Goal: Task Accomplishment & Management: Use online tool/utility

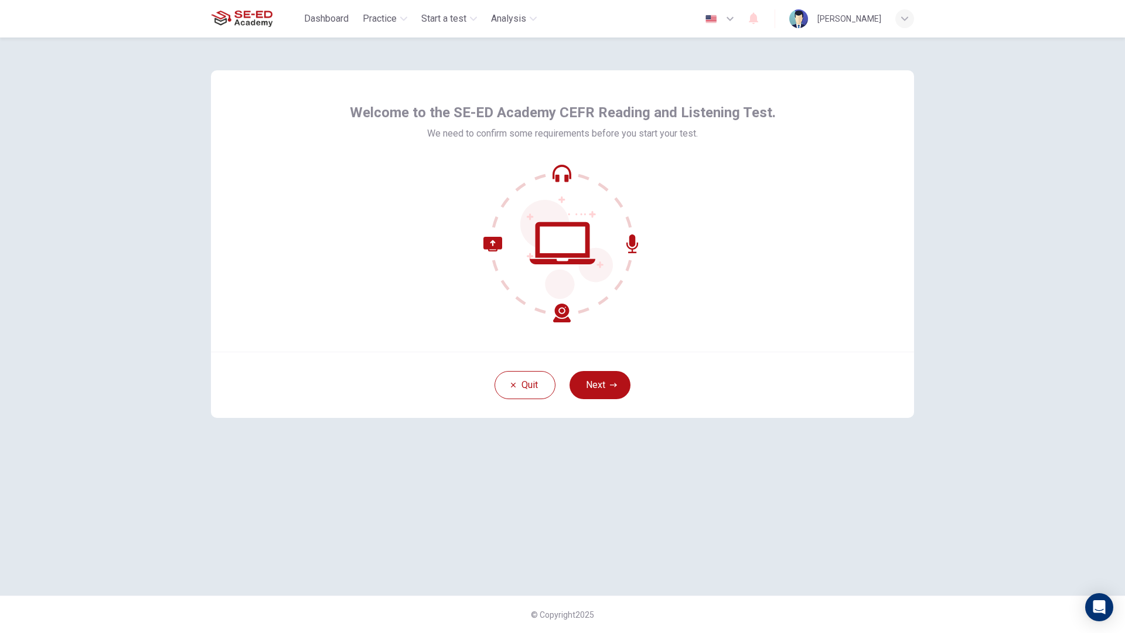
click at [602, 383] on button "Next" at bounding box center [600, 385] width 61 height 28
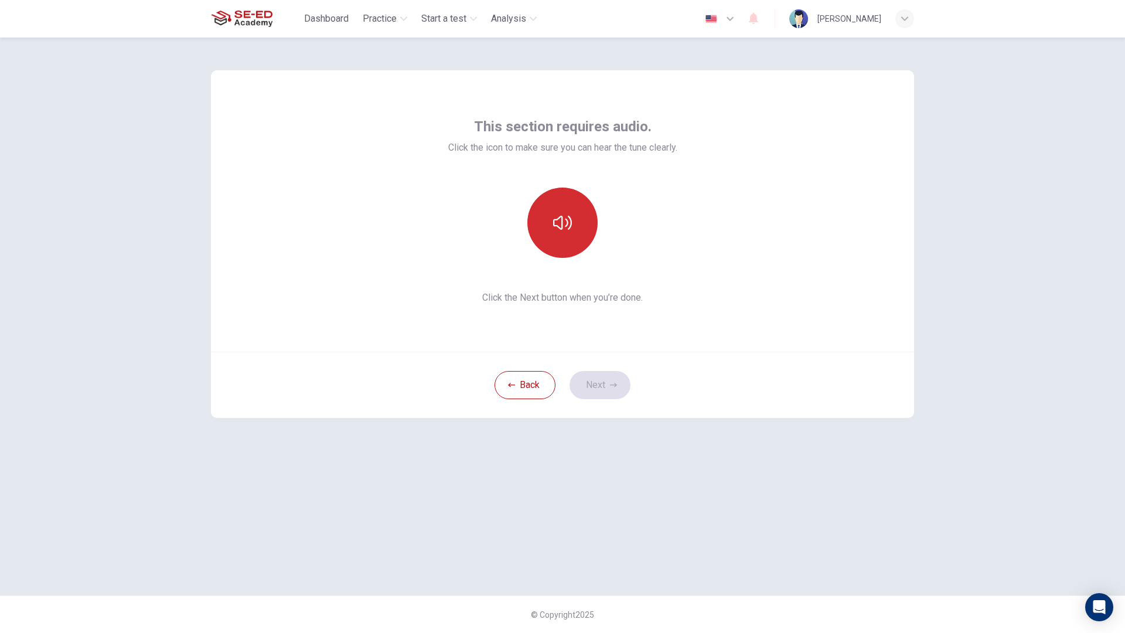
click at [572, 226] on icon "button" at bounding box center [562, 223] width 19 height 14
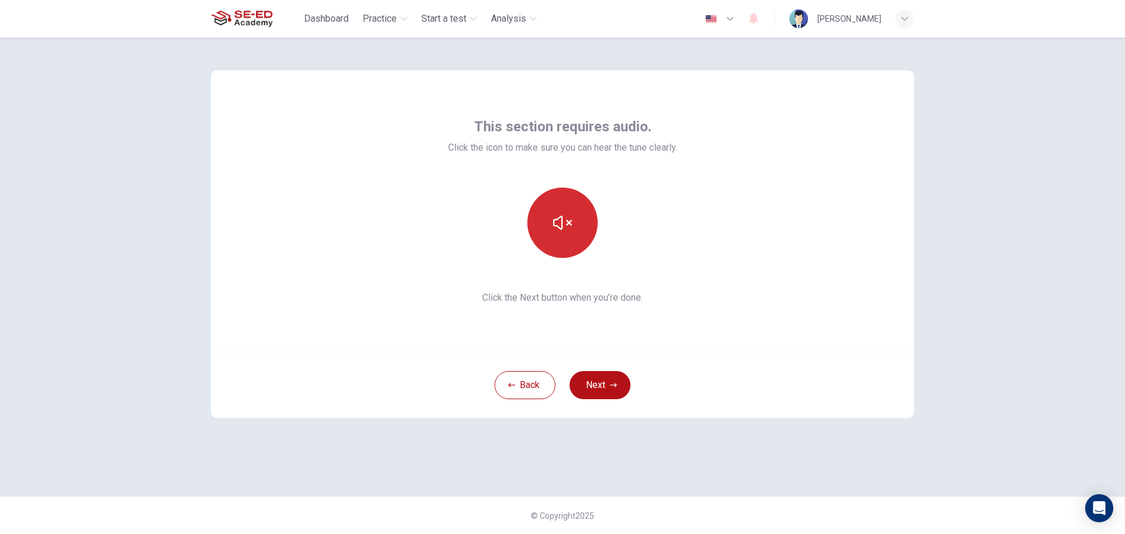
click at [582, 251] on button "button" at bounding box center [563, 223] width 70 height 70
click at [579, 242] on button "button" at bounding box center [563, 223] width 70 height 70
click at [607, 386] on button "Next" at bounding box center [600, 385] width 61 height 28
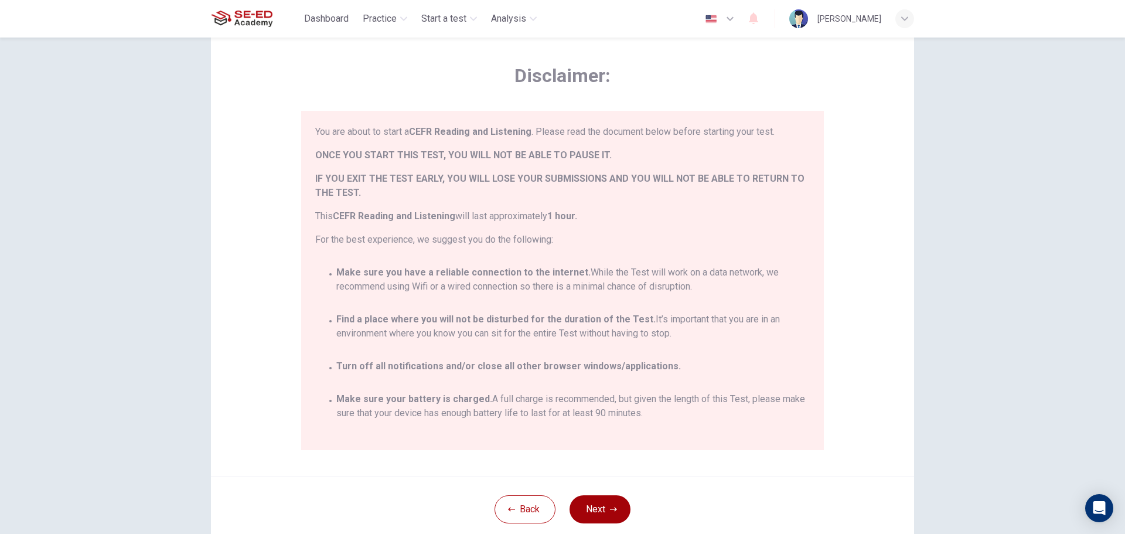
click at [606, 505] on button "Next" at bounding box center [600, 509] width 61 height 28
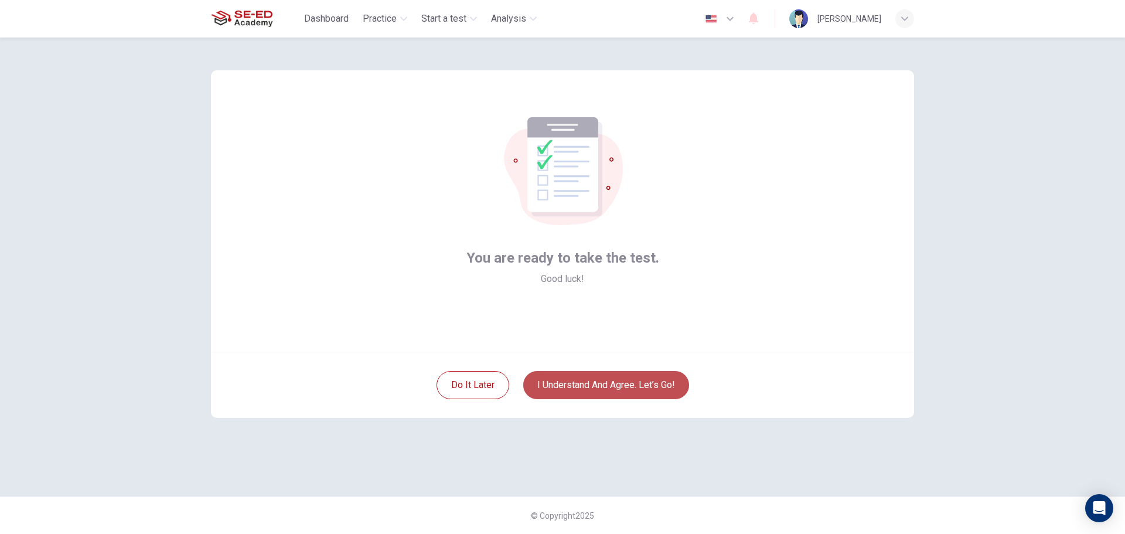
click at [649, 394] on button "I understand and agree. Let’s go!" at bounding box center [606, 385] width 166 height 28
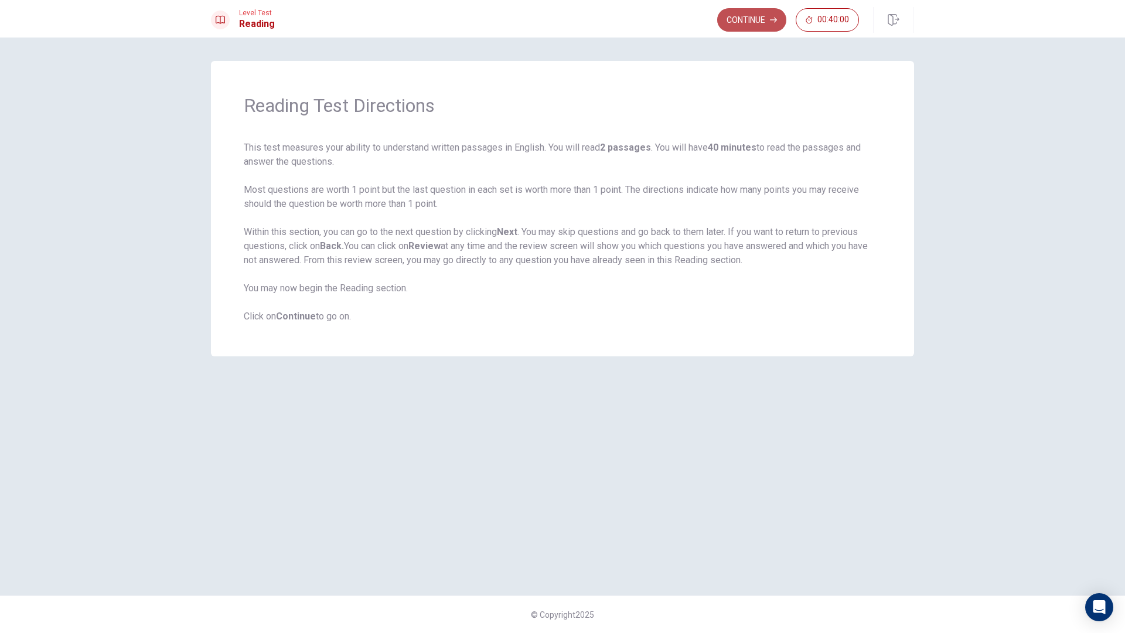
click at [766, 20] on button "Continue" at bounding box center [751, 19] width 69 height 23
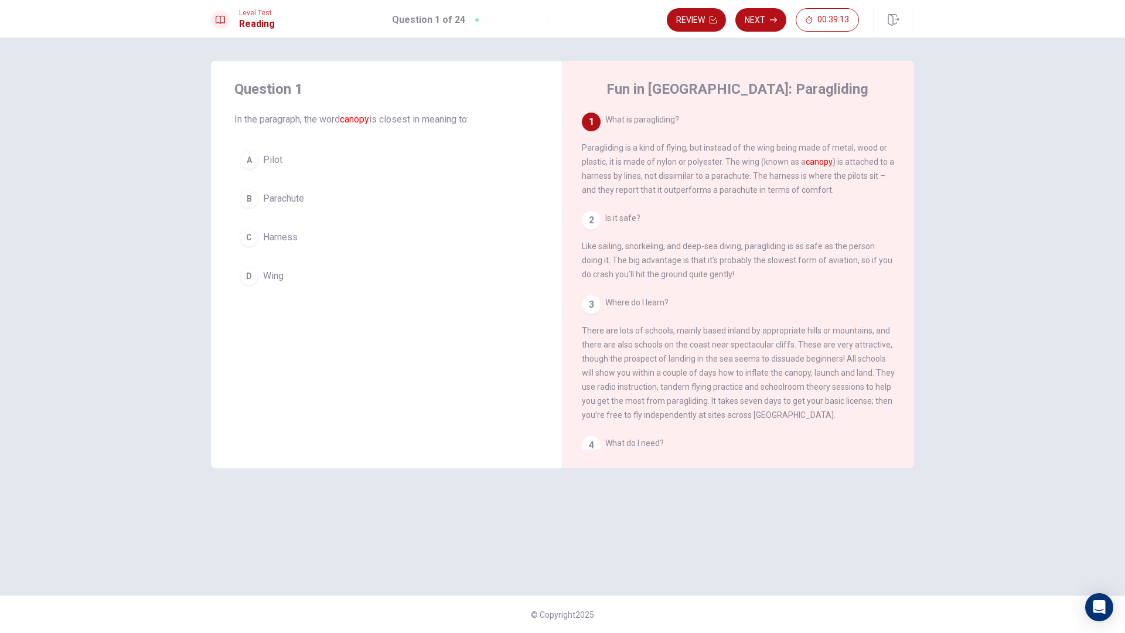
click at [253, 203] on div "B" at bounding box center [249, 198] width 19 height 19
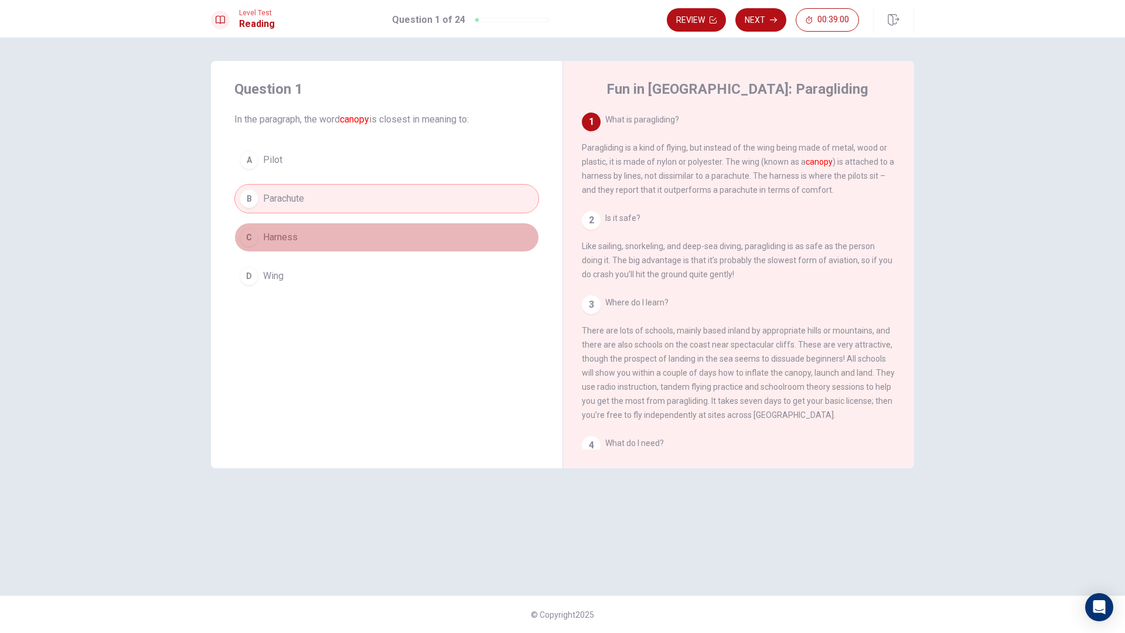
click at [392, 234] on button "C Harness" at bounding box center [386, 237] width 305 height 29
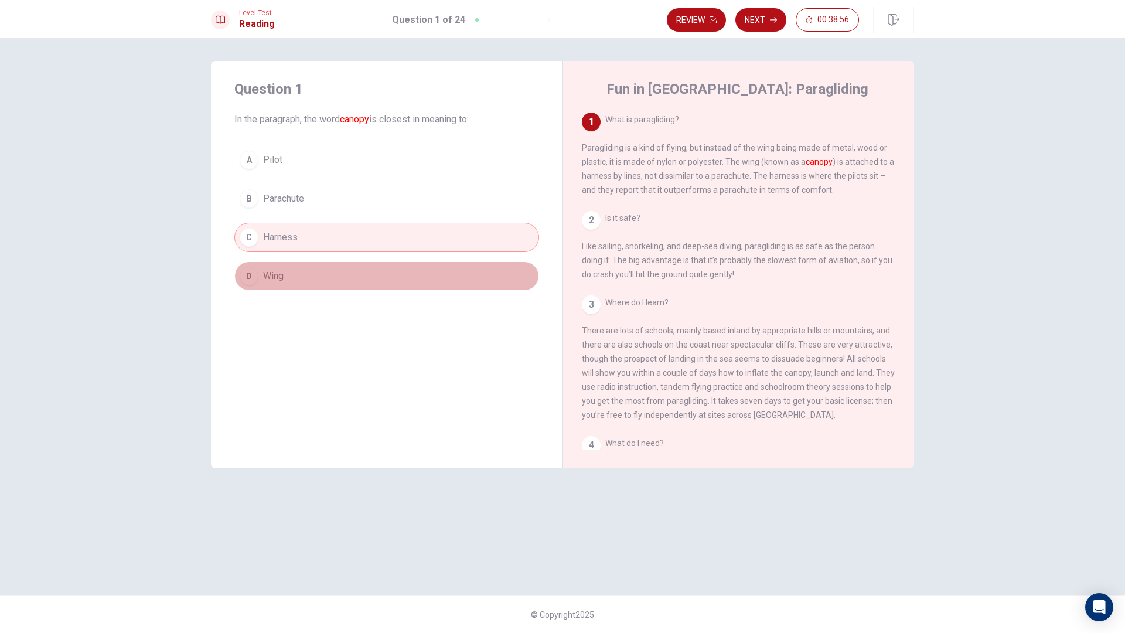
click at [402, 271] on button "D Wing" at bounding box center [386, 275] width 305 height 29
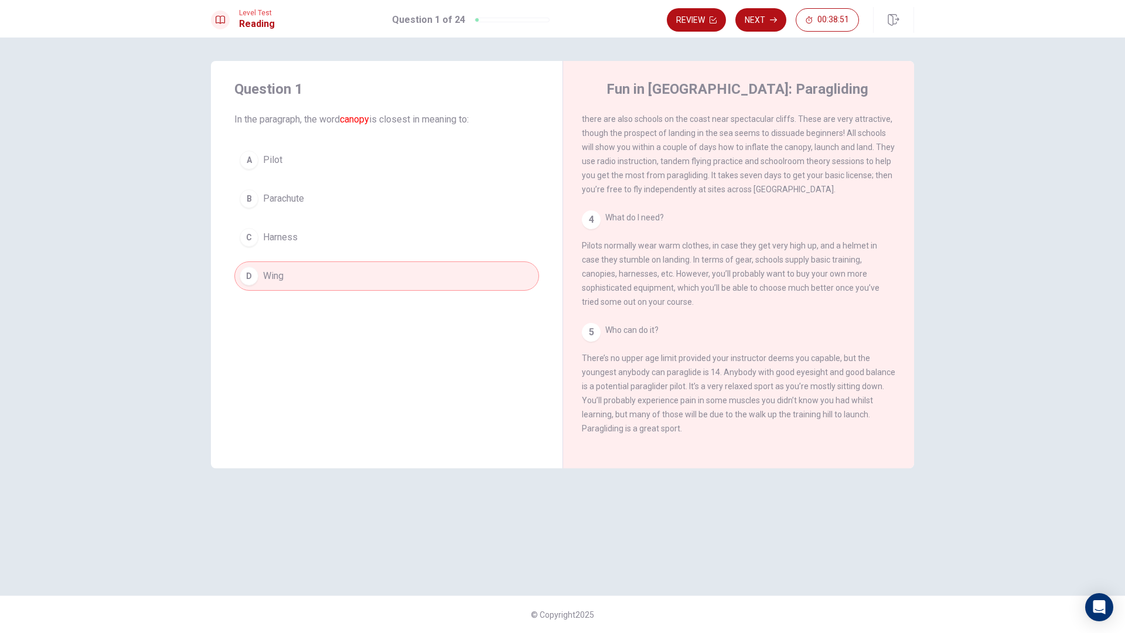
scroll to position [246, 0]
click at [764, 25] on button "Next" at bounding box center [761, 19] width 51 height 23
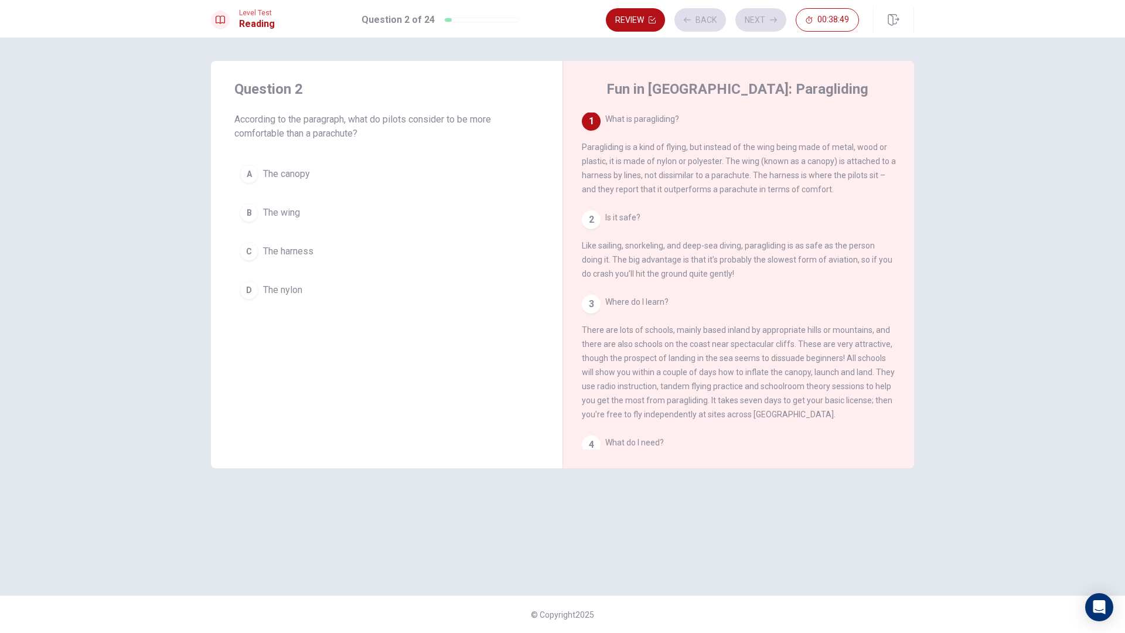
scroll to position [0, 0]
click at [608, 236] on div "2 Is it safe? Like sailing, snorkeling, and deep-sea diving, paragliding is as …" at bounding box center [739, 246] width 314 height 70
click at [593, 223] on div "2" at bounding box center [591, 220] width 19 height 19
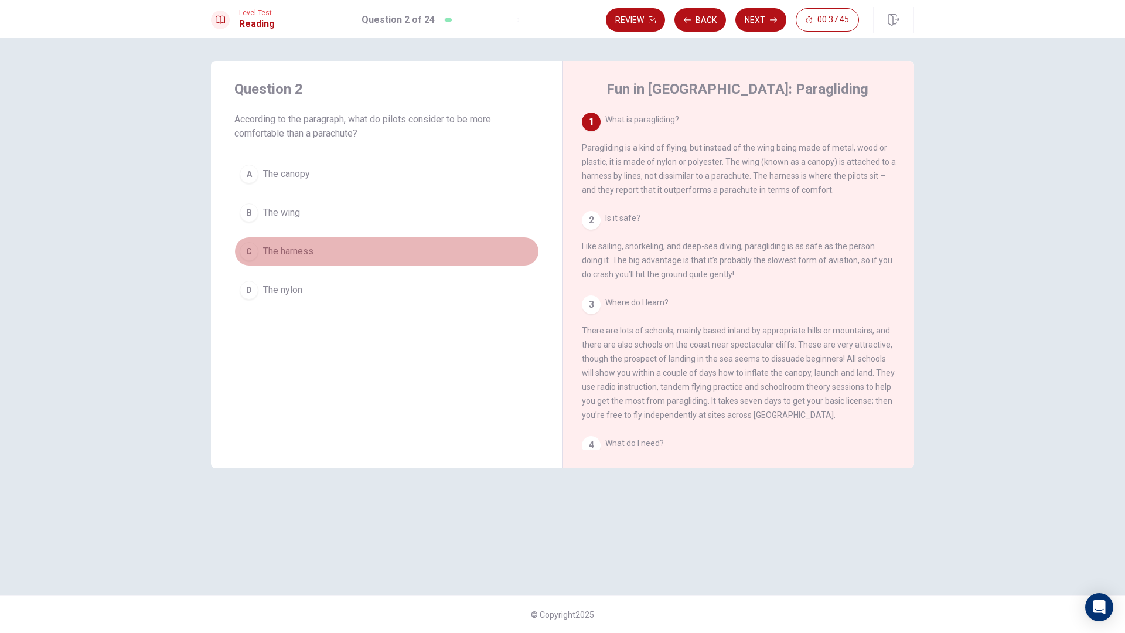
click at [244, 254] on div "C" at bounding box center [249, 251] width 19 height 19
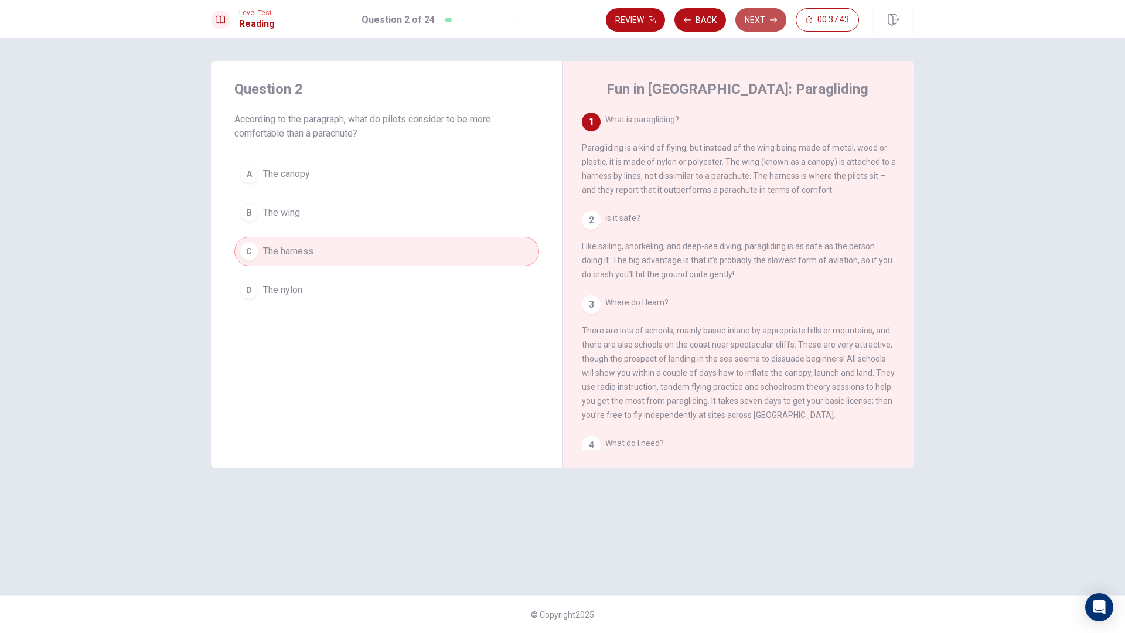
click at [778, 19] on button "Next" at bounding box center [761, 19] width 51 height 23
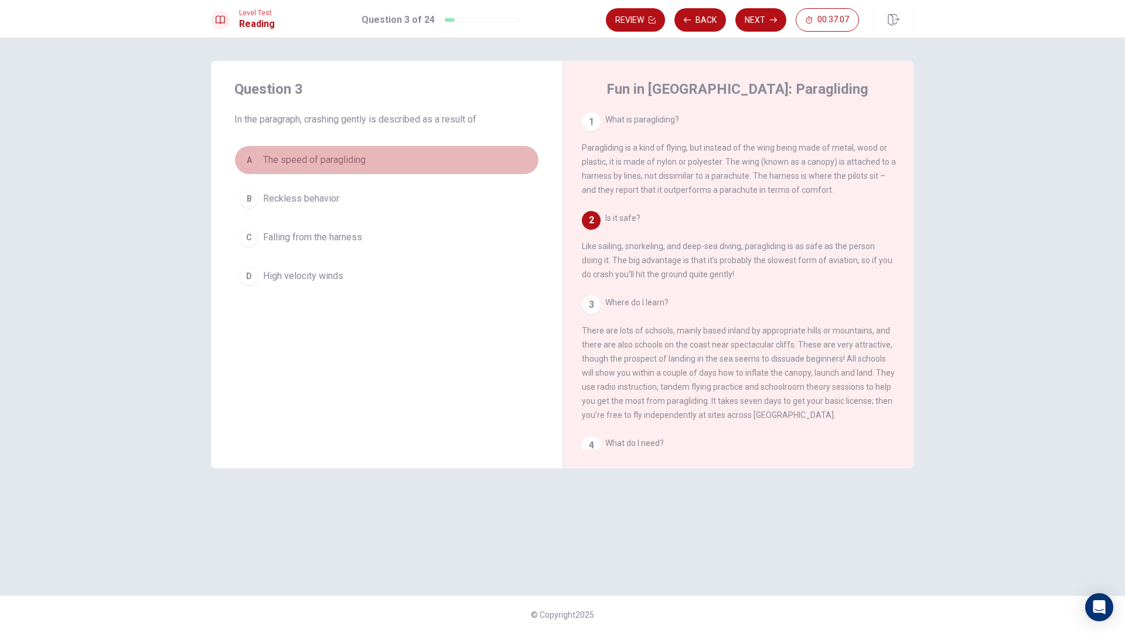
click at [255, 162] on div "A" at bounding box center [249, 160] width 19 height 19
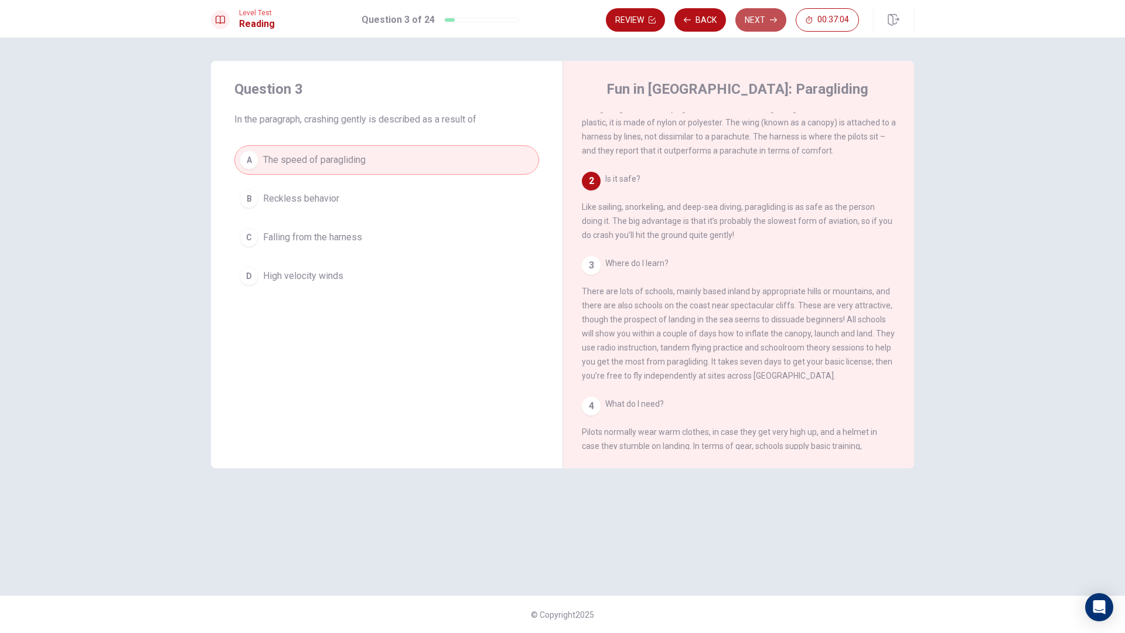
click at [767, 28] on button "Next" at bounding box center [761, 19] width 51 height 23
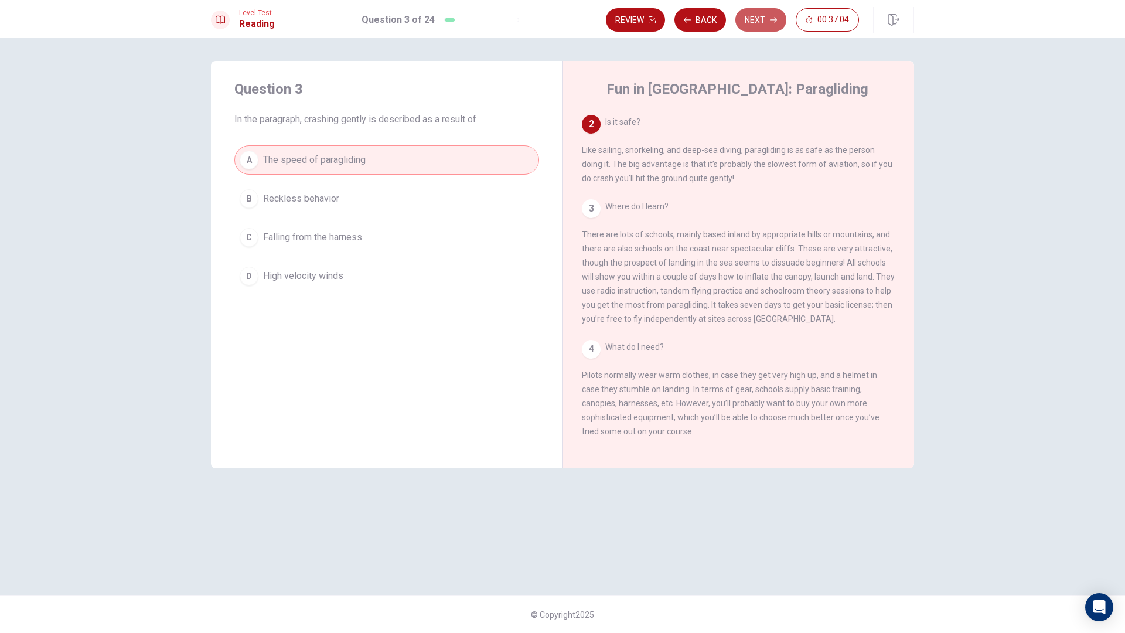
scroll to position [102, 0]
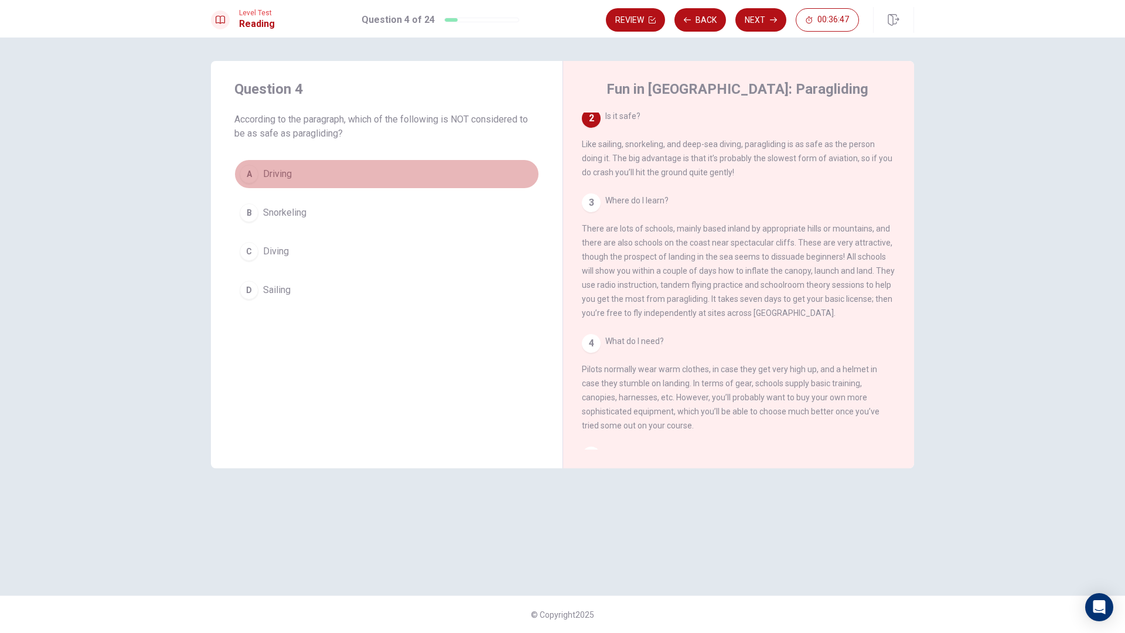
click at [261, 179] on button "A Driving" at bounding box center [386, 173] width 305 height 29
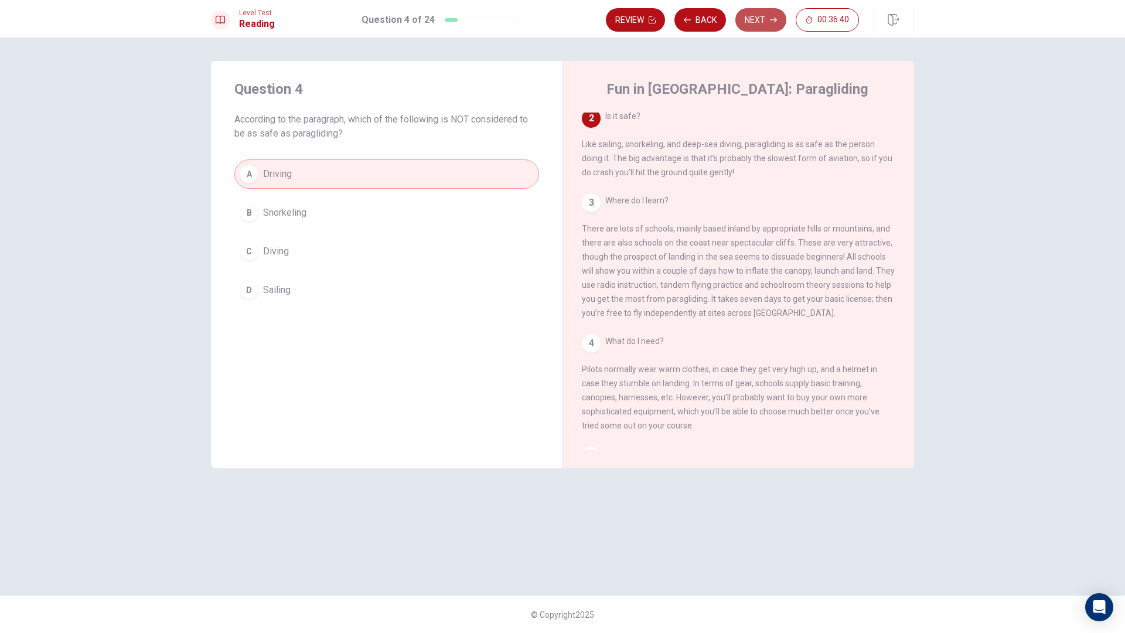
click at [756, 18] on button "Next" at bounding box center [761, 19] width 51 height 23
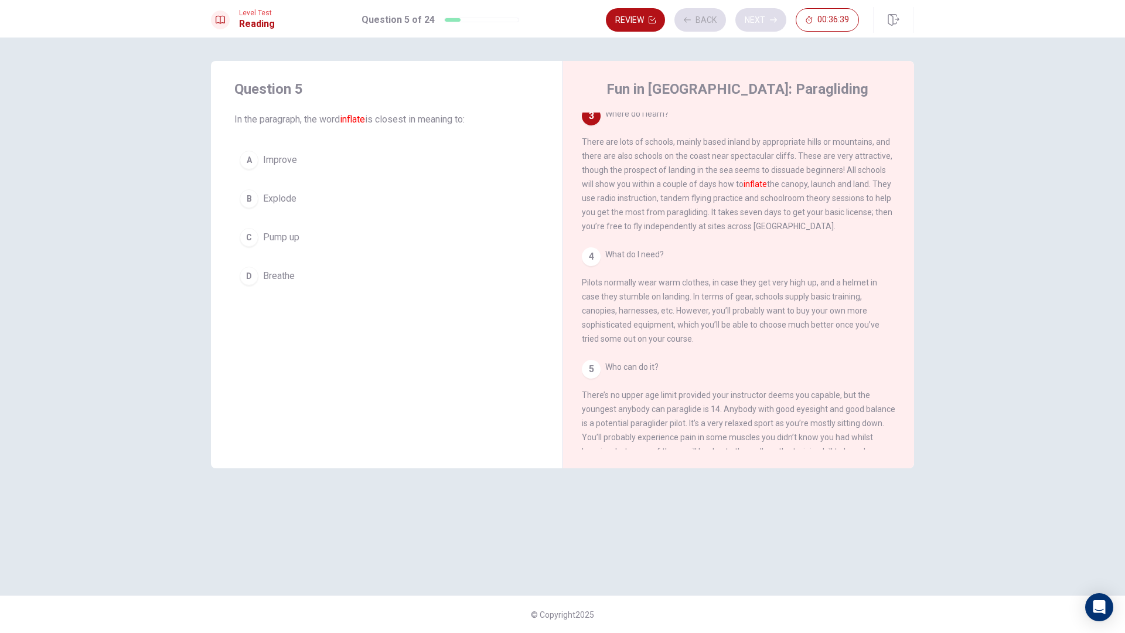
scroll to position [189, 0]
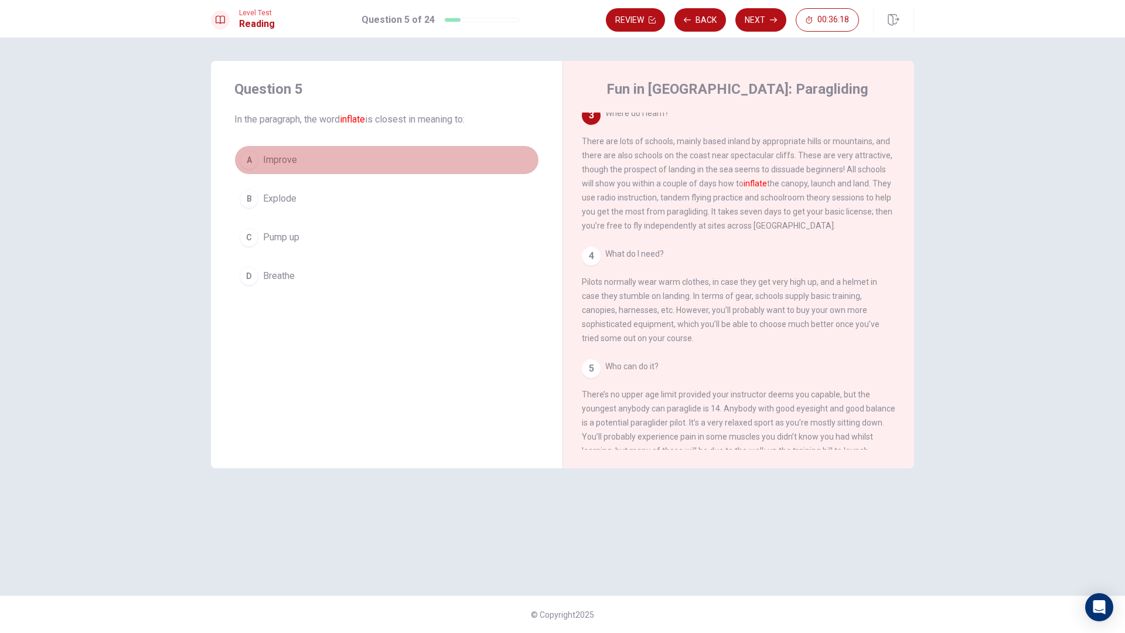
click at [254, 163] on div "A" at bounding box center [249, 160] width 19 height 19
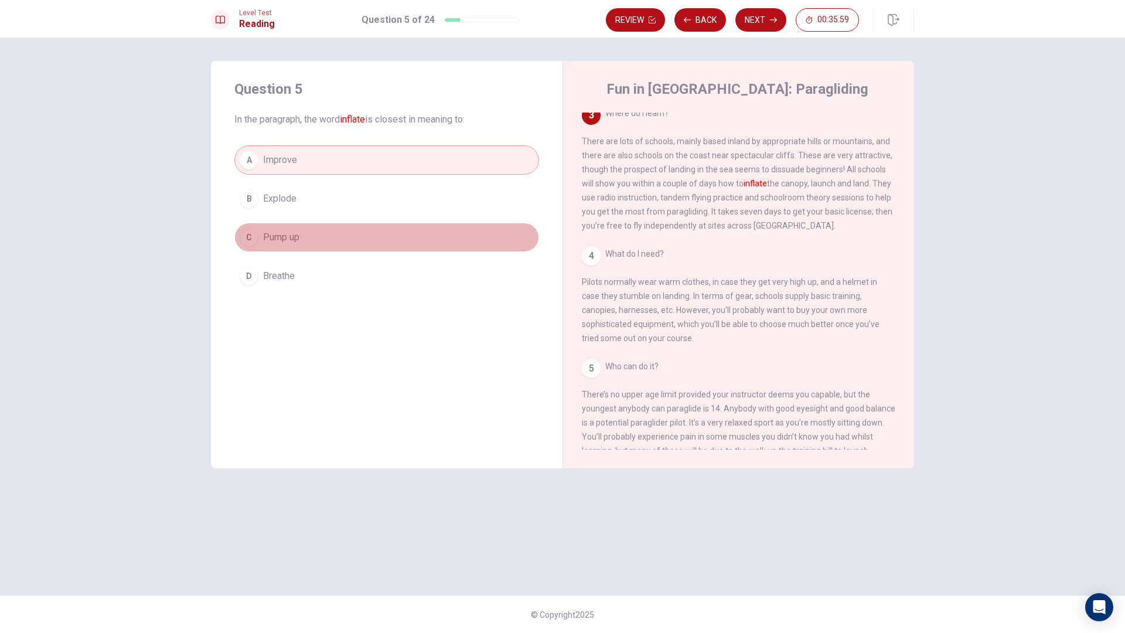
click at [386, 235] on button "C Pump up" at bounding box center [386, 237] width 305 height 29
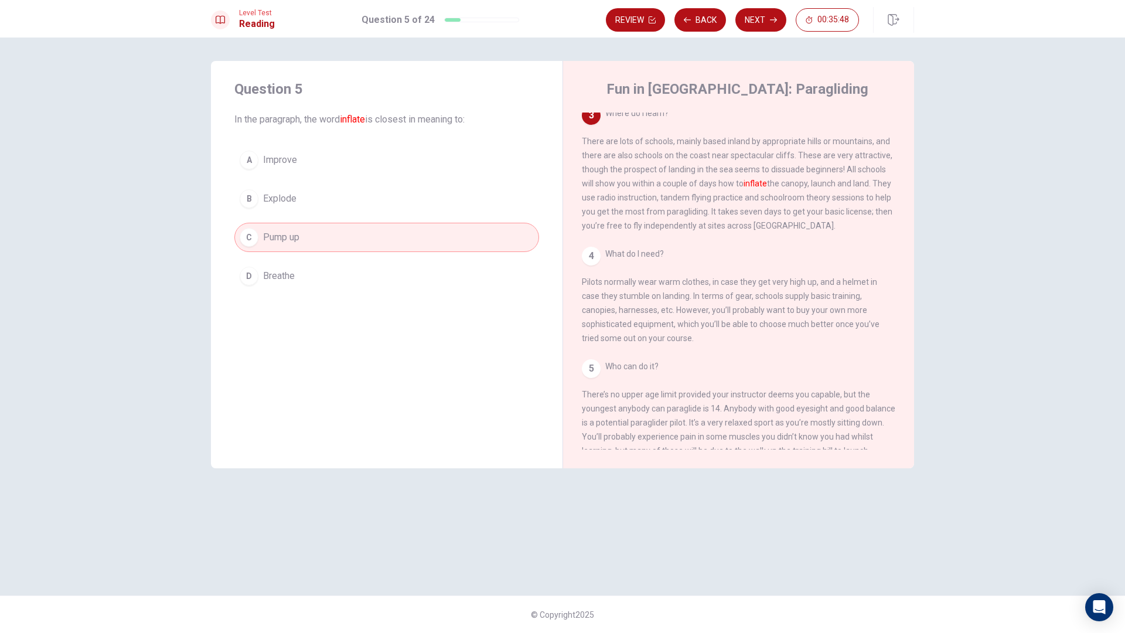
click at [414, 179] on div "A Improve B Explode C Pump up D Breathe" at bounding box center [386, 217] width 305 height 145
click at [420, 173] on button "A Improve" at bounding box center [386, 159] width 305 height 29
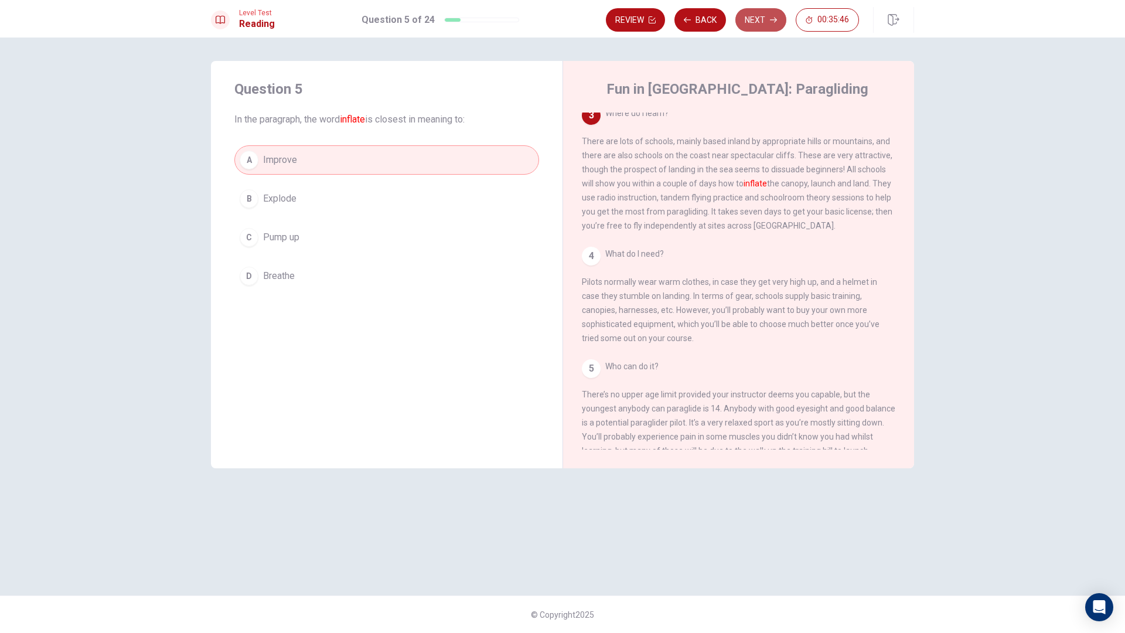
click at [763, 25] on button "Next" at bounding box center [761, 19] width 51 height 23
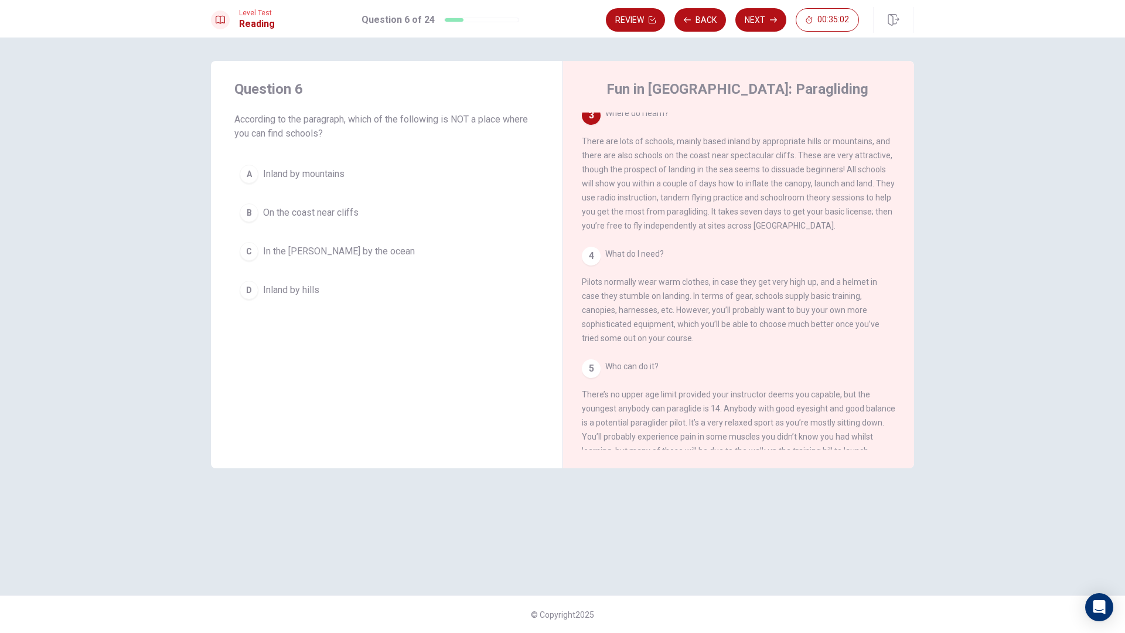
click at [259, 256] on button "C In the [PERSON_NAME] by the ocean" at bounding box center [386, 251] width 305 height 29
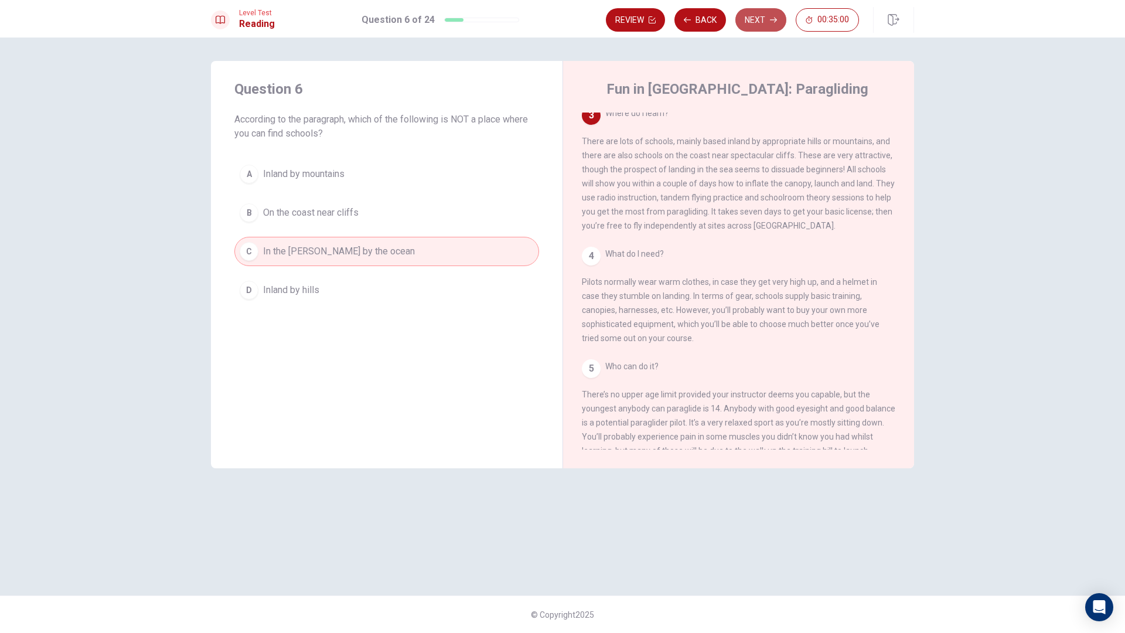
click at [760, 22] on button "Next" at bounding box center [761, 19] width 51 height 23
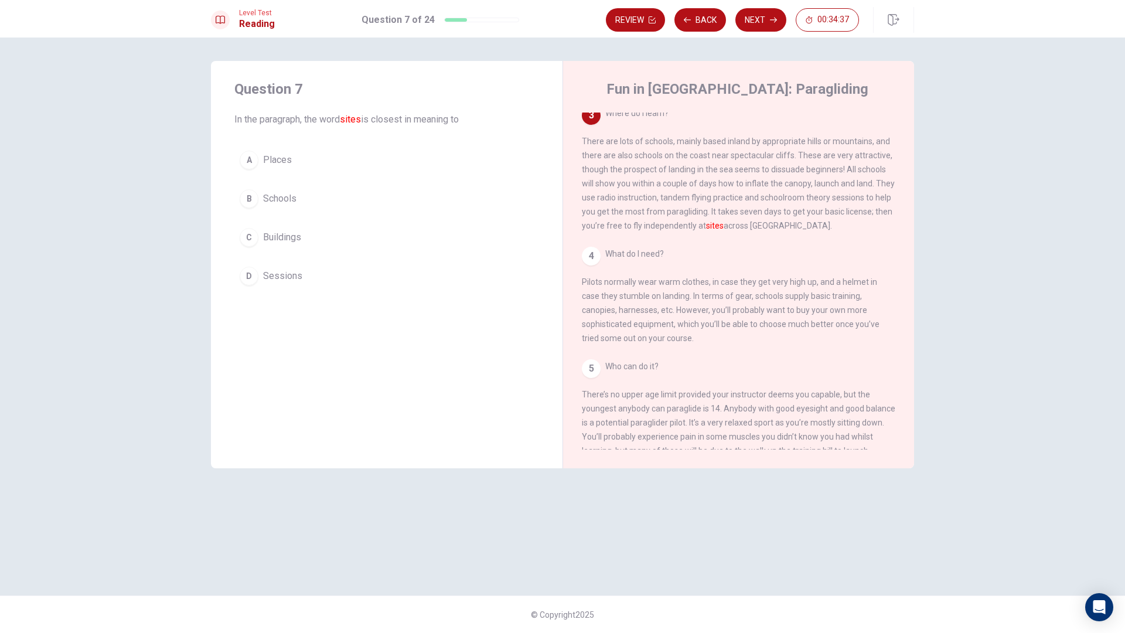
click at [251, 236] on div "C" at bounding box center [249, 237] width 19 height 19
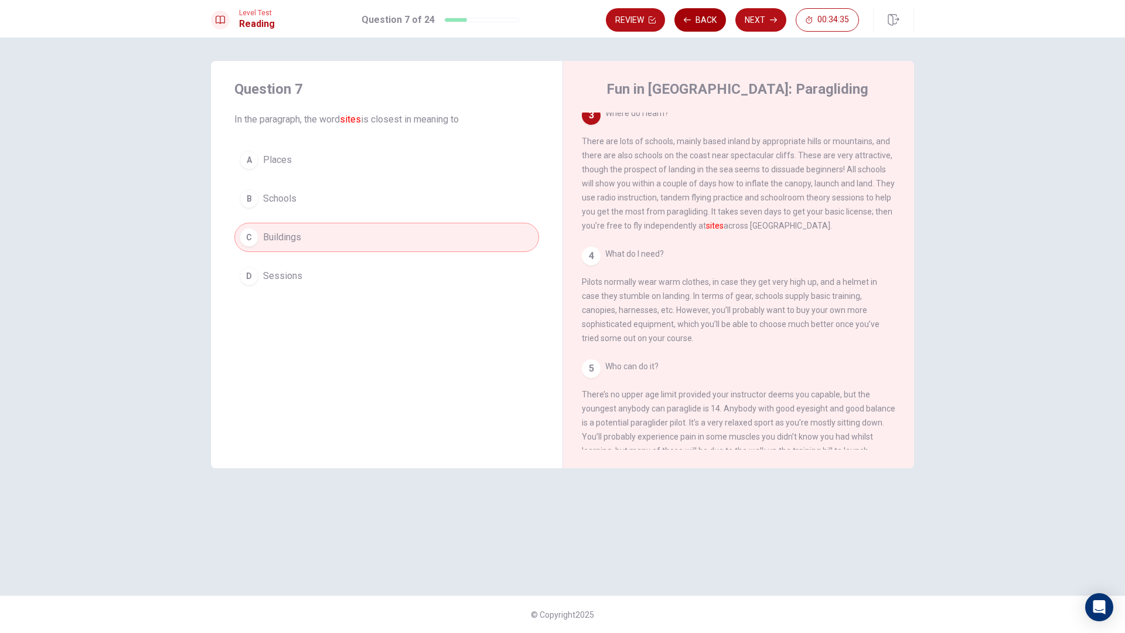
click at [705, 21] on button "Back" at bounding box center [701, 19] width 52 height 23
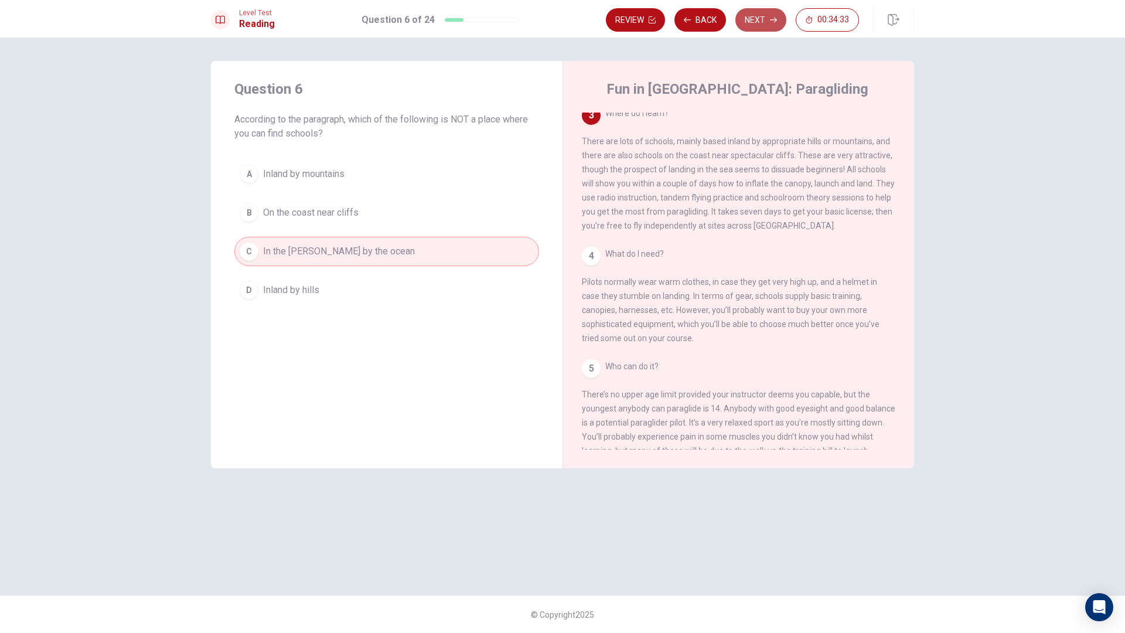
click at [751, 18] on button "Next" at bounding box center [761, 19] width 51 height 23
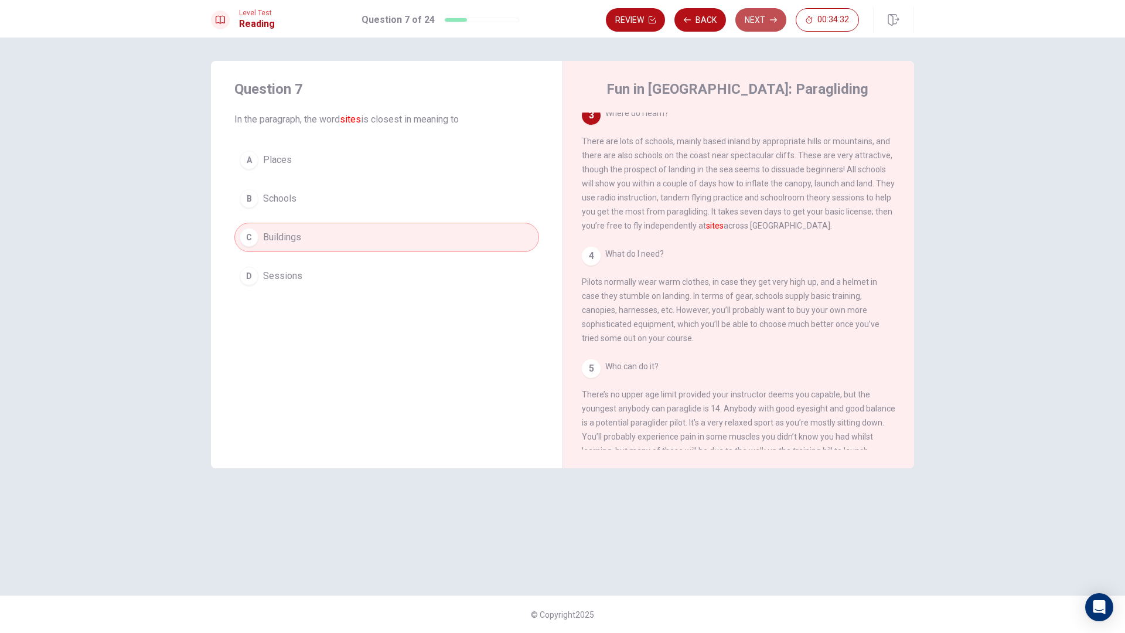
click at [749, 19] on button "Next" at bounding box center [761, 19] width 51 height 23
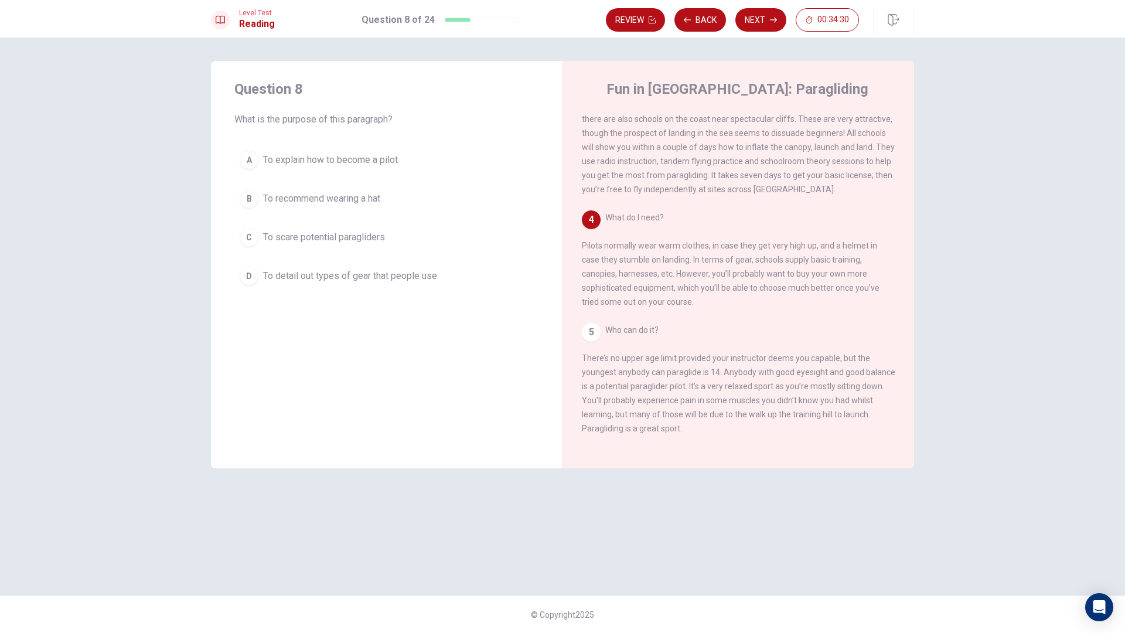
scroll to position [246, 0]
click at [252, 277] on div "D" at bounding box center [249, 276] width 19 height 19
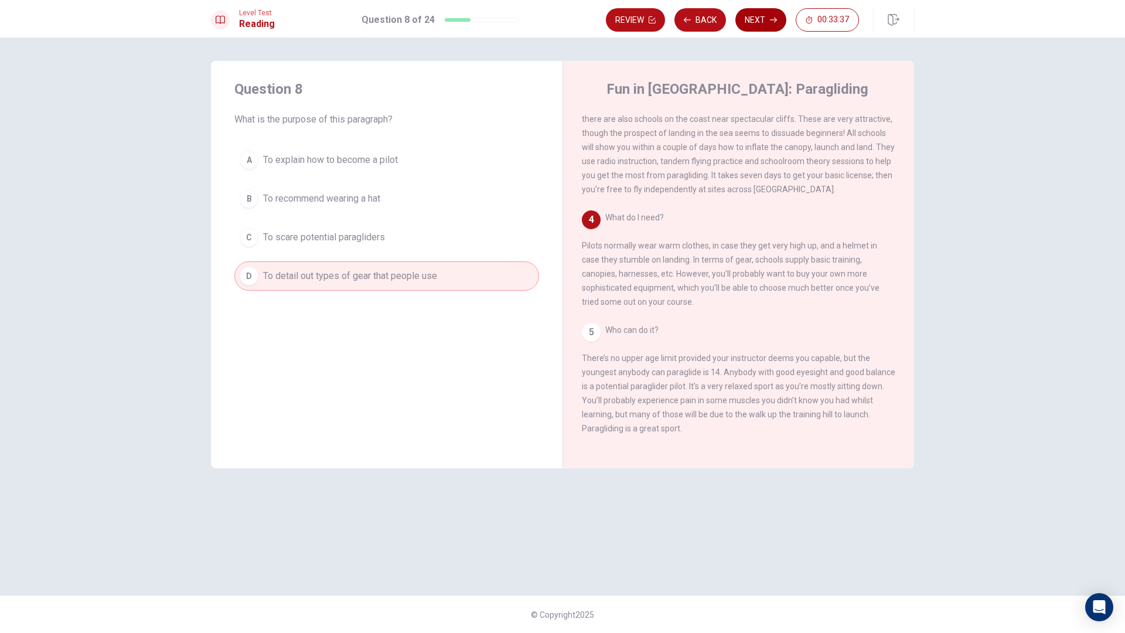
click at [770, 24] on button "Next" at bounding box center [761, 19] width 51 height 23
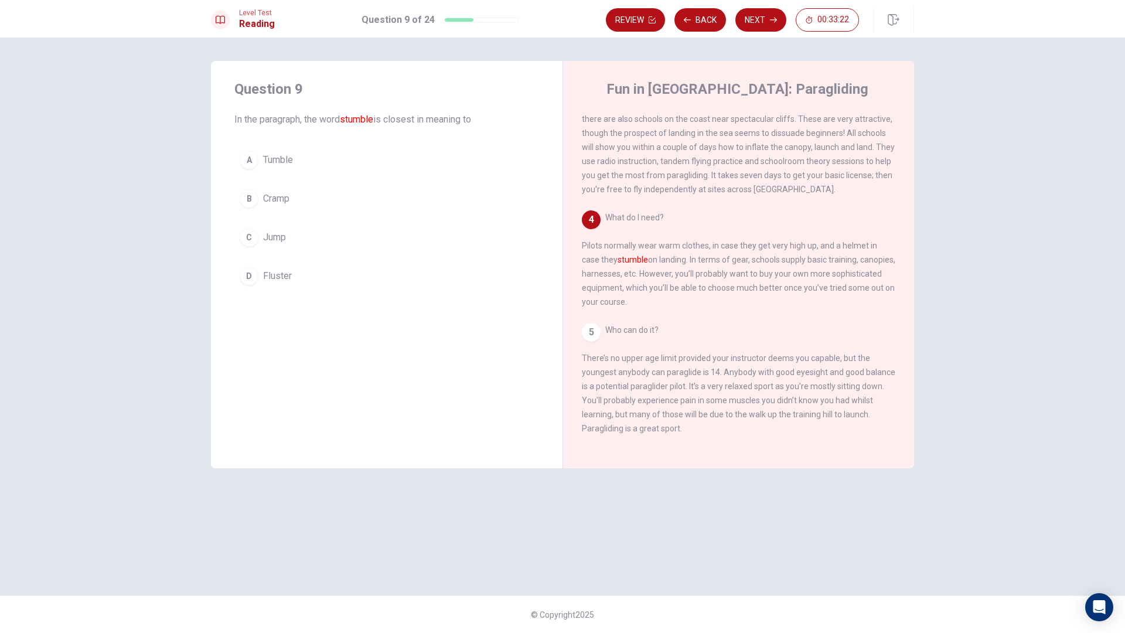
click at [259, 208] on button "B Cramp" at bounding box center [386, 198] width 305 height 29
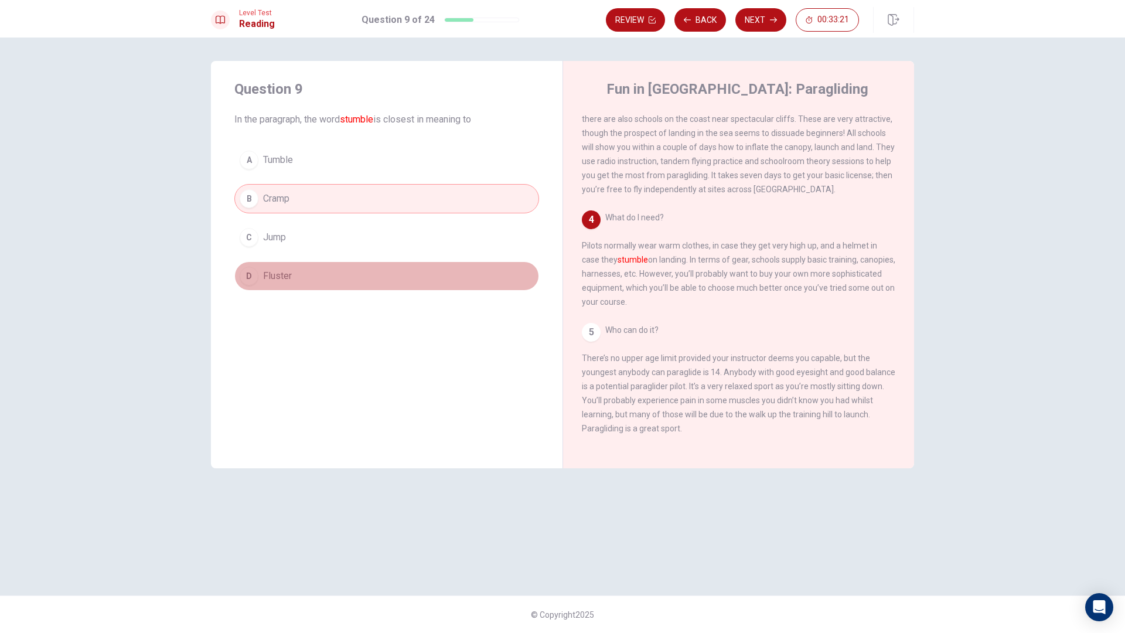
click at [270, 287] on button "D Fluster" at bounding box center [386, 275] width 305 height 29
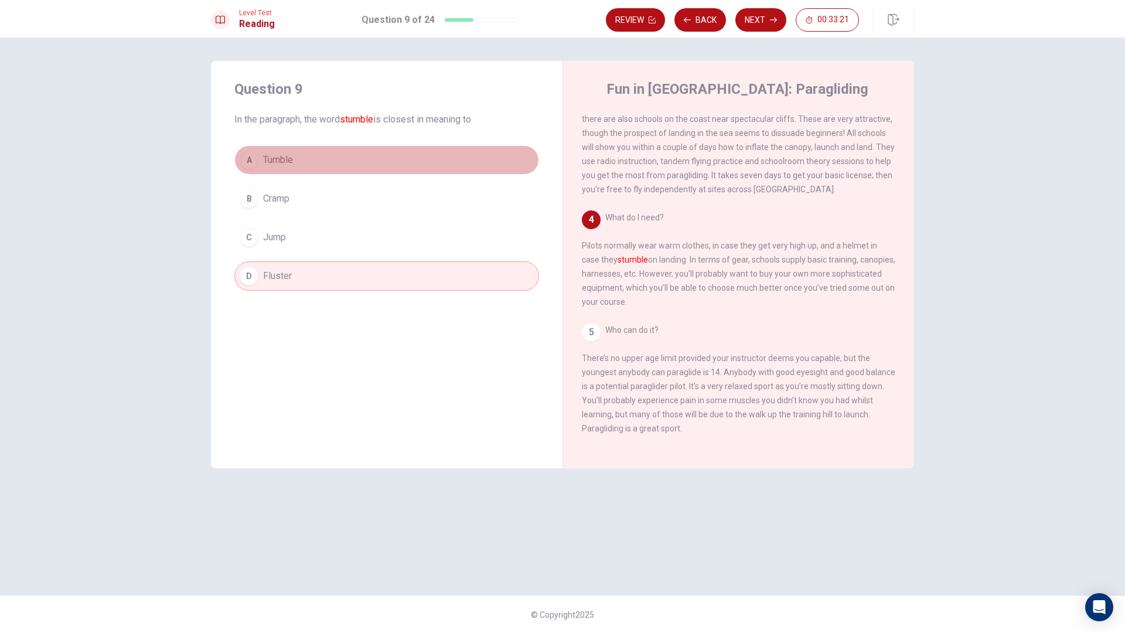
click at [304, 164] on button "A Tumble" at bounding box center [386, 159] width 305 height 29
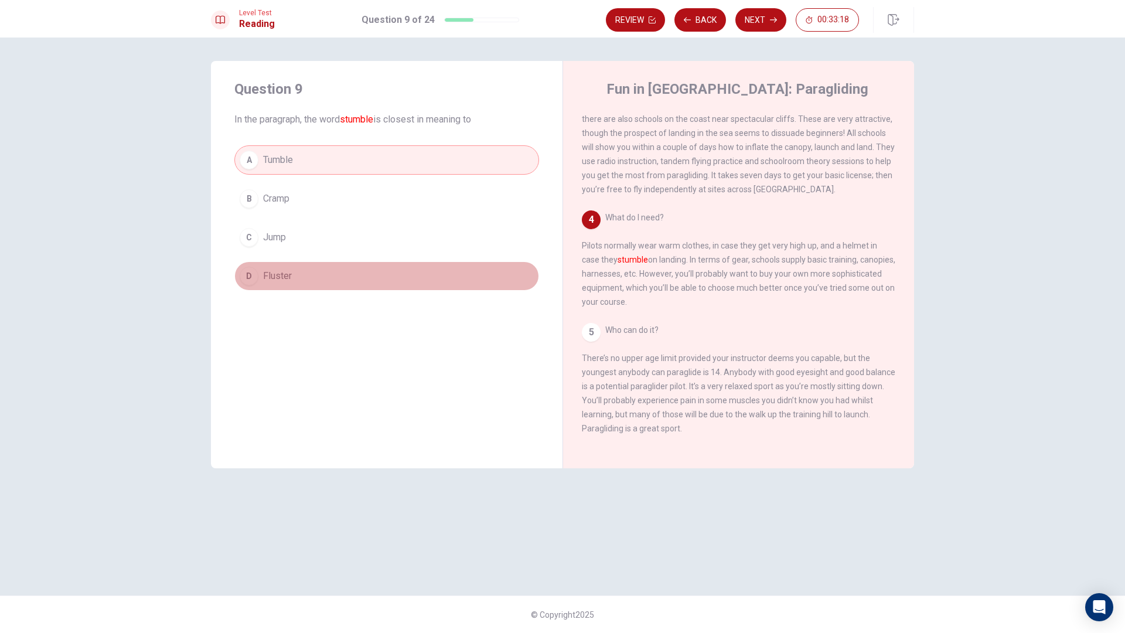
click at [393, 273] on button "D Fluster" at bounding box center [386, 275] width 305 height 29
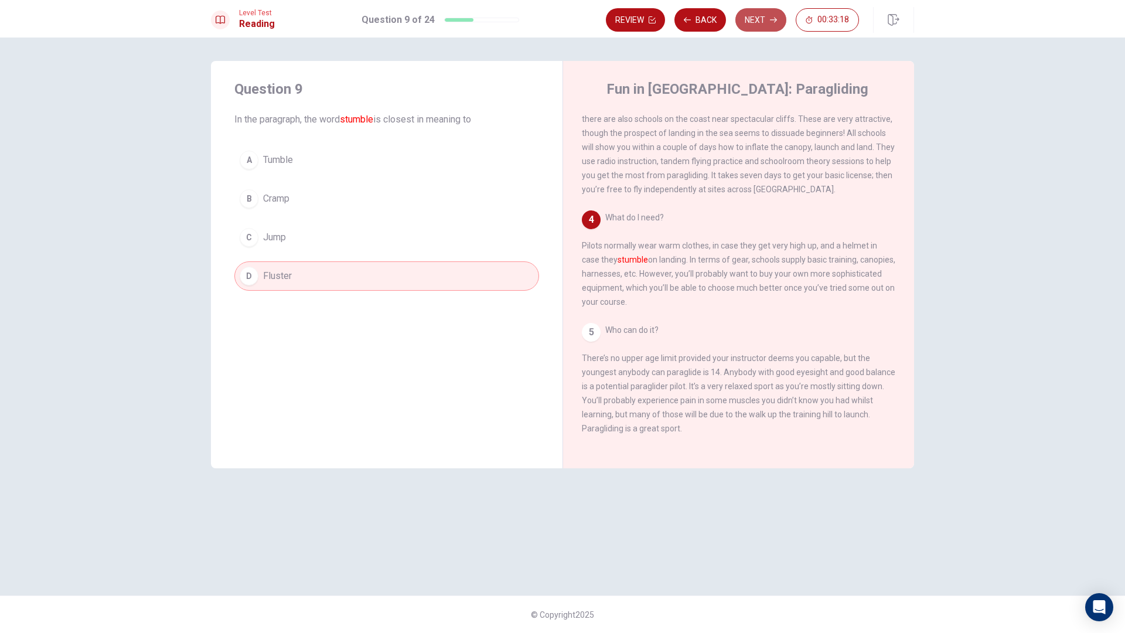
click at [760, 20] on button "Next" at bounding box center [761, 19] width 51 height 23
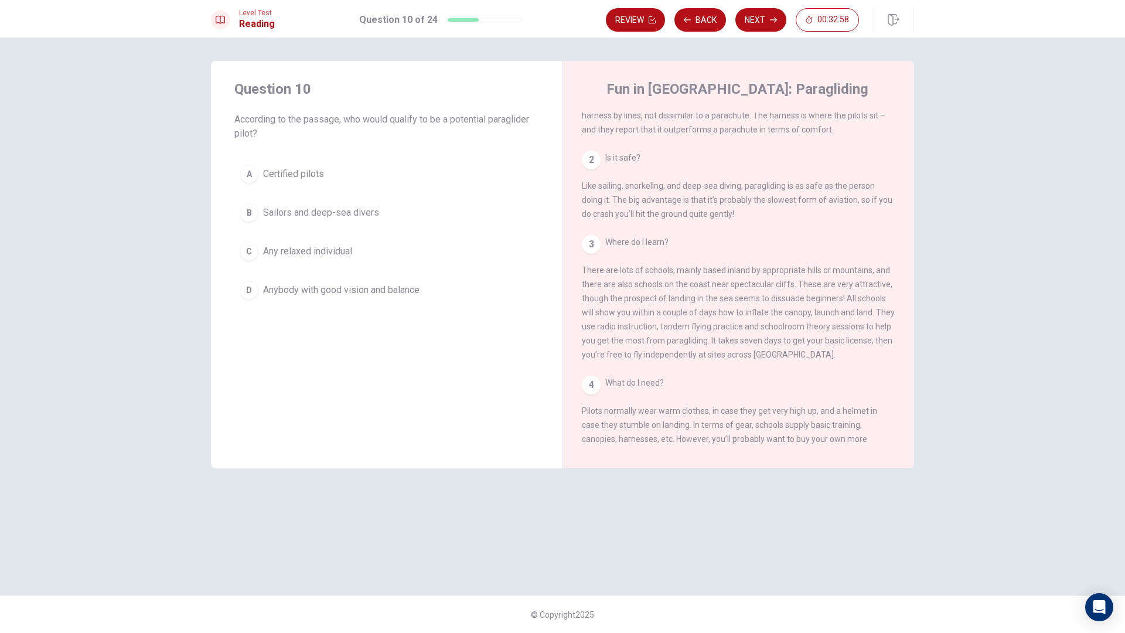
scroll to position [78, 0]
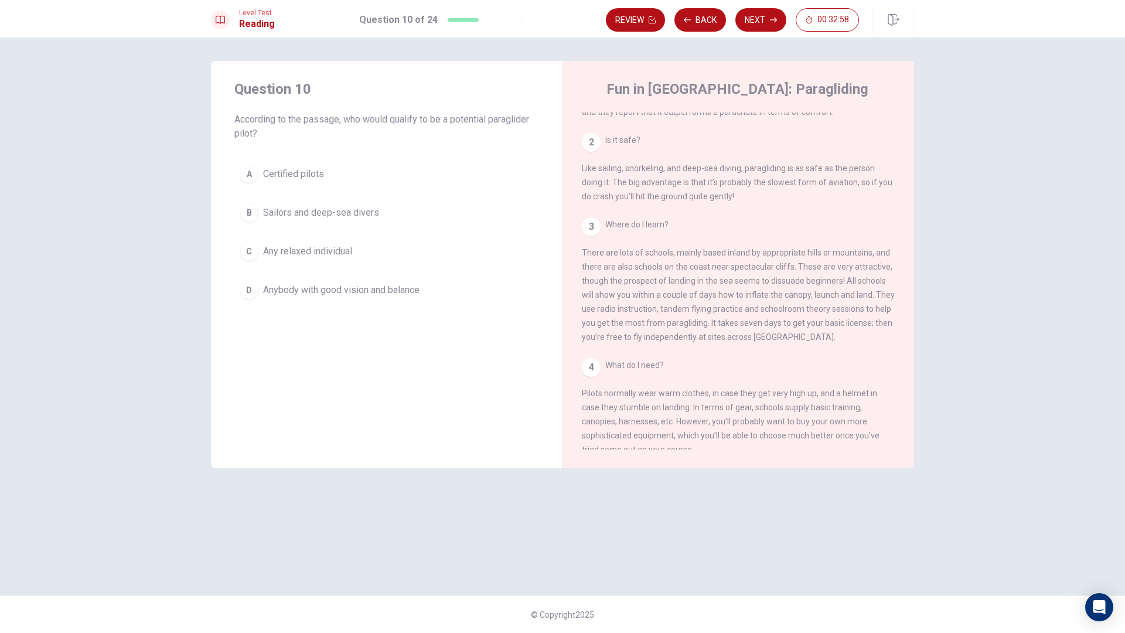
click at [602, 153] on div "2 Is it safe? Like sailing, snorkeling, and deep-sea diving, paragliding is as …" at bounding box center [739, 168] width 314 height 70
drag, startPoint x: 586, startPoint y: 147, endPoint x: 622, endPoint y: 150, distance: 36.5
click at [586, 146] on div "2" at bounding box center [591, 142] width 19 height 19
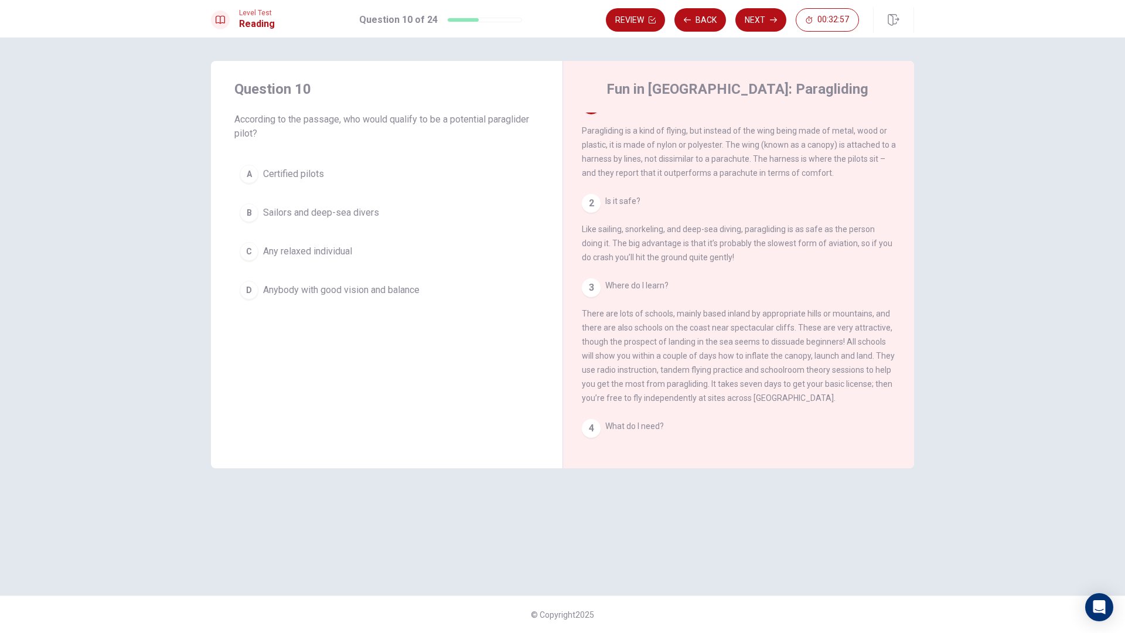
scroll to position [0, 0]
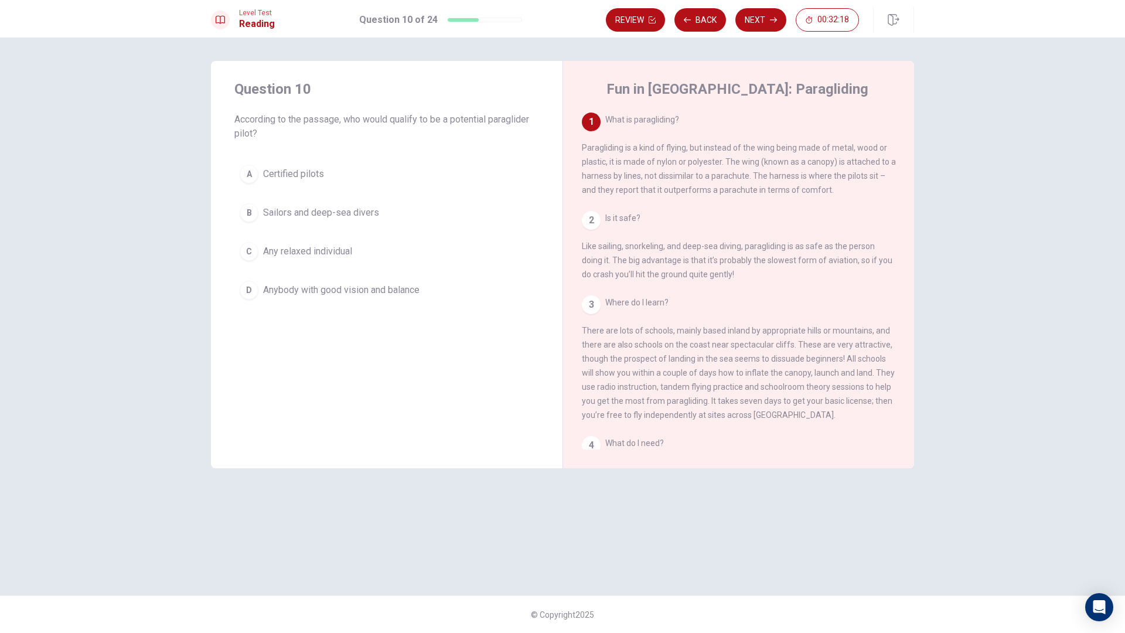
click at [259, 177] on button "A Certified pilots" at bounding box center [386, 173] width 305 height 29
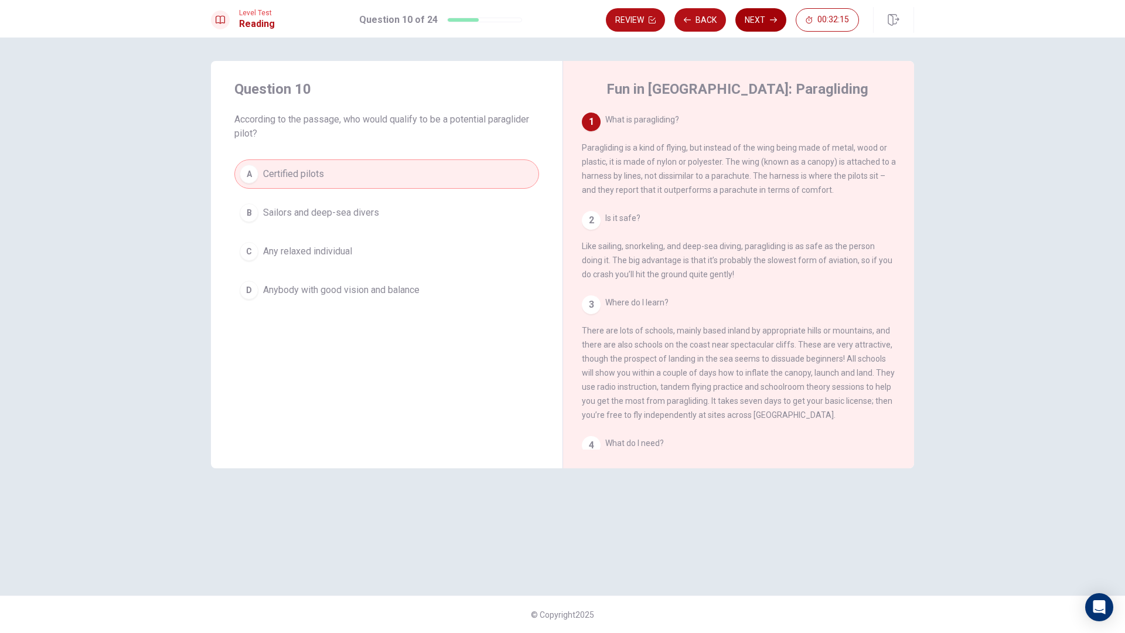
click at [761, 21] on button "Next" at bounding box center [761, 19] width 51 height 23
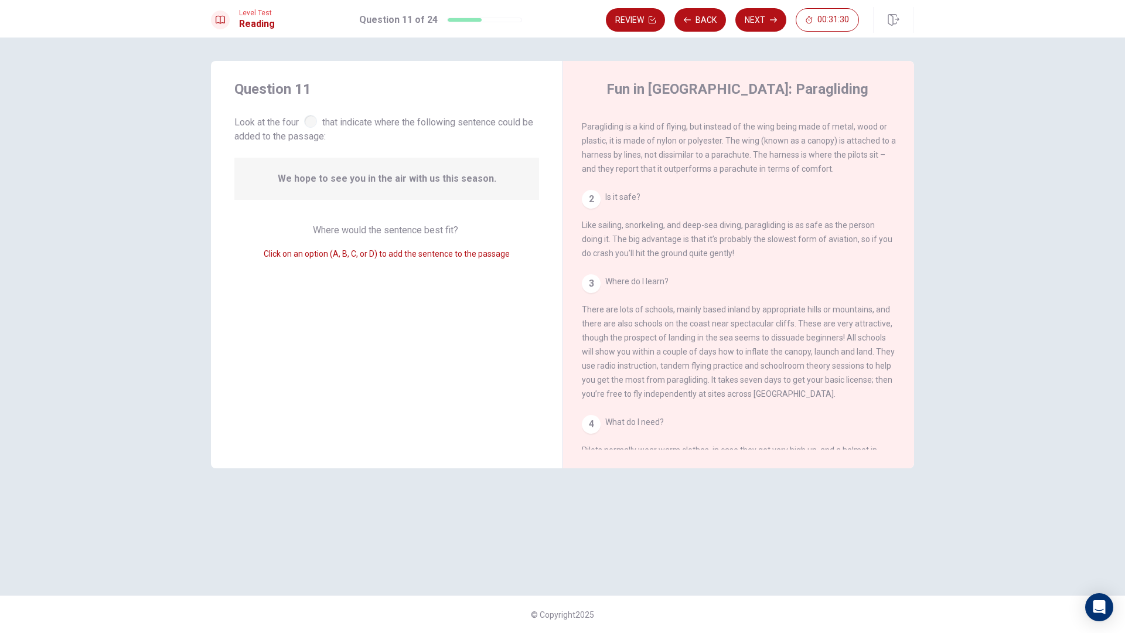
scroll to position [117, 0]
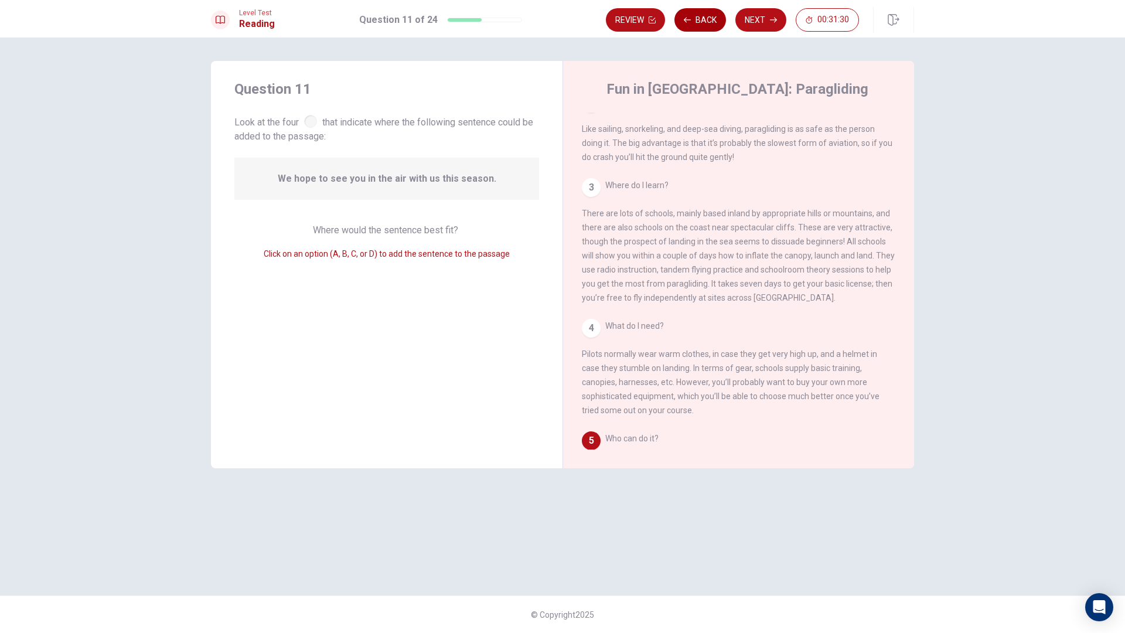
click at [710, 21] on button "Back" at bounding box center [701, 19] width 52 height 23
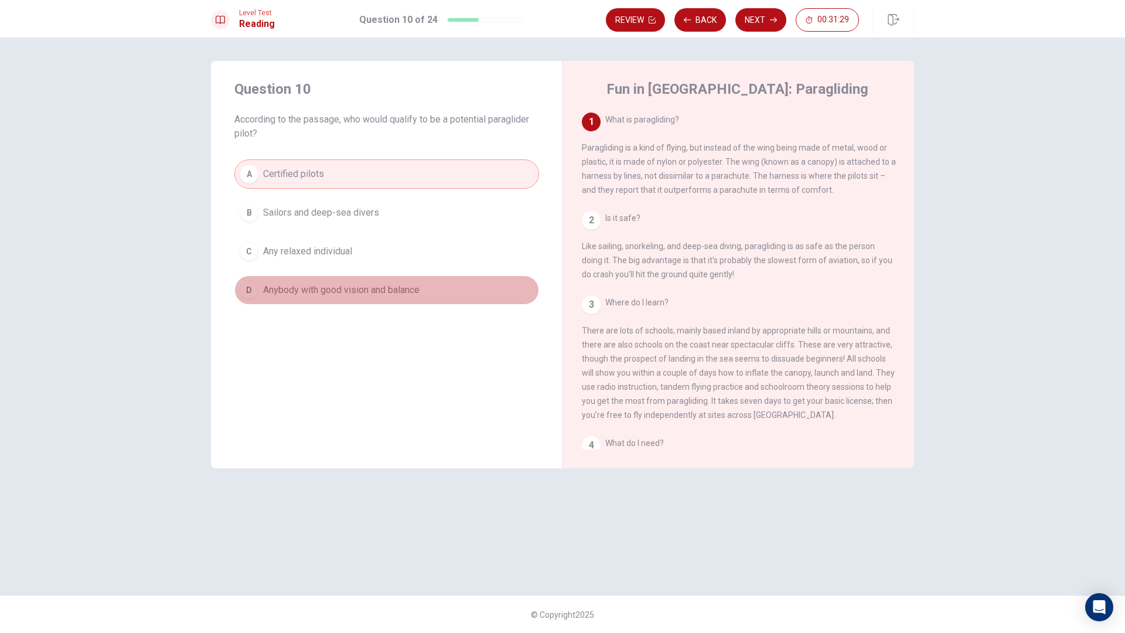
click at [361, 287] on span "Anybody with good vision and balance" at bounding box center [341, 290] width 157 height 14
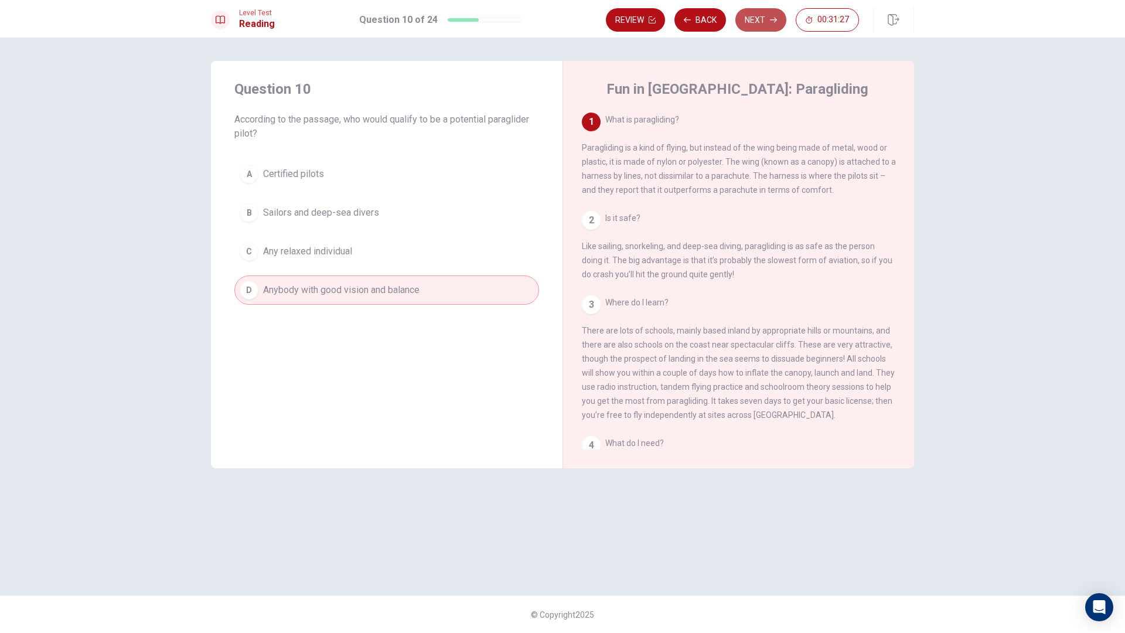
click at [768, 18] on button "Next" at bounding box center [761, 19] width 51 height 23
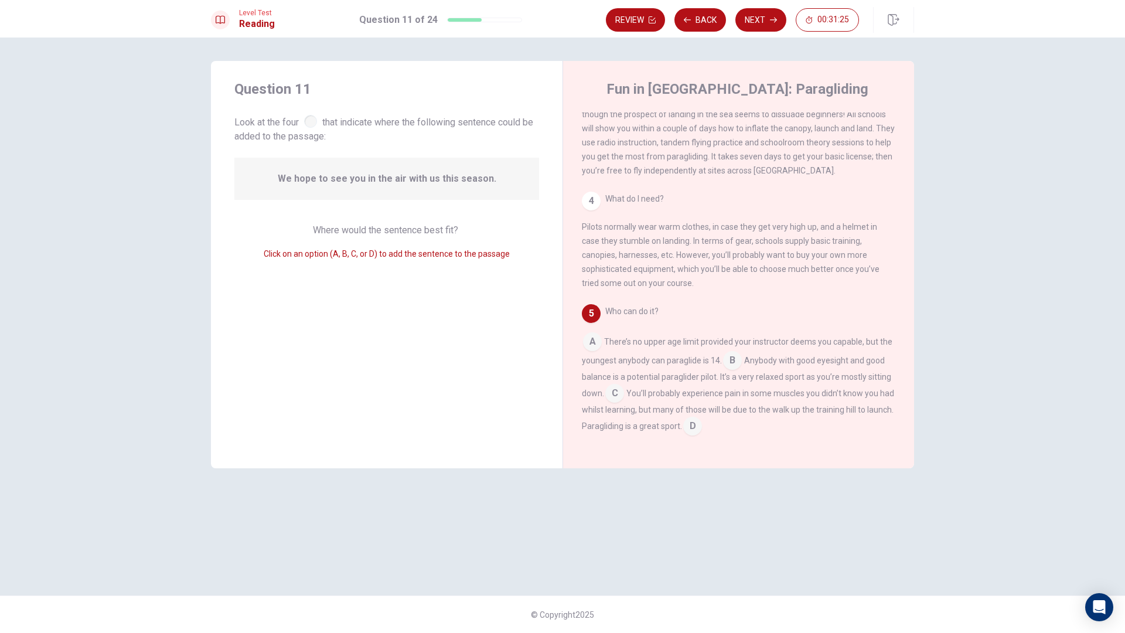
scroll to position [260, 0]
click at [594, 345] on input at bounding box center [592, 343] width 19 height 19
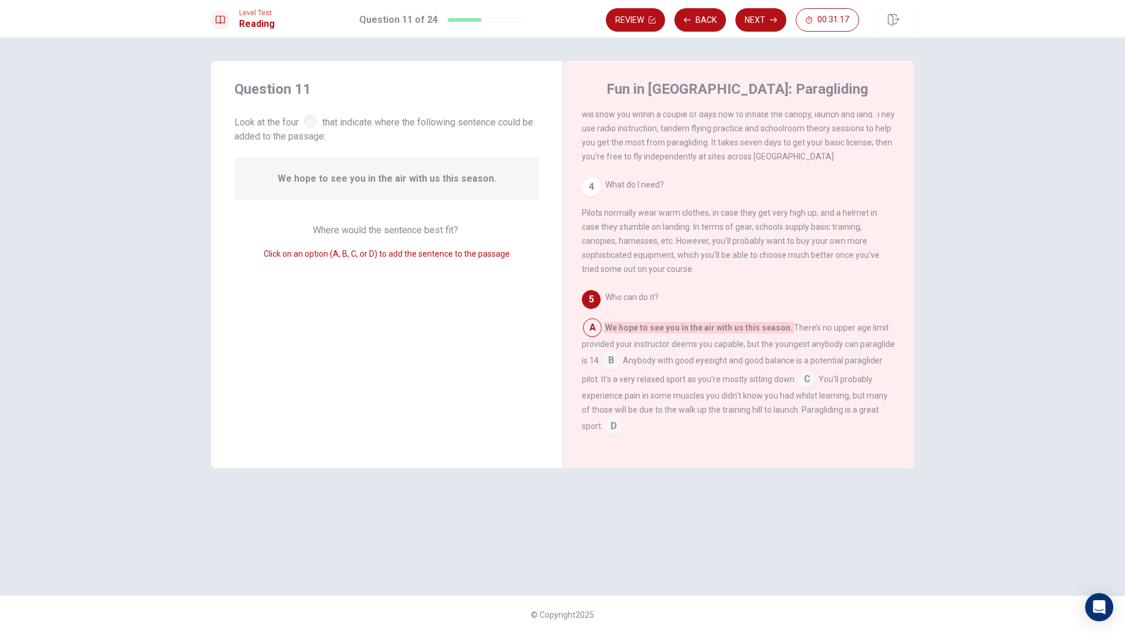
click at [594, 338] on input at bounding box center [592, 328] width 19 height 19
click at [807, 390] on input at bounding box center [807, 380] width 19 height 19
click at [610, 437] on input at bounding box center [613, 427] width 19 height 19
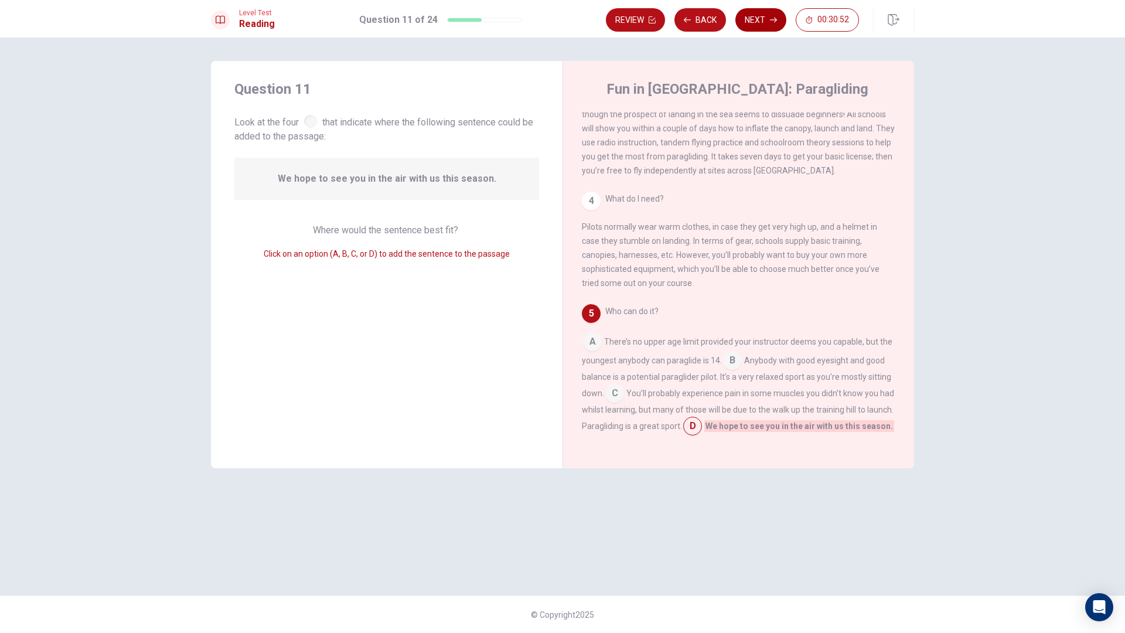
click at [770, 21] on icon "button" at bounding box center [773, 19] width 7 height 7
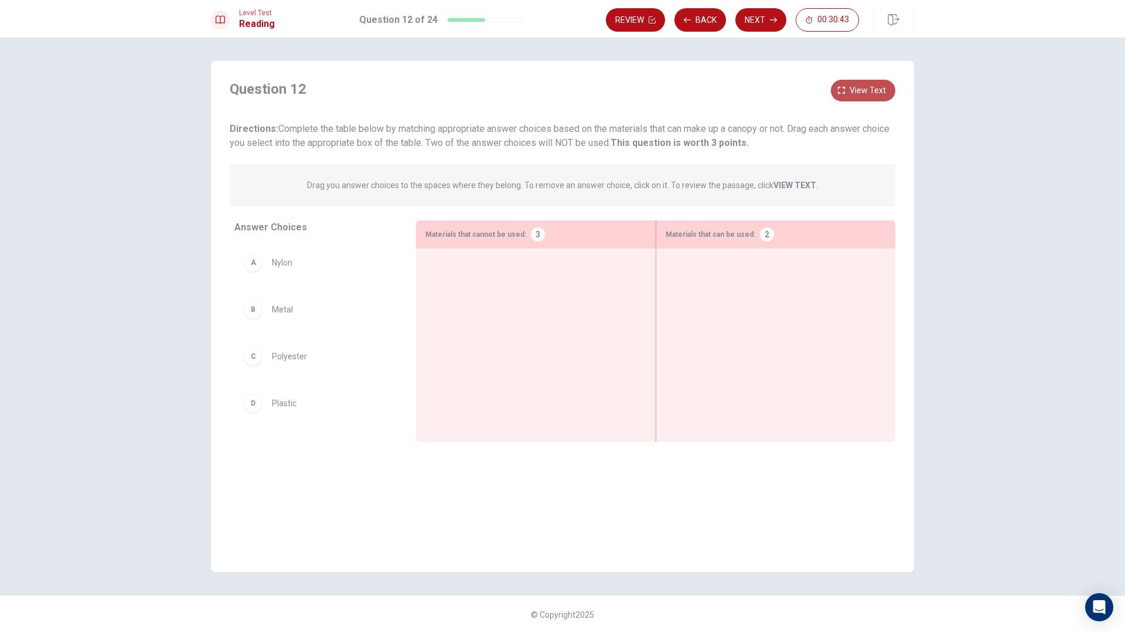
click at [850, 86] on button "View text" at bounding box center [863, 91] width 64 height 22
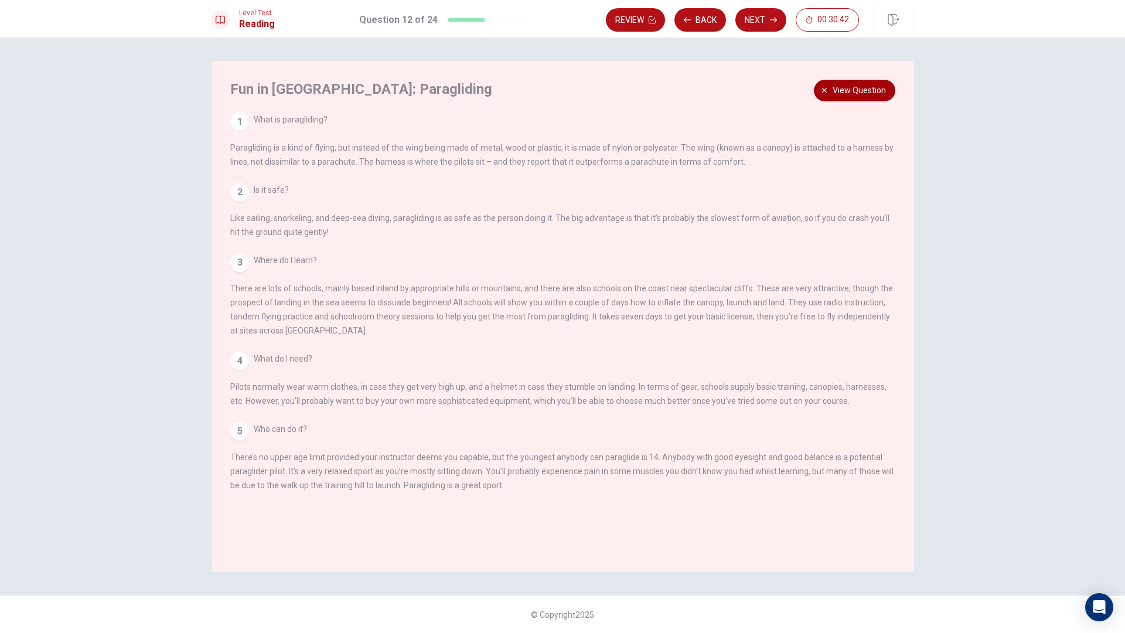
click at [853, 87] on span "View question" at bounding box center [859, 90] width 53 height 15
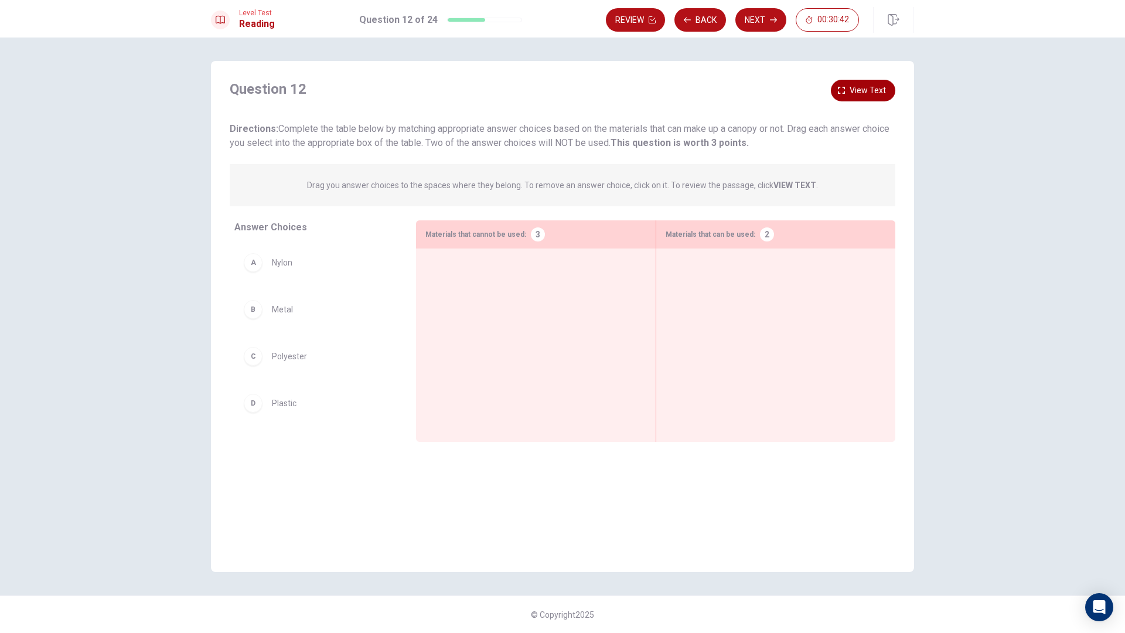
click at [853, 87] on span "View text" at bounding box center [868, 90] width 36 height 15
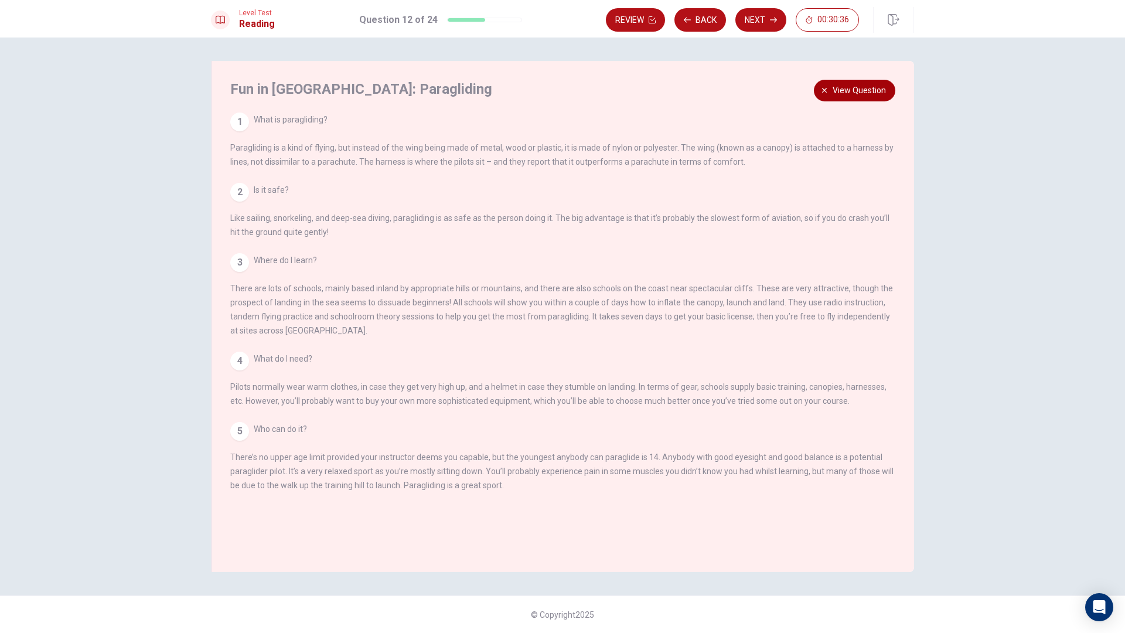
click at [853, 89] on span "View question" at bounding box center [859, 90] width 53 height 15
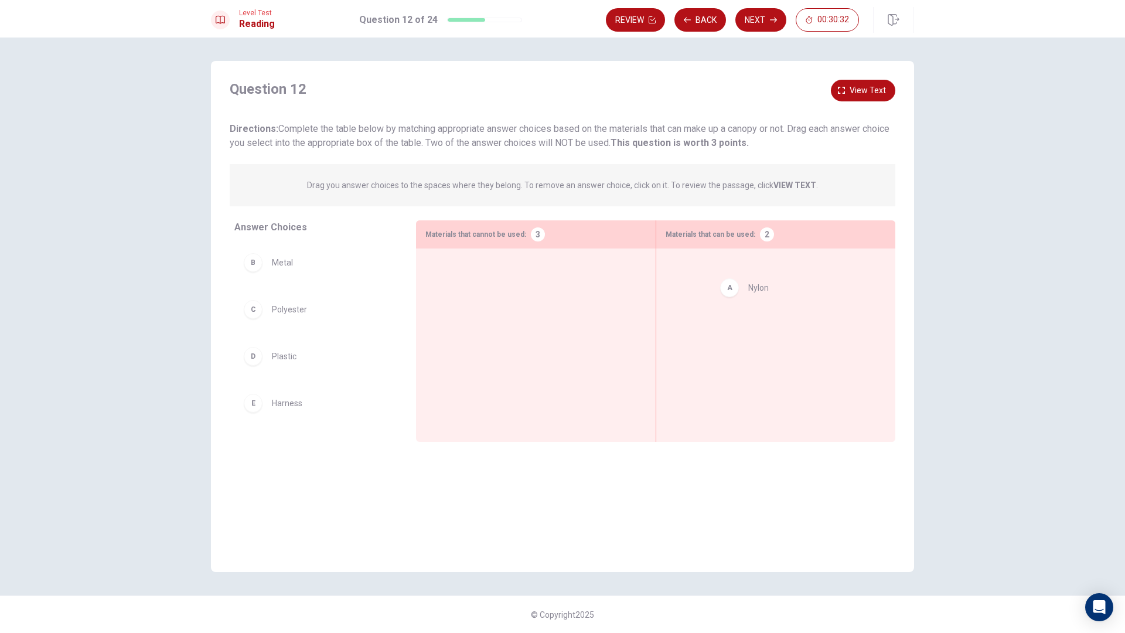
drag, startPoint x: 260, startPoint y: 269, endPoint x: 740, endPoint y: 293, distance: 480.7
drag, startPoint x: 259, startPoint y: 305, endPoint x: 720, endPoint y: 314, distance: 460.8
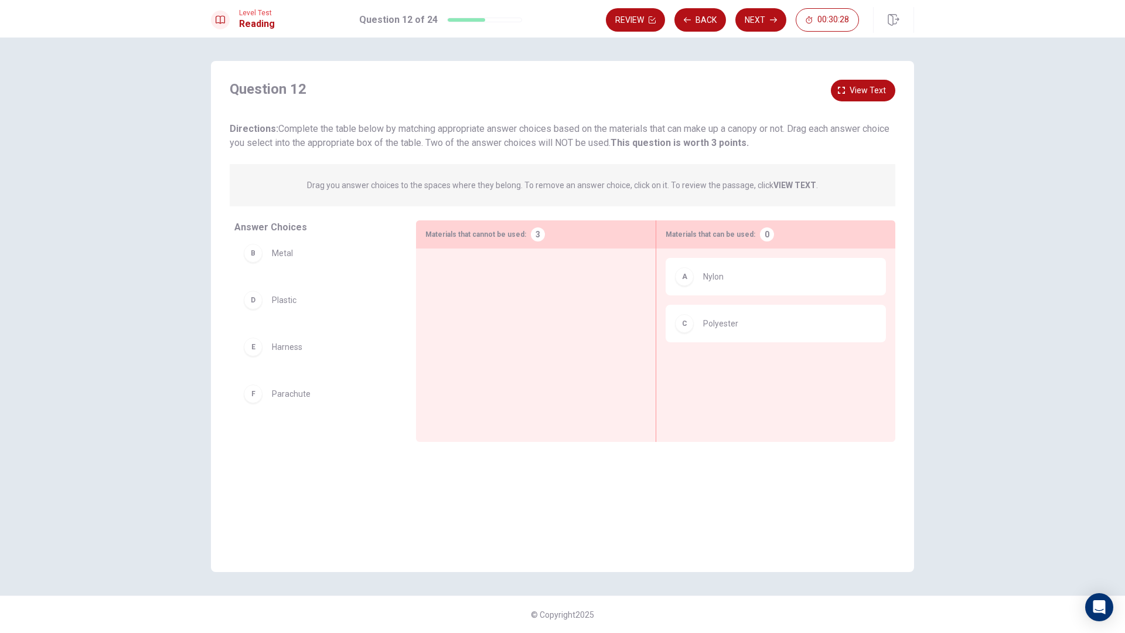
scroll to position [0, 0]
drag, startPoint x: 277, startPoint y: 272, endPoint x: 470, endPoint y: 271, distance: 192.3
drag, startPoint x: 272, startPoint y: 407, endPoint x: 535, endPoint y: 312, distance: 279.5
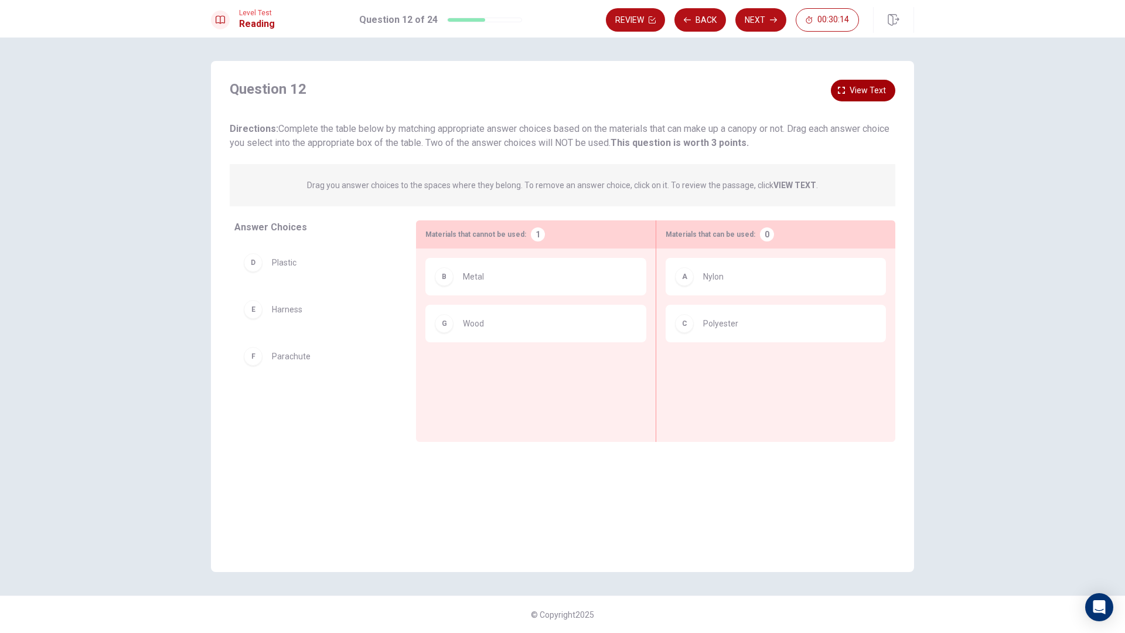
click at [868, 90] on span "View text" at bounding box center [868, 90] width 36 height 15
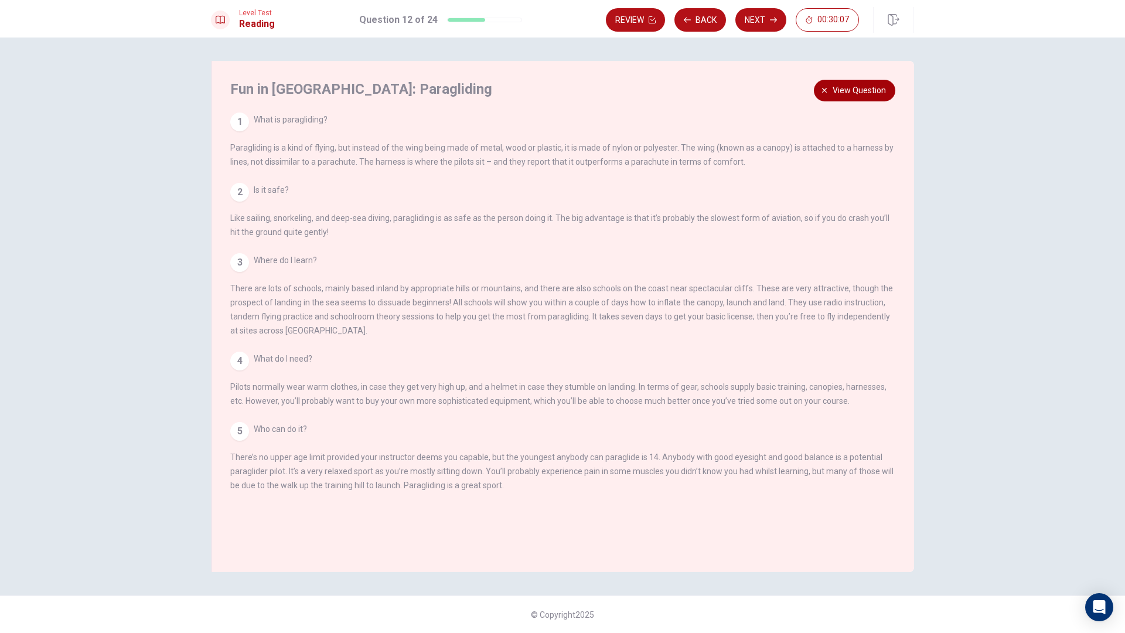
click at [866, 85] on span "View question" at bounding box center [859, 90] width 53 height 15
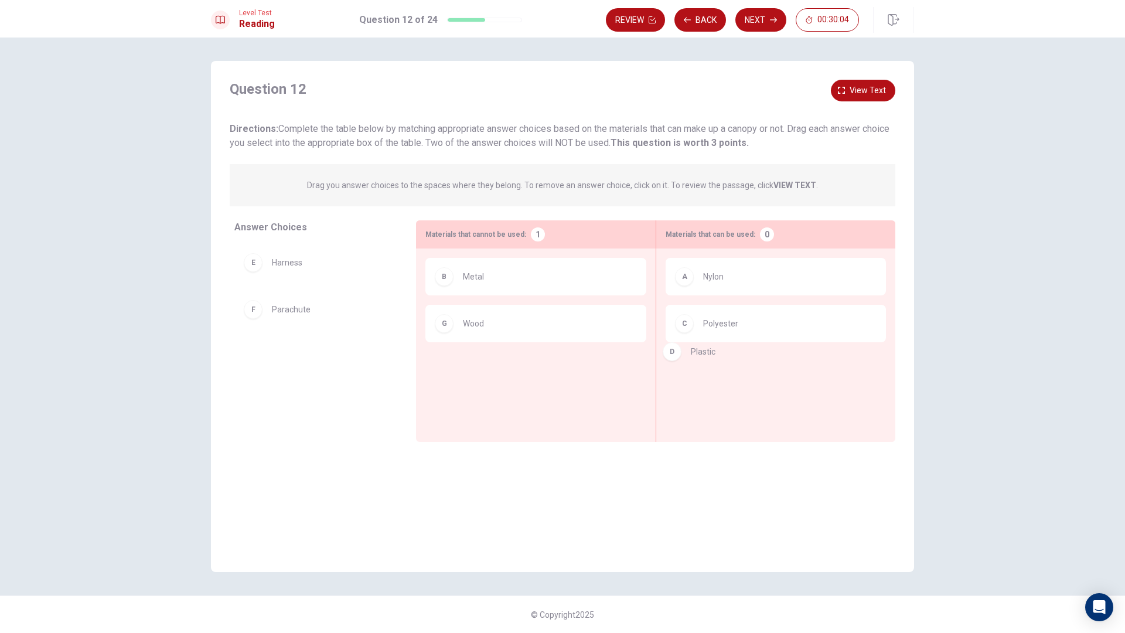
drag, startPoint x: 299, startPoint y: 268, endPoint x: 724, endPoint y: 358, distance: 434.2
drag, startPoint x: 274, startPoint y: 267, endPoint x: 754, endPoint y: 382, distance: 493.5
drag, startPoint x: 263, startPoint y: 267, endPoint x: 698, endPoint y: 277, distance: 434.5
click at [247, 263] on div "D" at bounding box center [253, 262] width 19 height 19
drag, startPoint x: 250, startPoint y: 264, endPoint x: 477, endPoint y: 362, distance: 246.3
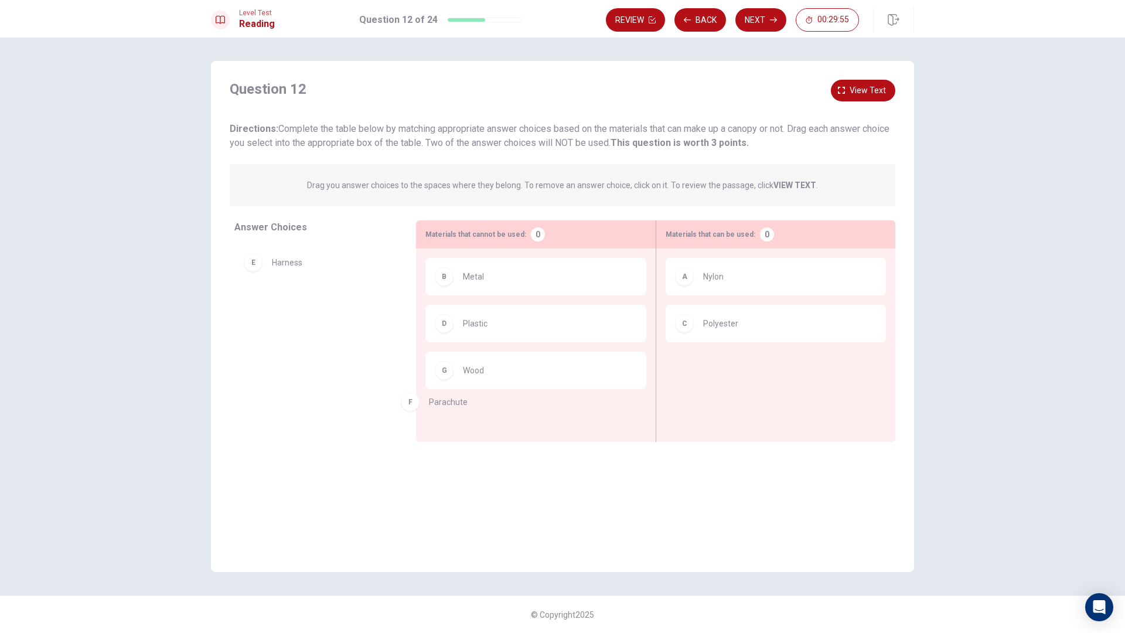
drag, startPoint x: 287, startPoint y: 312, endPoint x: 452, endPoint y: 405, distance: 189.3
drag, startPoint x: 253, startPoint y: 310, endPoint x: 701, endPoint y: 362, distance: 450.9
drag, startPoint x: 229, startPoint y: 257, endPoint x: 274, endPoint y: 268, distance: 45.9
click at [276, 268] on div "Answer Choices E Harness F Parachute" at bounding box center [313, 331] width 205 height 222
drag, startPoint x: 260, startPoint y: 266, endPoint x: 795, endPoint y: 409, distance: 554.0
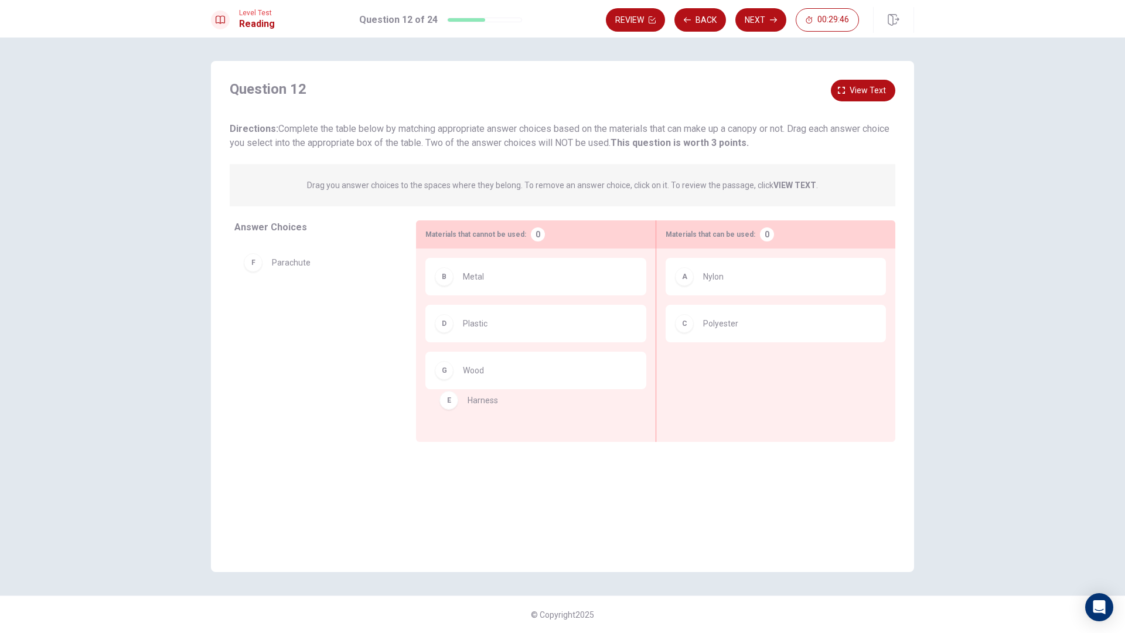
drag, startPoint x: 263, startPoint y: 268, endPoint x: 474, endPoint y: 419, distance: 259.4
drag, startPoint x: 268, startPoint y: 308, endPoint x: 731, endPoint y: 390, distance: 469.8
drag, startPoint x: 256, startPoint y: 314, endPoint x: 745, endPoint y: 243, distance: 494.6
drag, startPoint x: 257, startPoint y: 316, endPoint x: 720, endPoint y: 329, distance: 462.7
drag, startPoint x: 693, startPoint y: 329, endPoint x: 279, endPoint y: 363, distance: 415.2
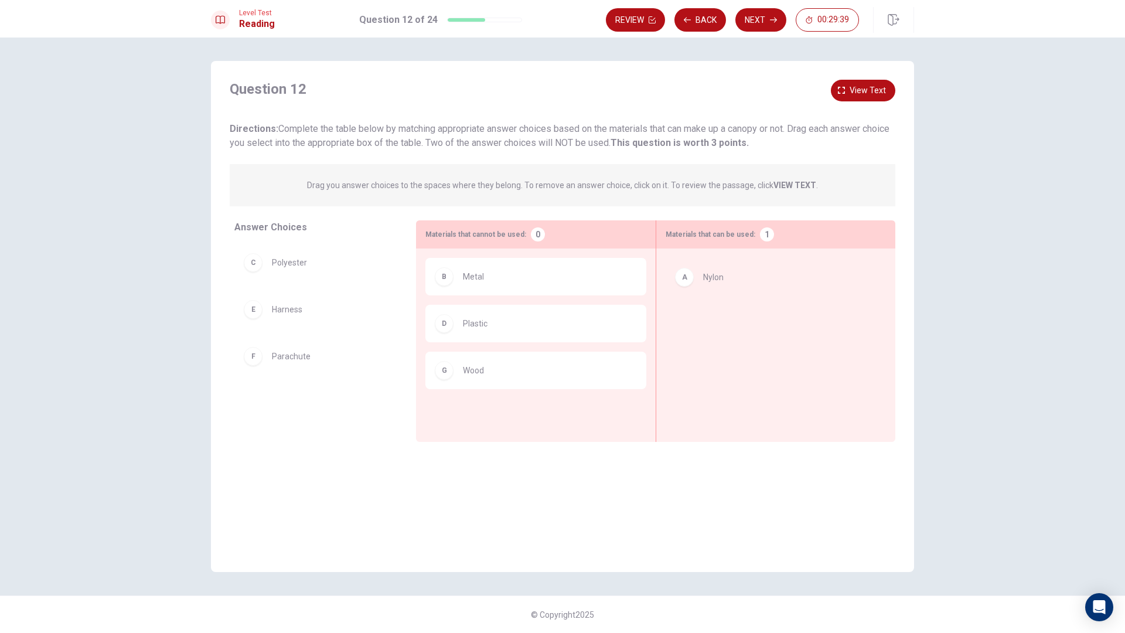
drag, startPoint x: 668, startPoint y: 276, endPoint x: 681, endPoint y: 274, distance: 13.6
drag, startPoint x: 681, startPoint y: 277, endPoint x: 248, endPoint y: 376, distance: 444.4
click at [249, 377] on div "Answer Choices C Polyester E Harness F Parachute Materials that cannot be used:…" at bounding box center [562, 331] width 703 height 222
drag, startPoint x: 685, startPoint y: 284, endPoint x: 278, endPoint y: 393, distance: 421.2
drag, startPoint x: 260, startPoint y: 360, endPoint x: 838, endPoint y: 271, distance: 584.7
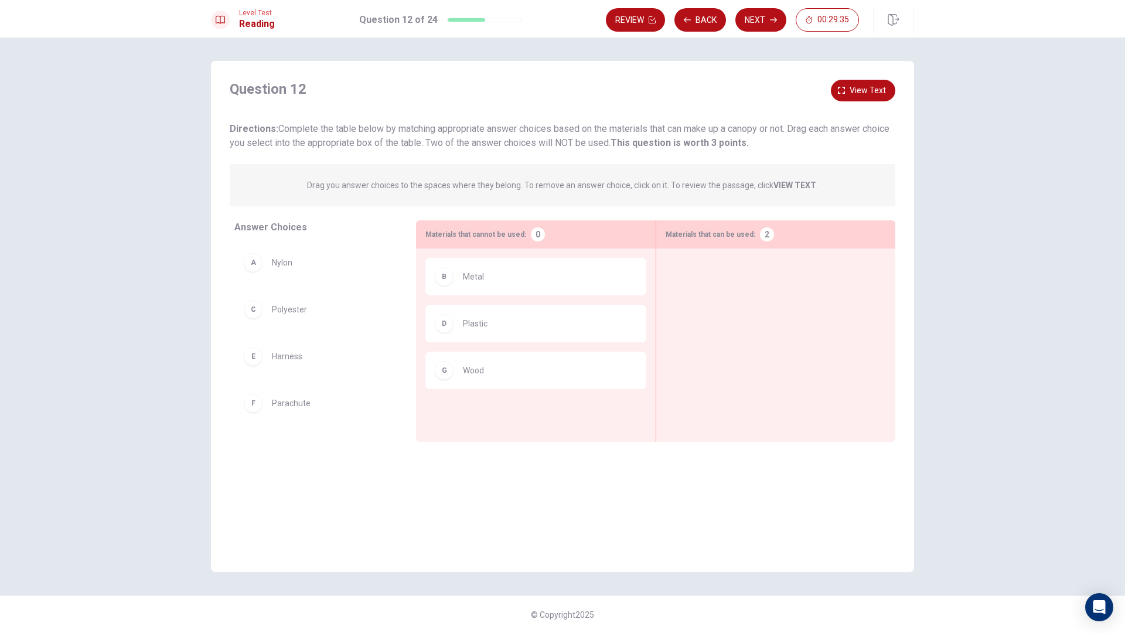
drag, startPoint x: 257, startPoint y: 404, endPoint x: 896, endPoint y: 363, distance: 640.3
drag, startPoint x: 310, startPoint y: 402, endPoint x: 803, endPoint y: 338, distance: 497.8
drag, startPoint x: 285, startPoint y: 361, endPoint x: 846, endPoint y: 368, distance: 561.0
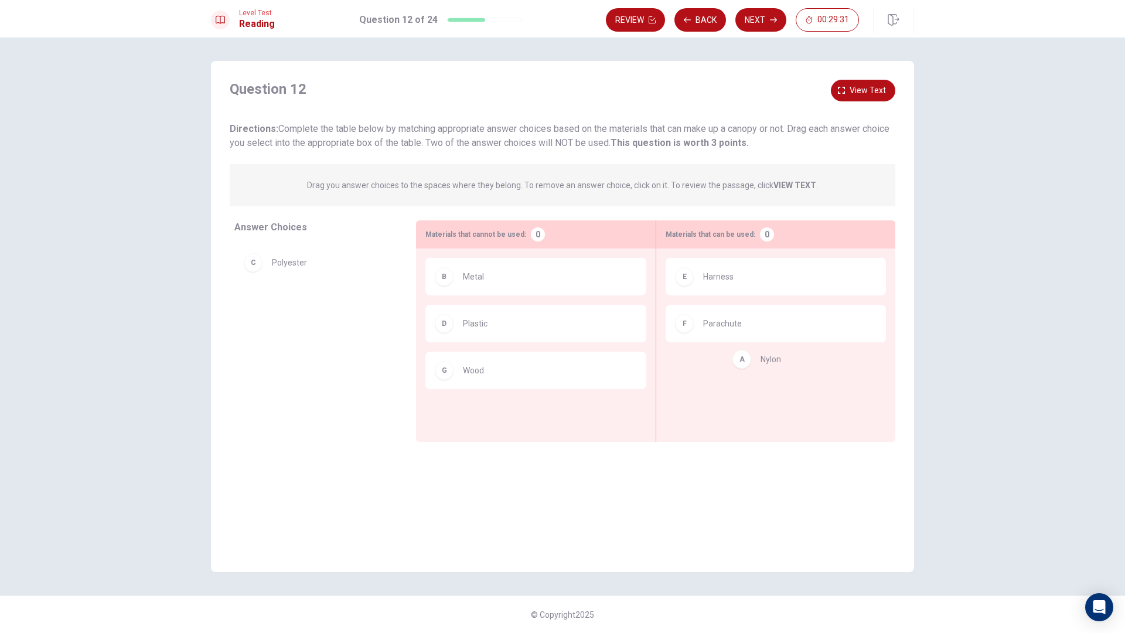
drag, startPoint x: 292, startPoint y: 273, endPoint x: 784, endPoint y: 372, distance: 501.6
drag, startPoint x: 273, startPoint y: 263, endPoint x: 829, endPoint y: 400, distance: 572.5
drag, startPoint x: 304, startPoint y: 302, endPoint x: 802, endPoint y: 414, distance: 510.7
drag, startPoint x: 250, startPoint y: 270, endPoint x: 719, endPoint y: 382, distance: 481.6
drag, startPoint x: 261, startPoint y: 308, endPoint x: 710, endPoint y: 382, distance: 454.6
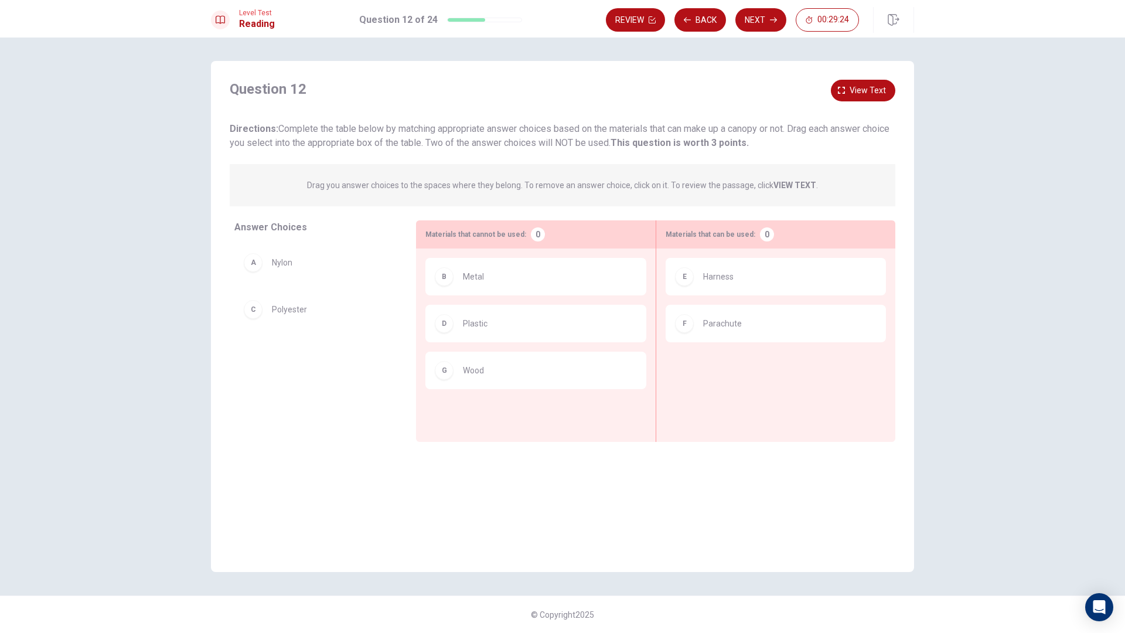
click at [795, 376] on div "E Harness F Parachute" at bounding box center [776, 327] width 220 height 138
click at [795, 377] on div "E Harness F Parachute" at bounding box center [776, 327] width 220 height 138
drag, startPoint x: 795, startPoint y: 377, endPoint x: 765, endPoint y: 358, distance: 36.1
click at [794, 377] on div "E Harness F Parachute" at bounding box center [776, 327] width 220 height 138
click at [763, 340] on div "F Parachute" at bounding box center [776, 324] width 220 height 38
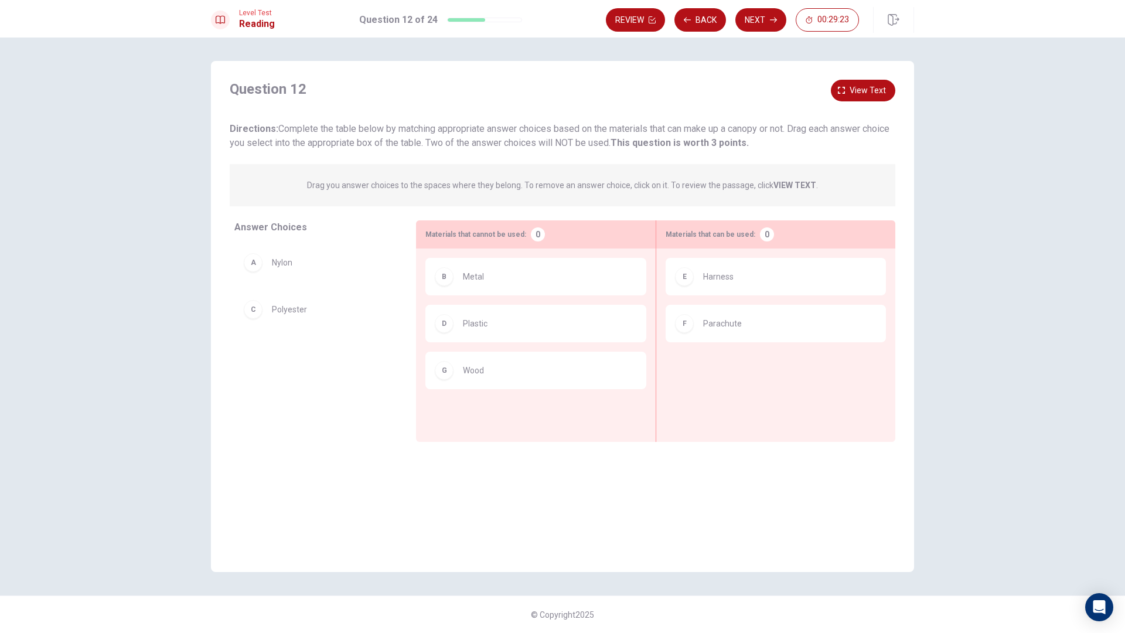
click at [763, 340] on div "F Parachute" at bounding box center [776, 324] width 220 height 38
click at [767, 334] on div "F Parachute" at bounding box center [776, 324] width 220 height 38
drag, startPoint x: 767, startPoint y: 334, endPoint x: 377, endPoint y: 326, distance: 389.9
click at [767, 334] on div "F Parachute" at bounding box center [776, 324] width 220 height 38
click at [253, 320] on div "C Polyester" at bounding box center [315, 310] width 163 height 38
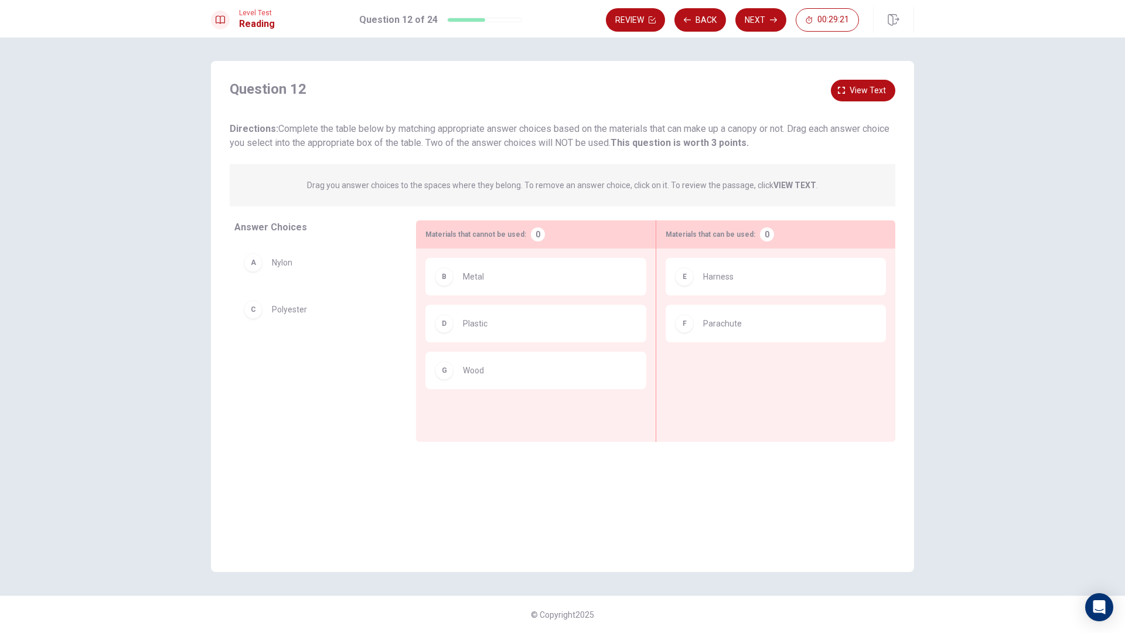
click at [253, 320] on div "C Polyester" at bounding box center [315, 310] width 163 height 38
click at [256, 313] on div "C" at bounding box center [253, 309] width 19 height 19
drag, startPoint x: 256, startPoint y: 313, endPoint x: 720, endPoint y: 353, distance: 466.6
drag, startPoint x: 277, startPoint y: 270, endPoint x: 782, endPoint y: 393, distance: 519.6
drag, startPoint x: 928, startPoint y: 375, endPoint x: 926, endPoint y: 365, distance: 10.2
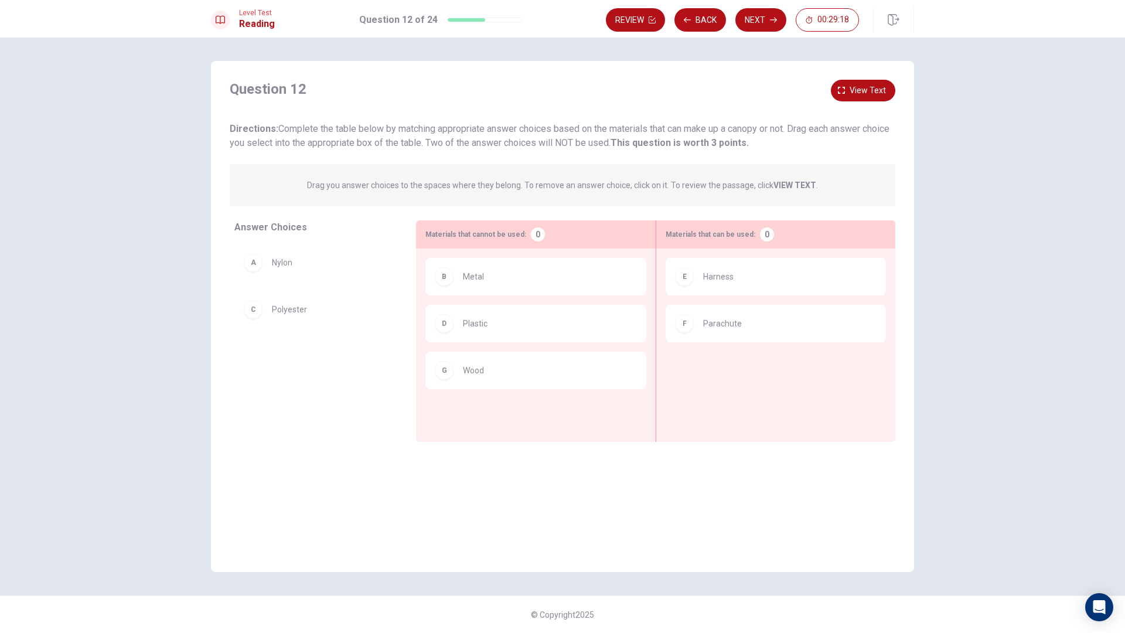
click at [927, 374] on div "Question 12 View text Directions: Complete the table below by matching appropri…" at bounding box center [562, 316] width 741 height 511
click at [926, 365] on div "Question 12 View text Directions: Complete the table below by matching appropri…" at bounding box center [562, 316] width 741 height 511
click at [737, 324] on span "Parachute" at bounding box center [722, 324] width 39 height 14
drag
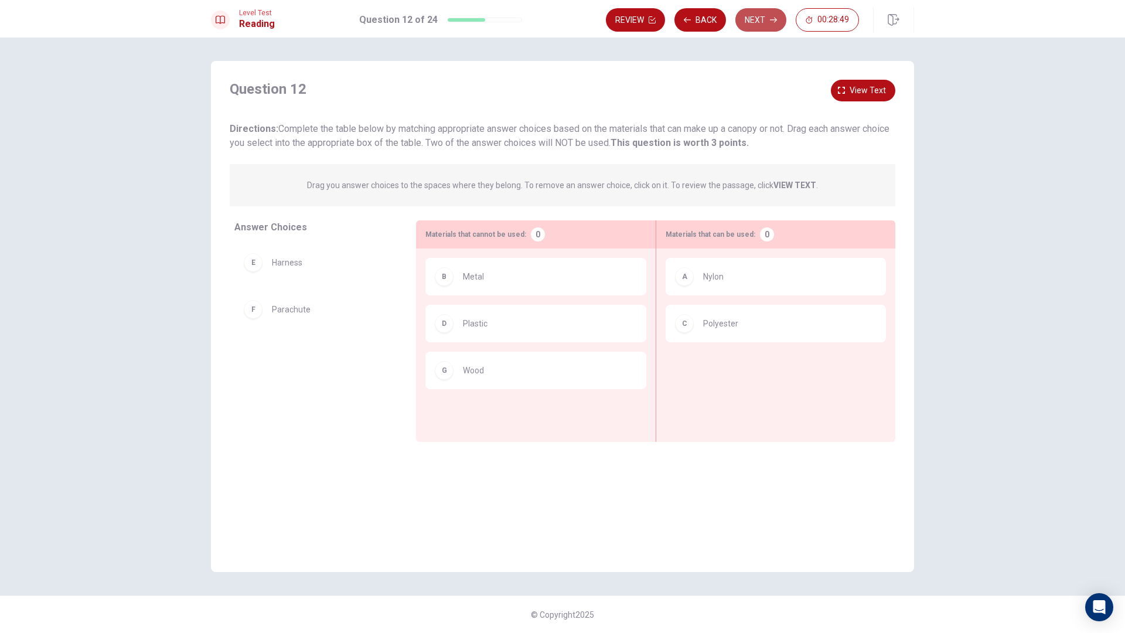
click at [763, 31] on button "Next" at bounding box center [761, 19] width 51 height 23
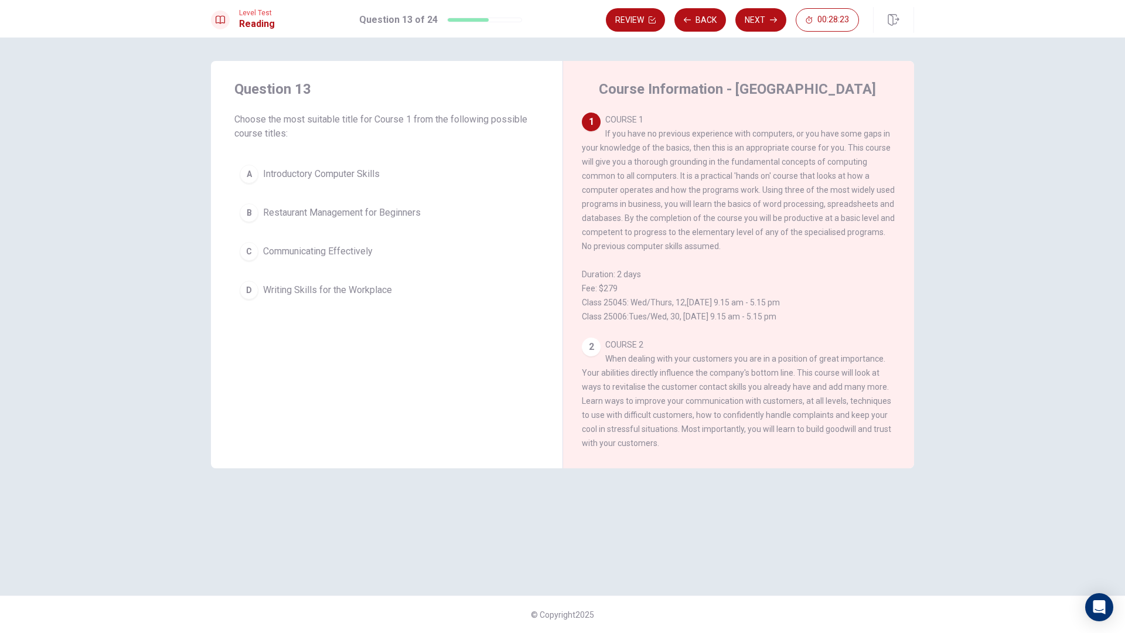
click at [251, 175] on div "A" at bounding box center [249, 174] width 19 height 19
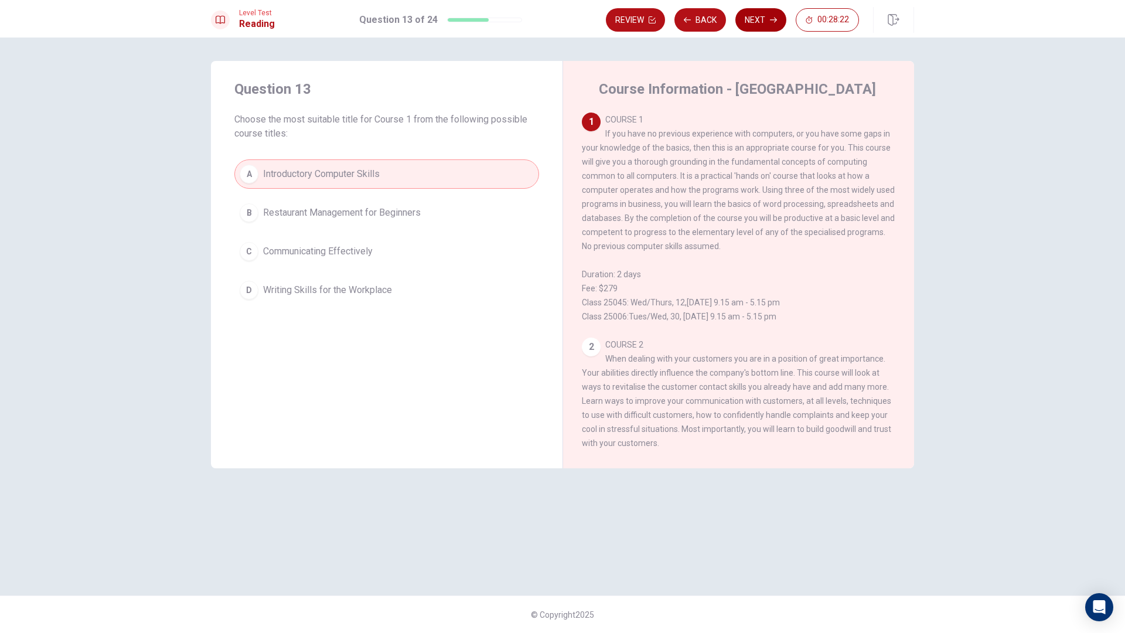
click at [781, 21] on button "Next" at bounding box center [761, 19] width 51 height 23
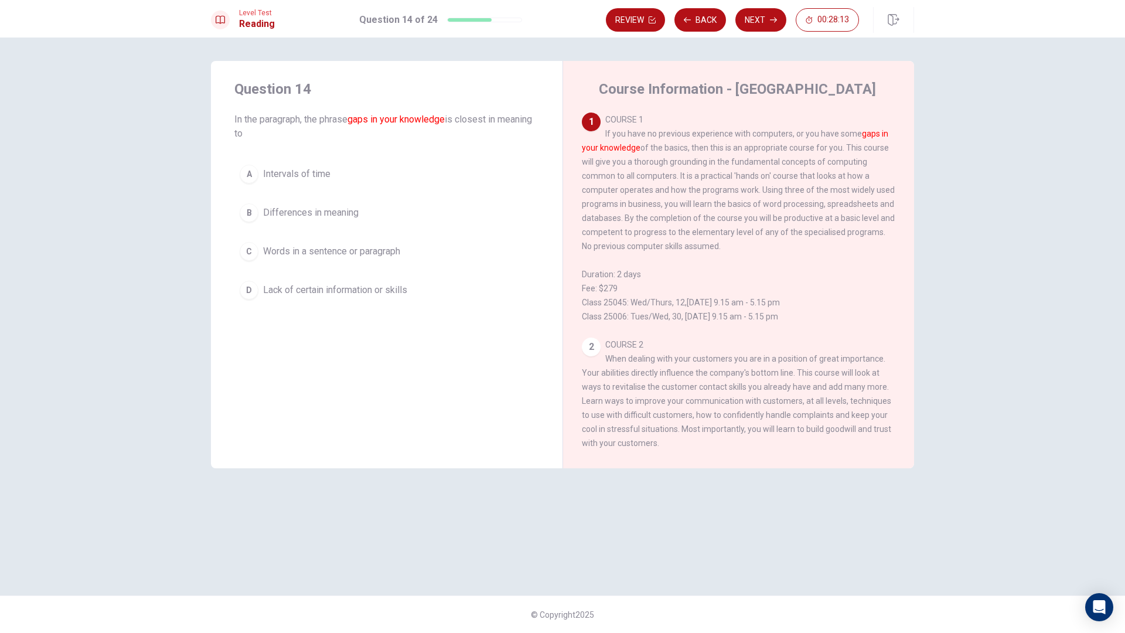
click at [248, 292] on div "D" at bounding box center [249, 290] width 19 height 19
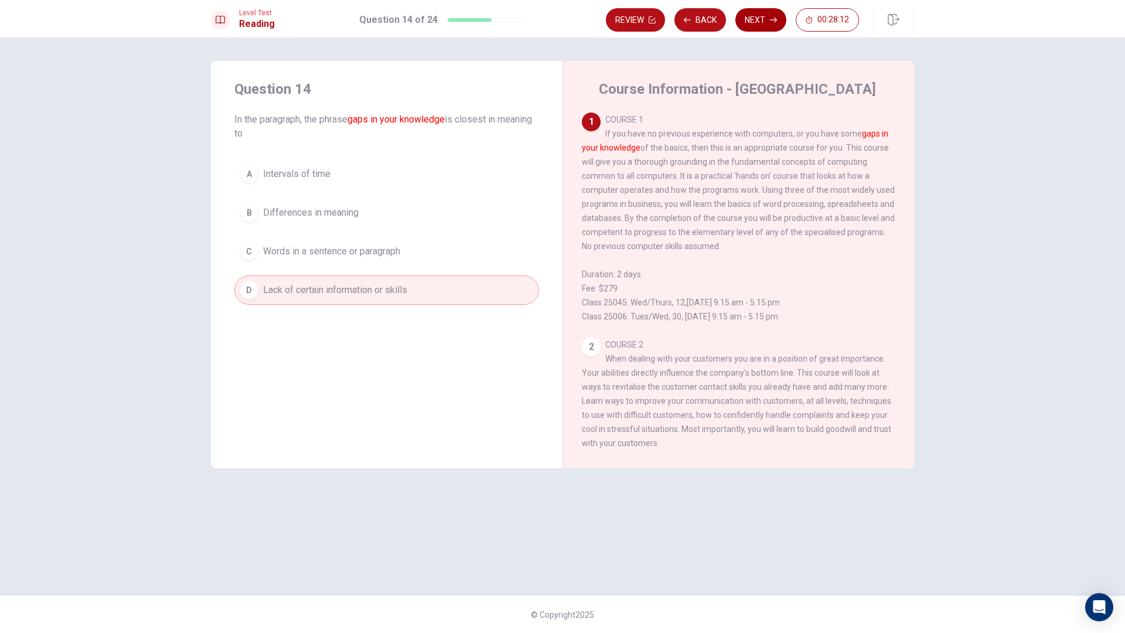
click at [760, 21] on button "Next" at bounding box center [761, 19] width 51 height 23
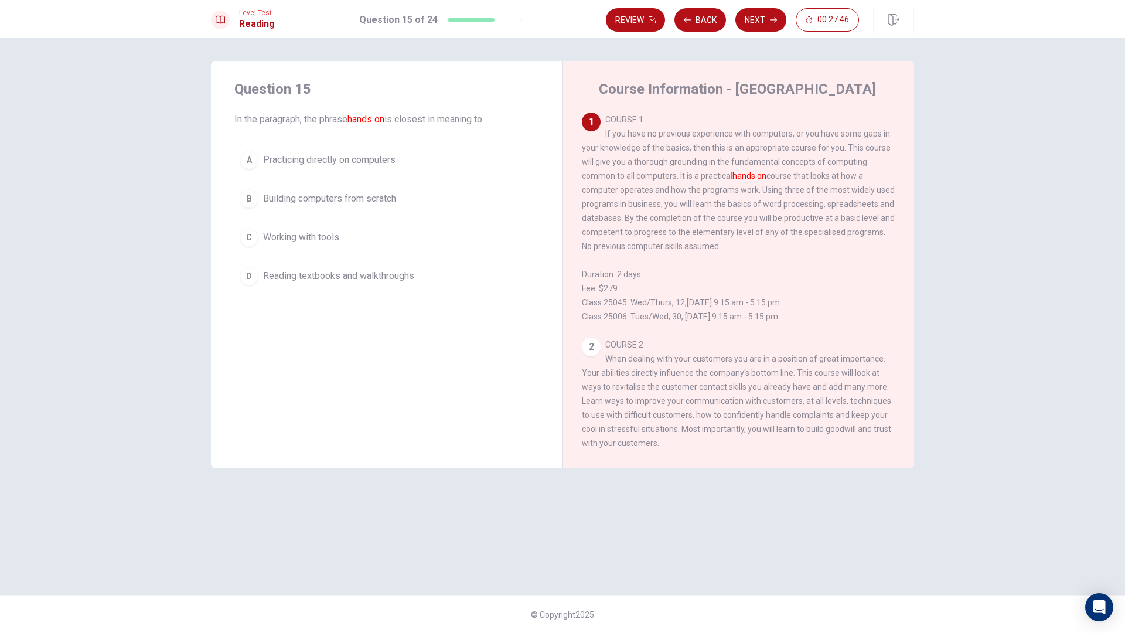
click at [250, 164] on div "A" at bounding box center [249, 160] width 19 height 19
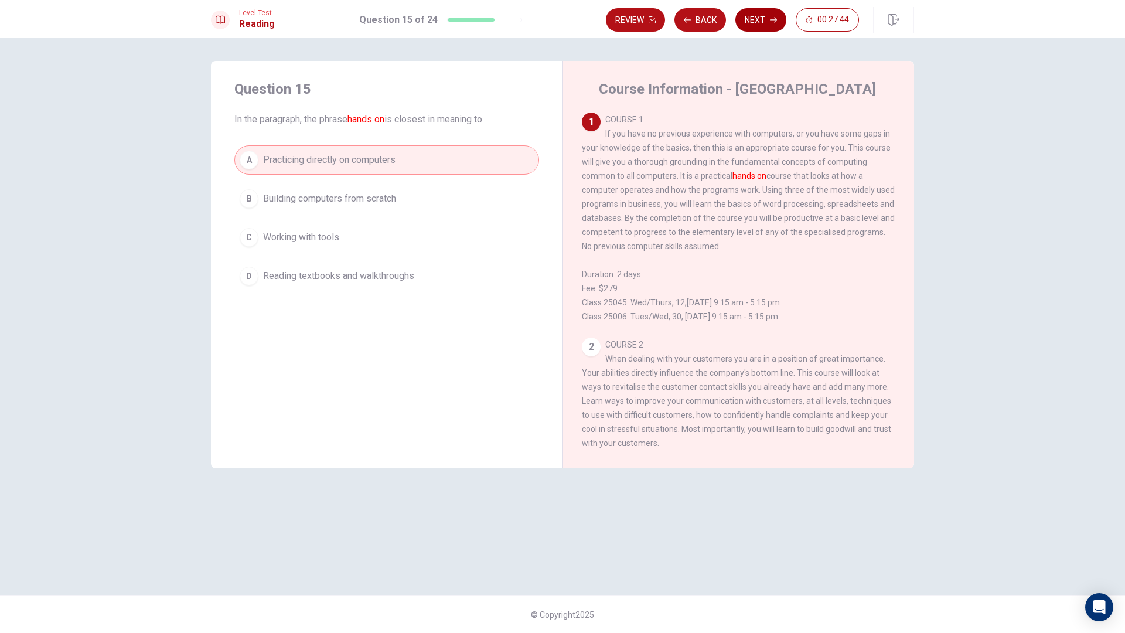
click at [774, 23] on button "Next" at bounding box center [761, 19] width 51 height 23
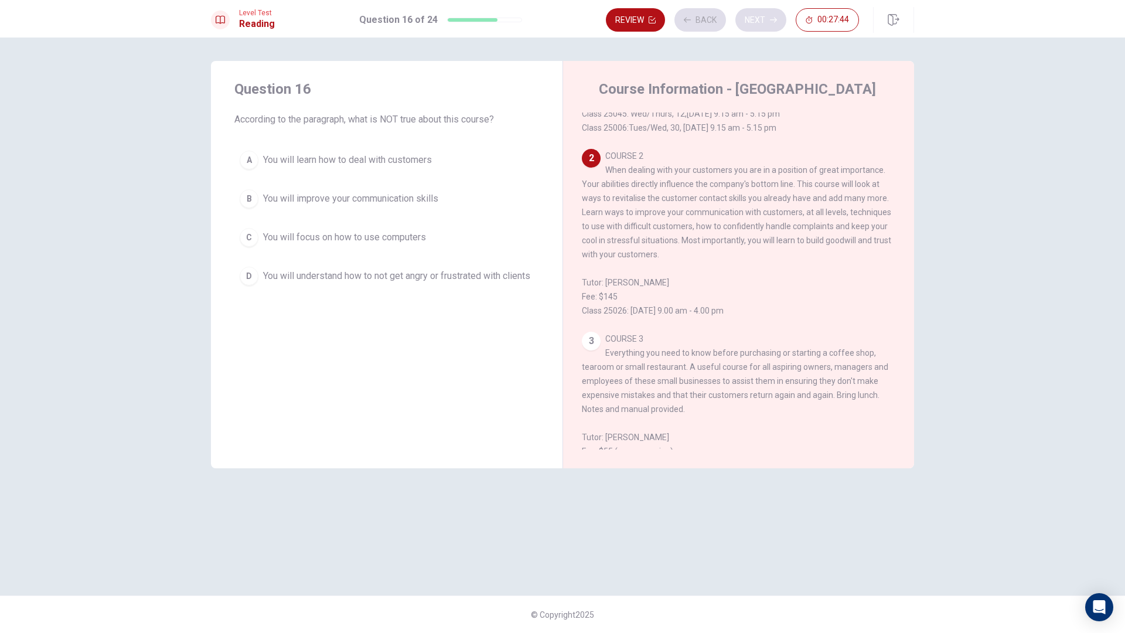
scroll to position [190, 0]
click at [257, 238] on div "C" at bounding box center [249, 237] width 19 height 19
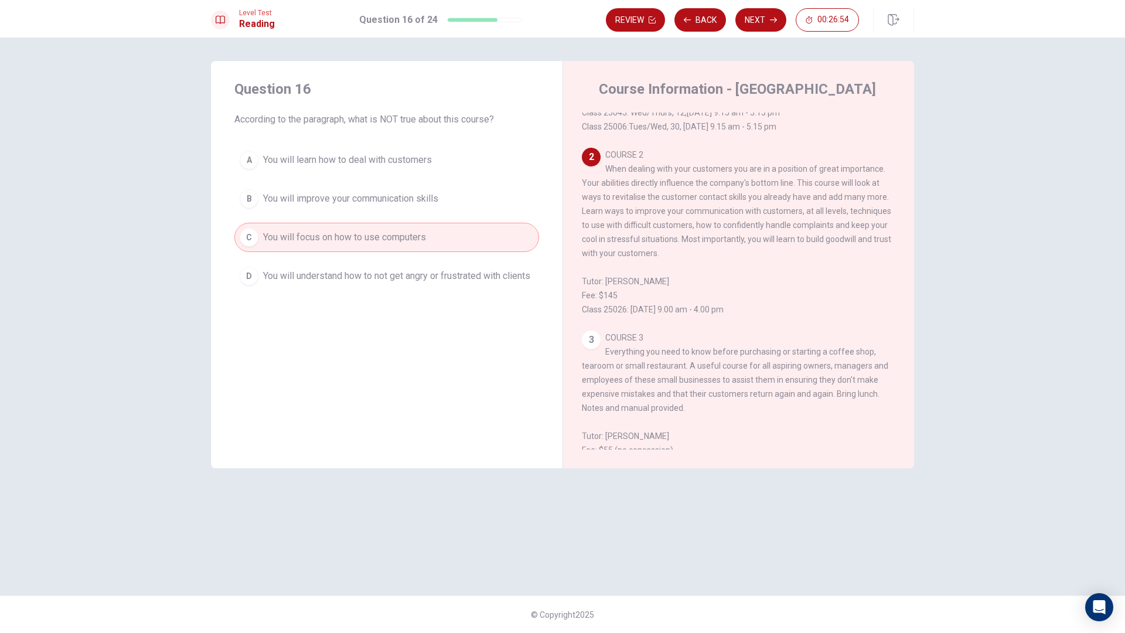
drag, startPoint x: 755, startPoint y: 19, endPoint x: 765, endPoint y: 46, distance: 28.7
click at [765, 78] on div "Level Test Reading Question 16 of 24 Review Back Next 00:26:54 Question 16 of 2…" at bounding box center [562, 316] width 1125 height 633
click at [756, 18] on button "Next" at bounding box center [761, 19] width 51 height 23
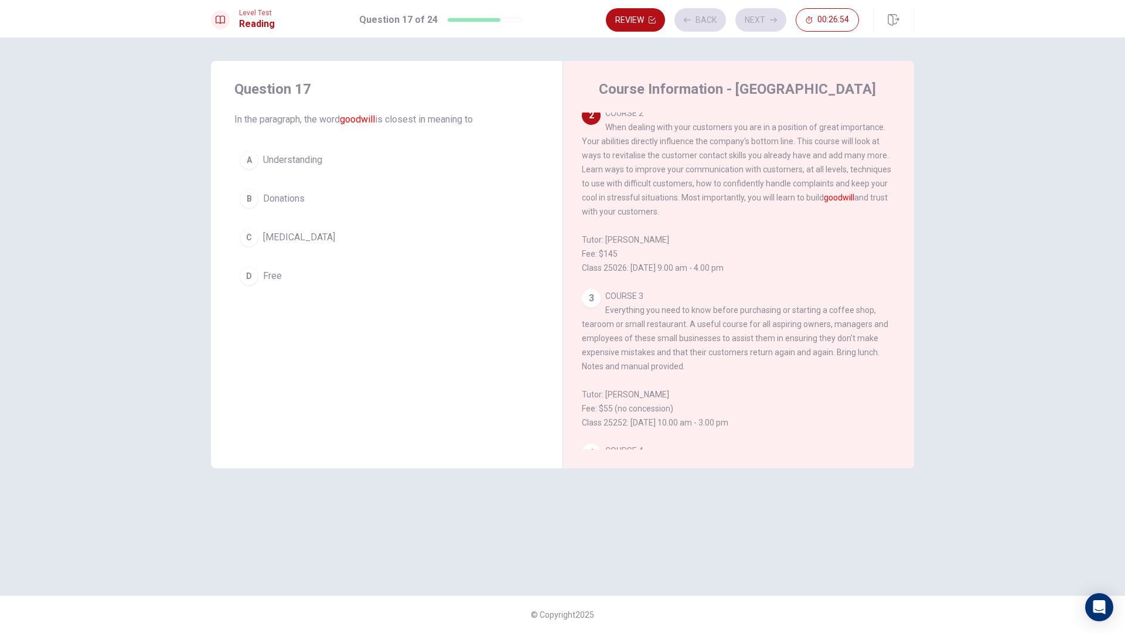
scroll to position [234, 0]
click at [258, 158] on div "A" at bounding box center [249, 160] width 19 height 19
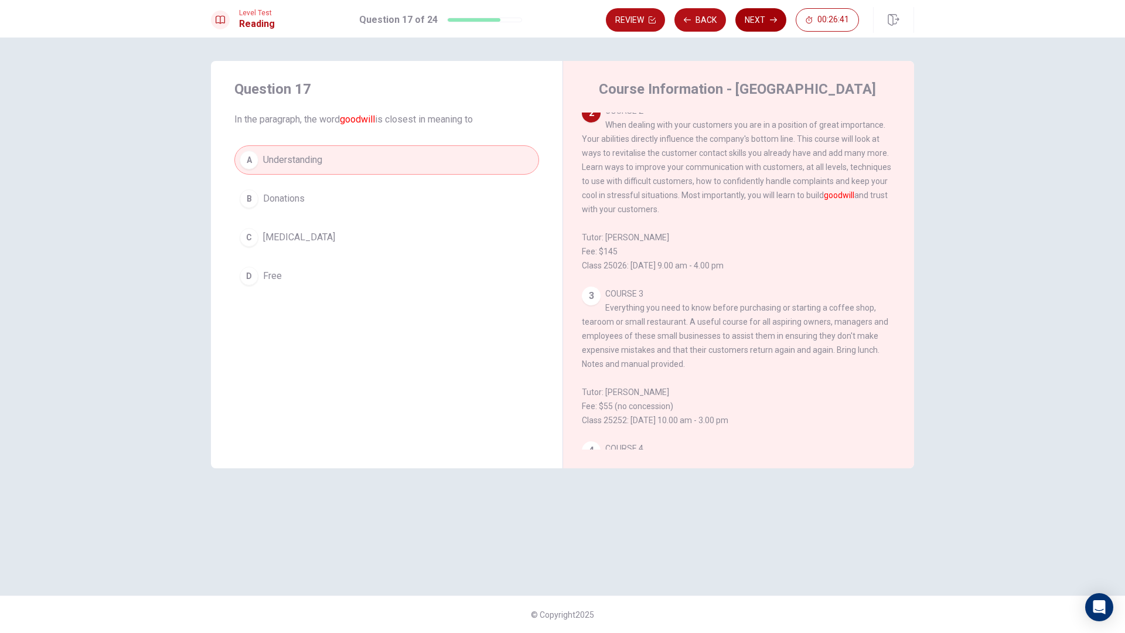
click at [757, 21] on button "Next" at bounding box center [761, 19] width 51 height 23
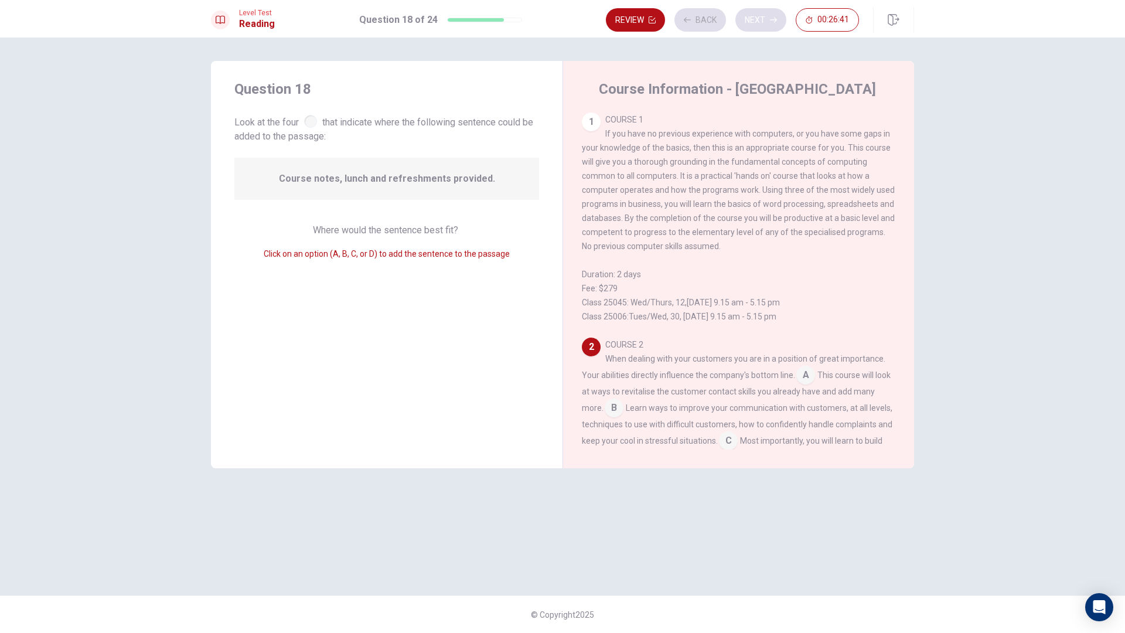
scroll to position [159, 0]
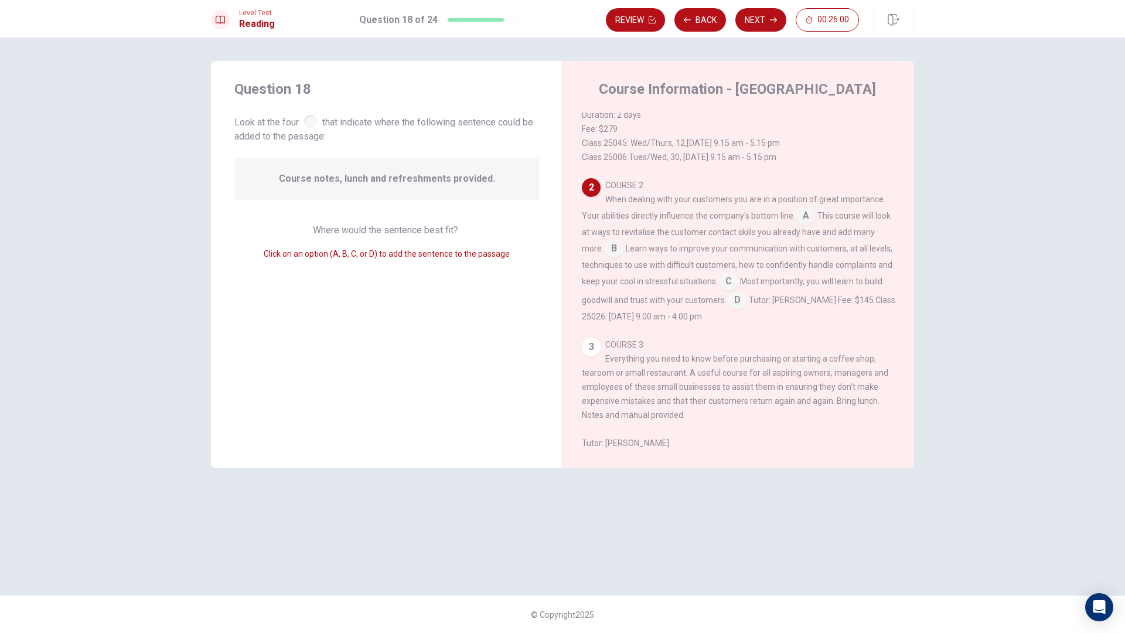
click at [747, 310] on input at bounding box center [737, 301] width 19 height 19
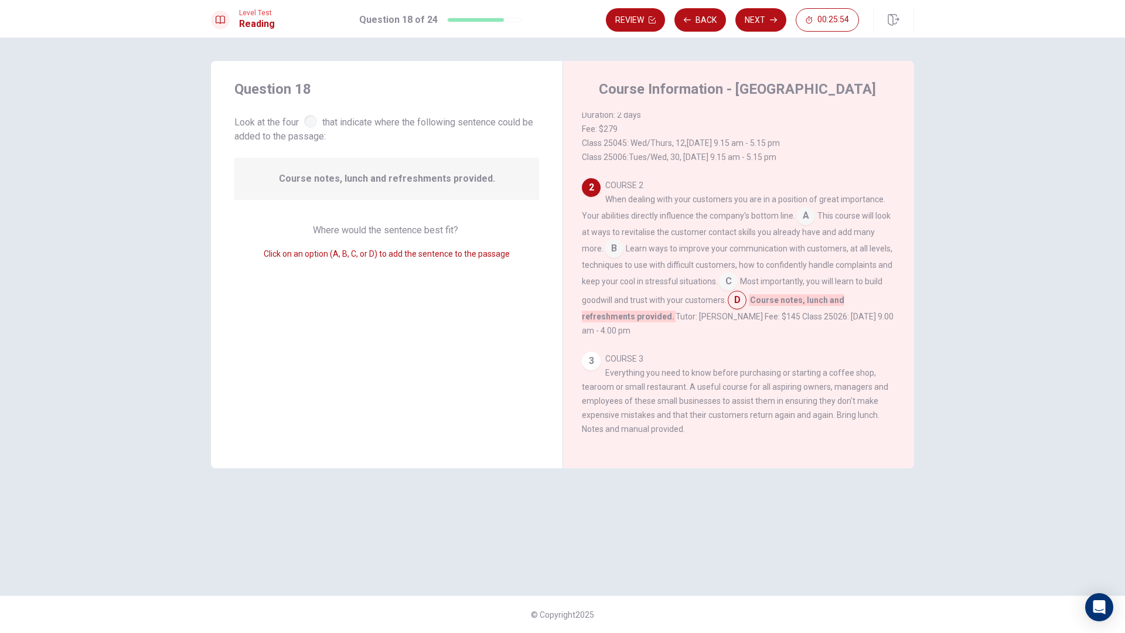
click at [790, 22] on div "Review Back Next 00:25:54" at bounding box center [732, 19] width 253 height 23
click at [759, 22] on button "Next" at bounding box center [761, 19] width 51 height 23
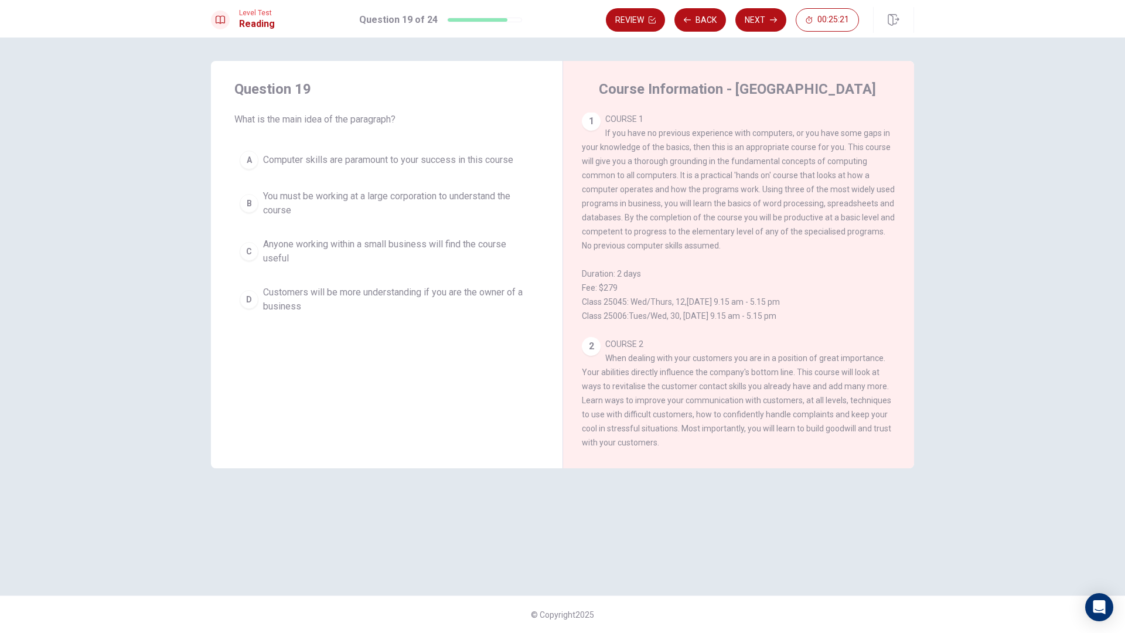
scroll to position [0, 0]
click at [253, 251] on div "C" at bounding box center [249, 251] width 19 height 19
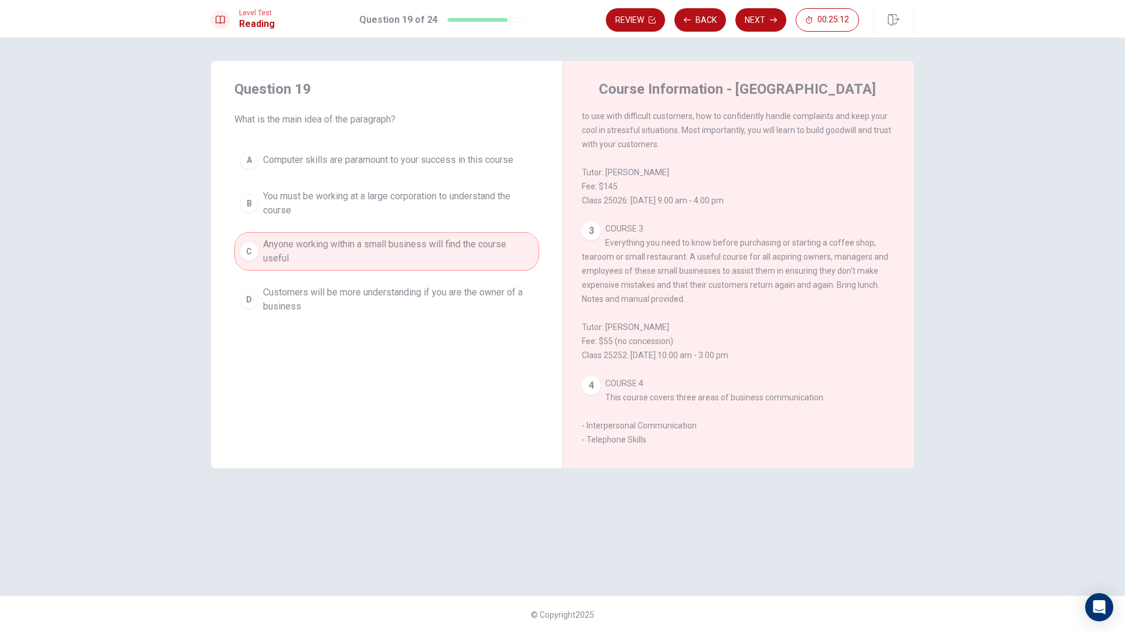
scroll to position [469, 0]
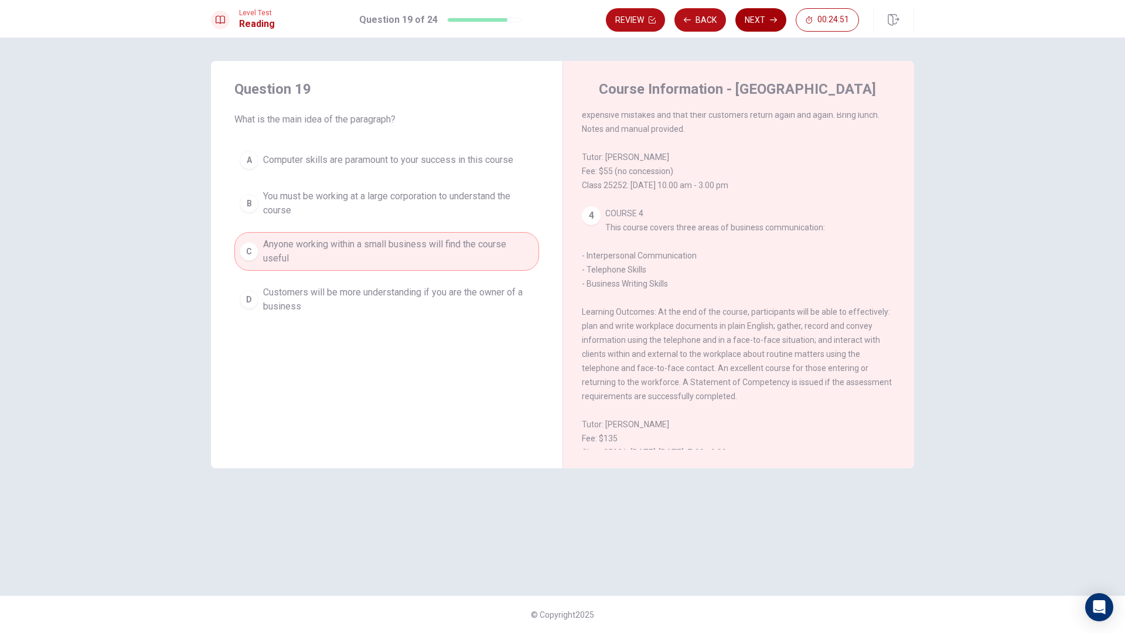
click at [773, 15] on button "Next" at bounding box center [761, 19] width 51 height 23
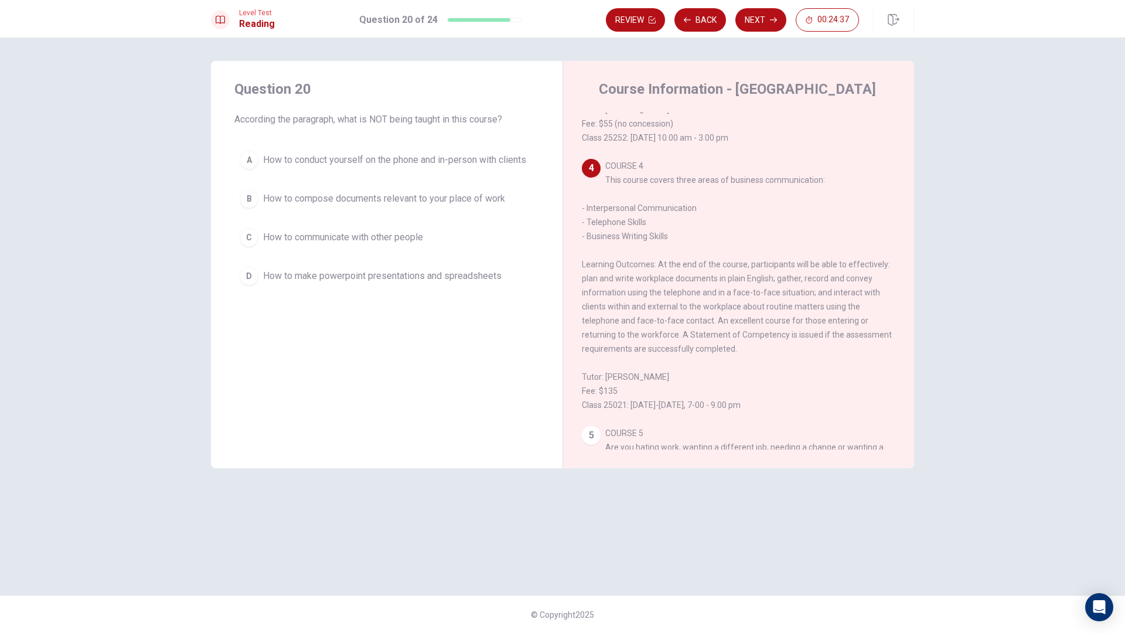
scroll to position [520, 0]
click at [262, 278] on button "D How to make powerpoint presentations and spreadsheets" at bounding box center [386, 275] width 305 height 29
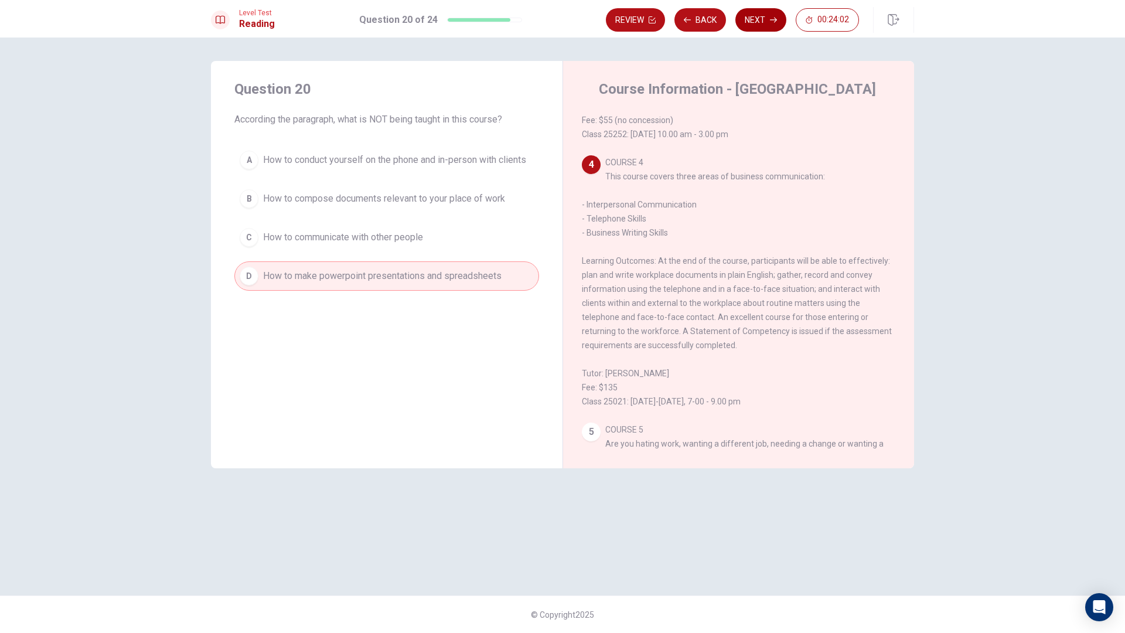
click at [759, 19] on button "Next" at bounding box center [761, 19] width 51 height 23
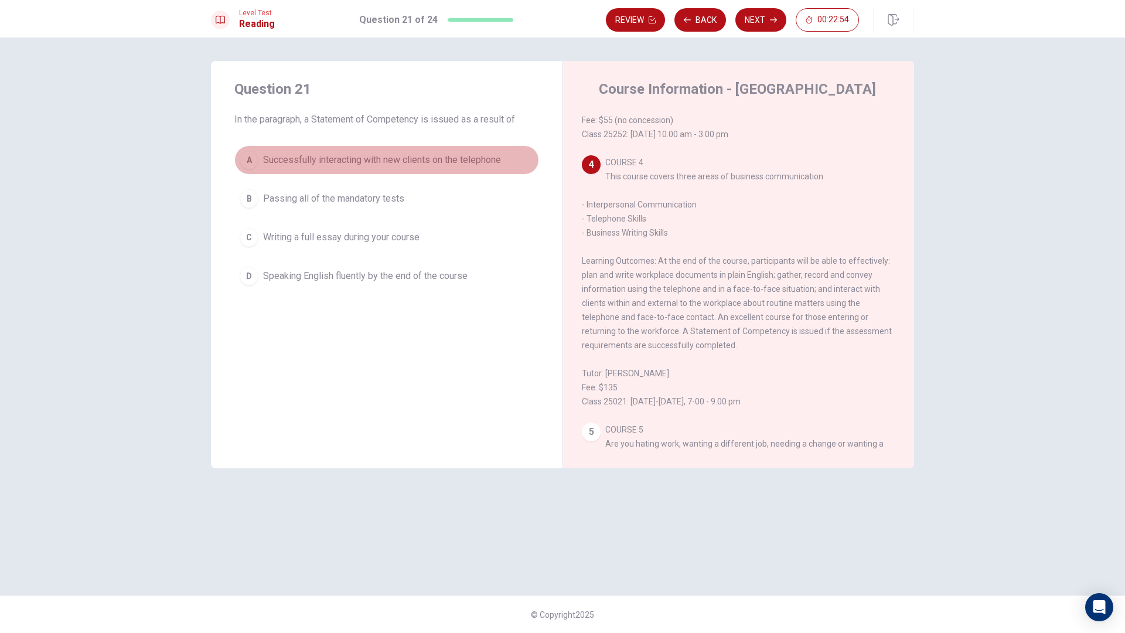
click at [242, 164] on div "A" at bounding box center [249, 160] width 19 height 19
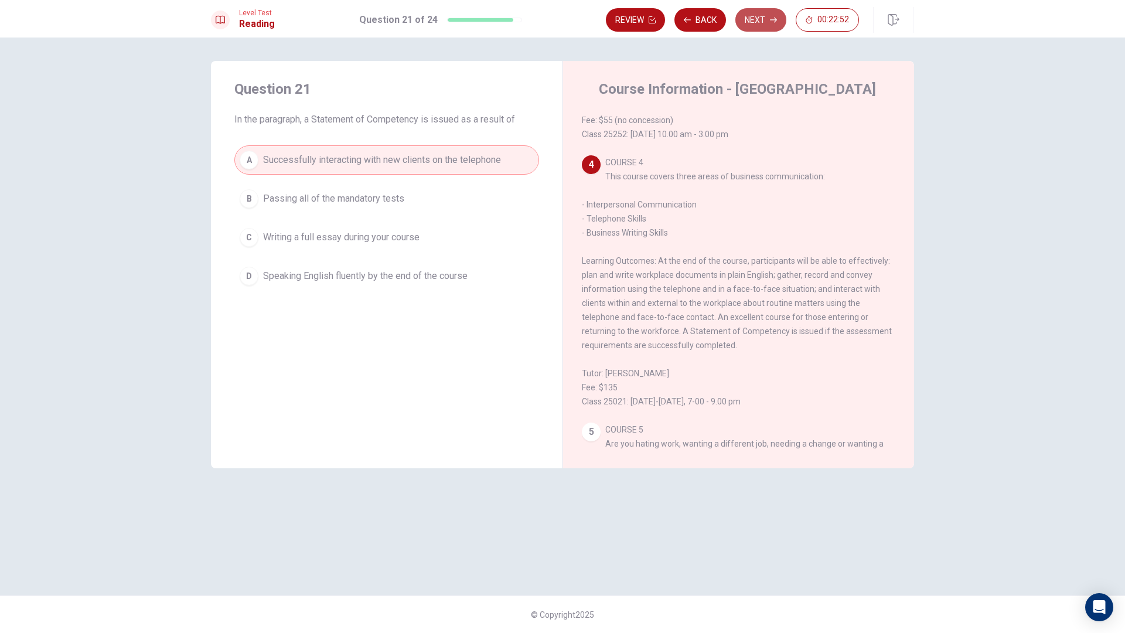
click at [768, 28] on button "Next" at bounding box center [761, 19] width 51 height 23
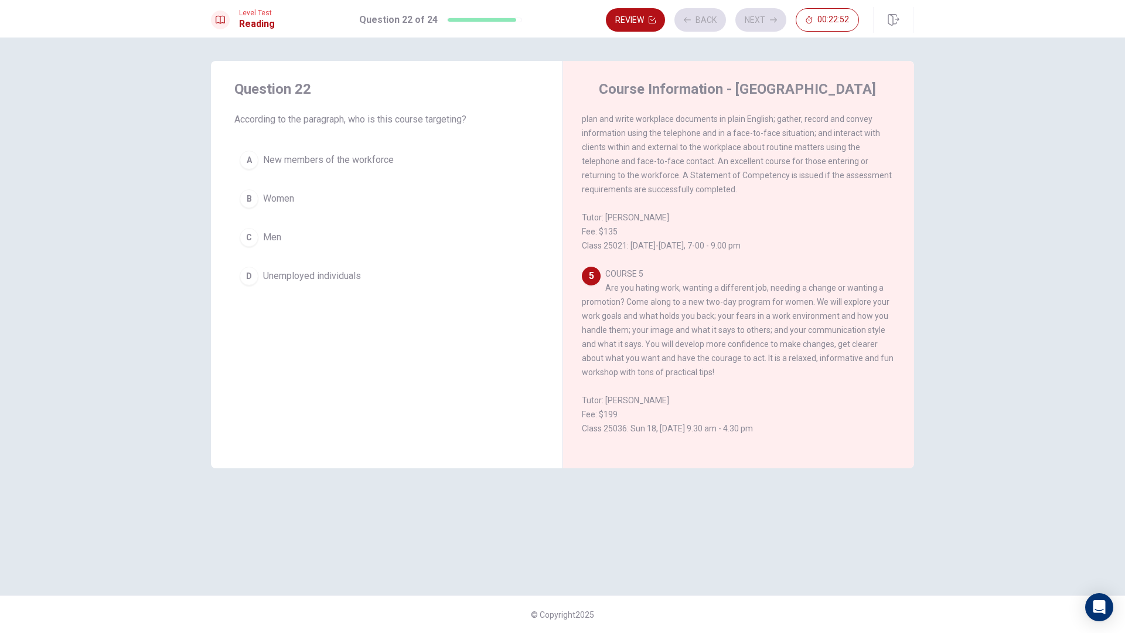
scroll to position [715, 0]
click at [246, 196] on div "B" at bounding box center [249, 198] width 19 height 19
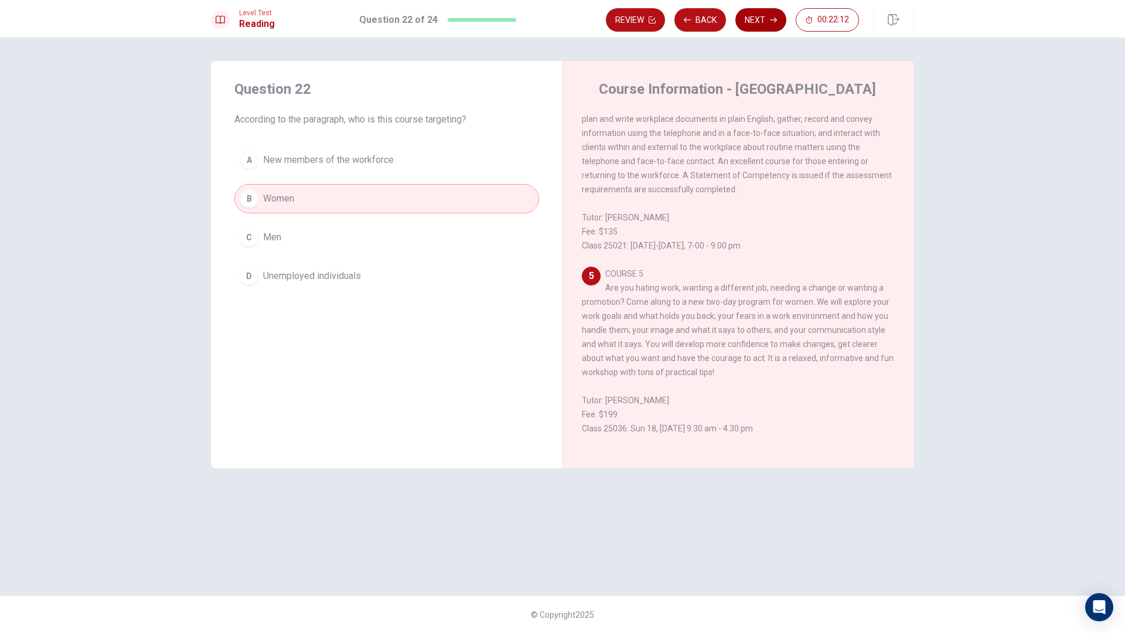
click at [759, 15] on button "Next" at bounding box center [761, 19] width 51 height 23
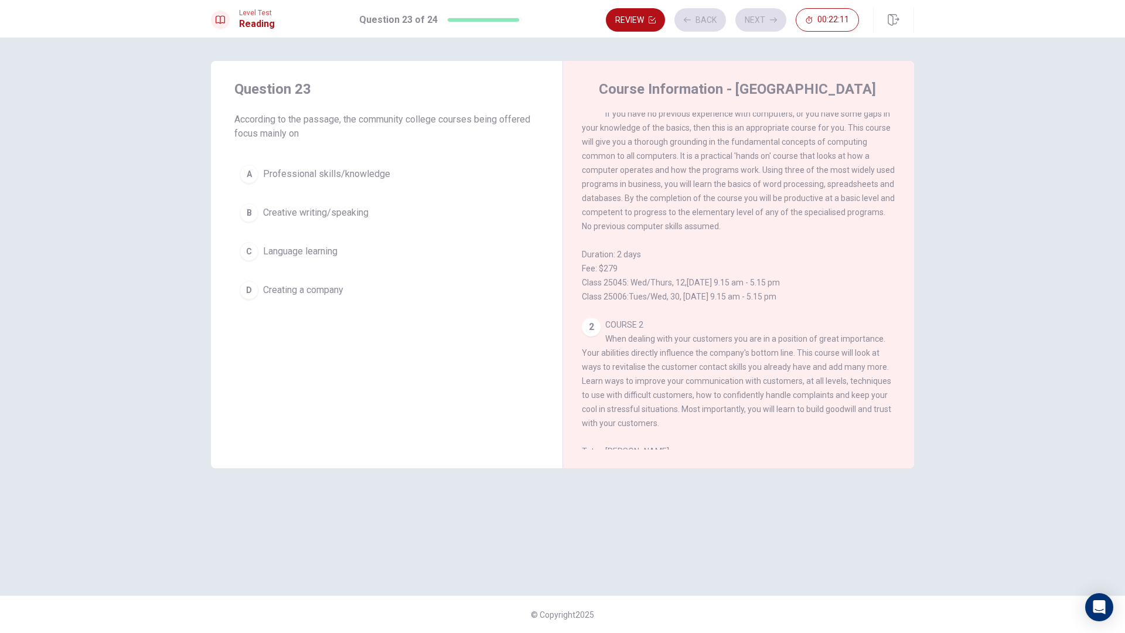
scroll to position [0, 0]
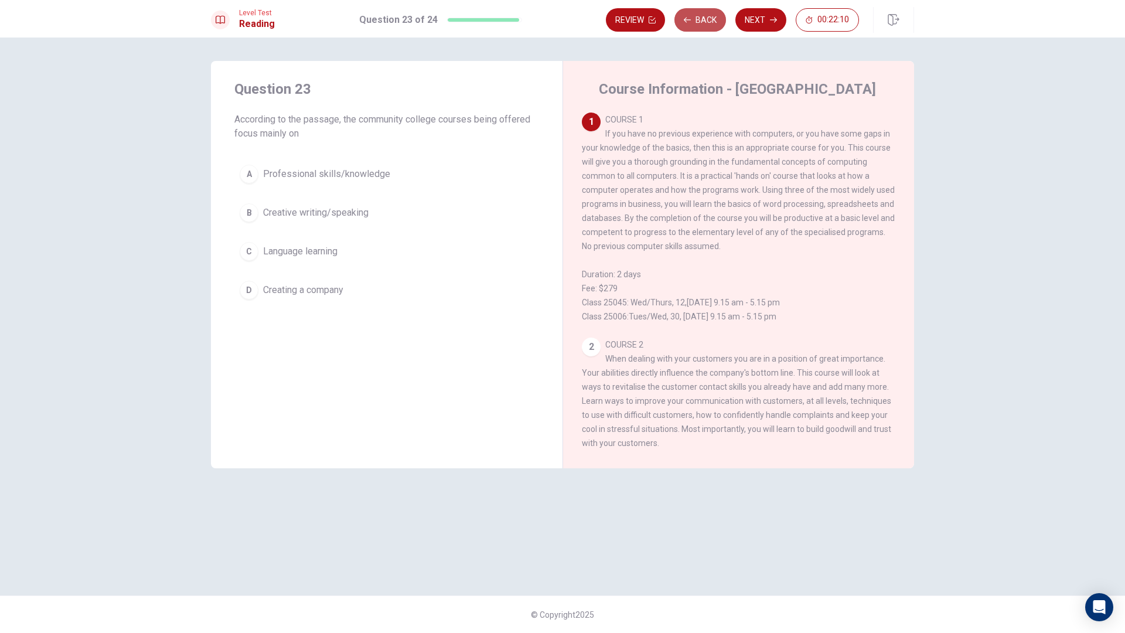
click at [709, 22] on button "Back" at bounding box center [701, 19] width 52 height 23
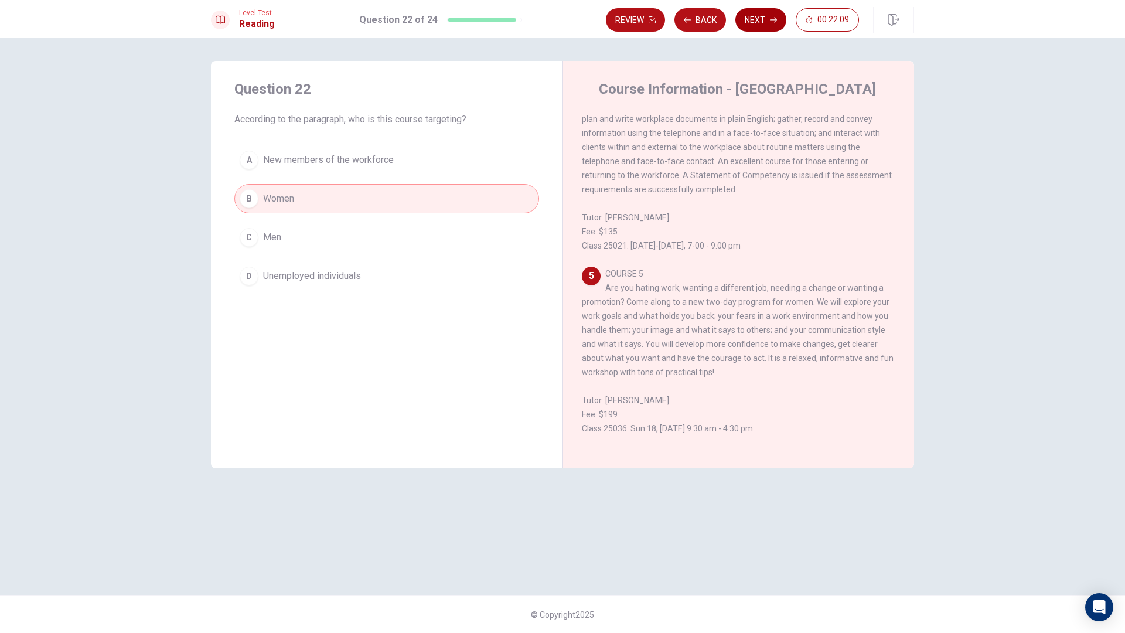
click at [757, 16] on button "Next" at bounding box center [761, 19] width 51 height 23
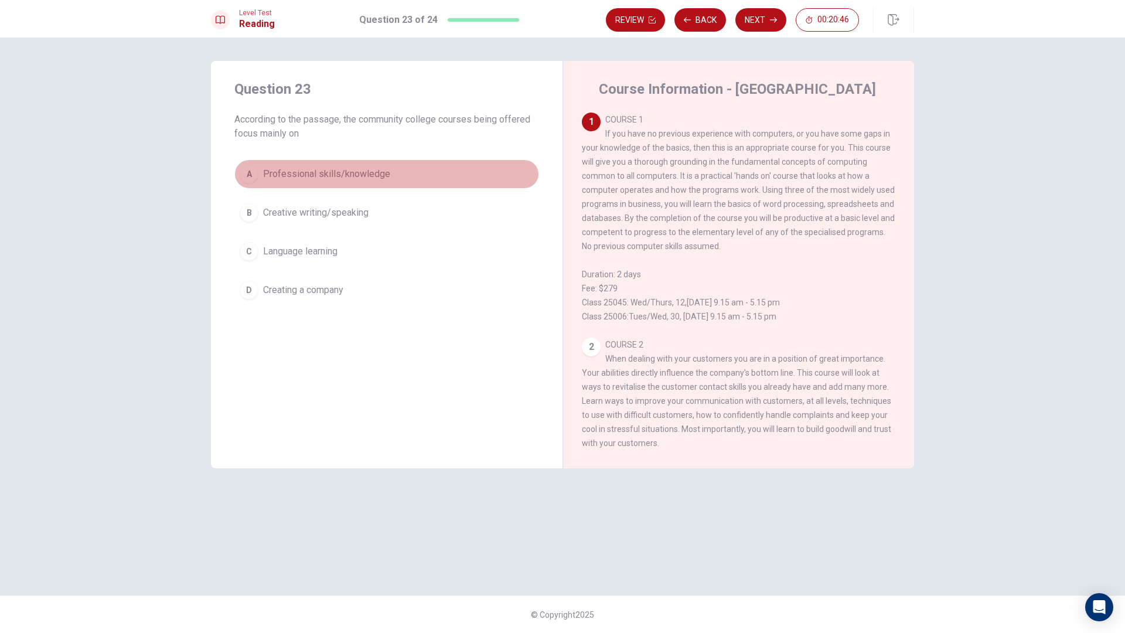
click at [249, 181] on div "A" at bounding box center [249, 174] width 19 height 19
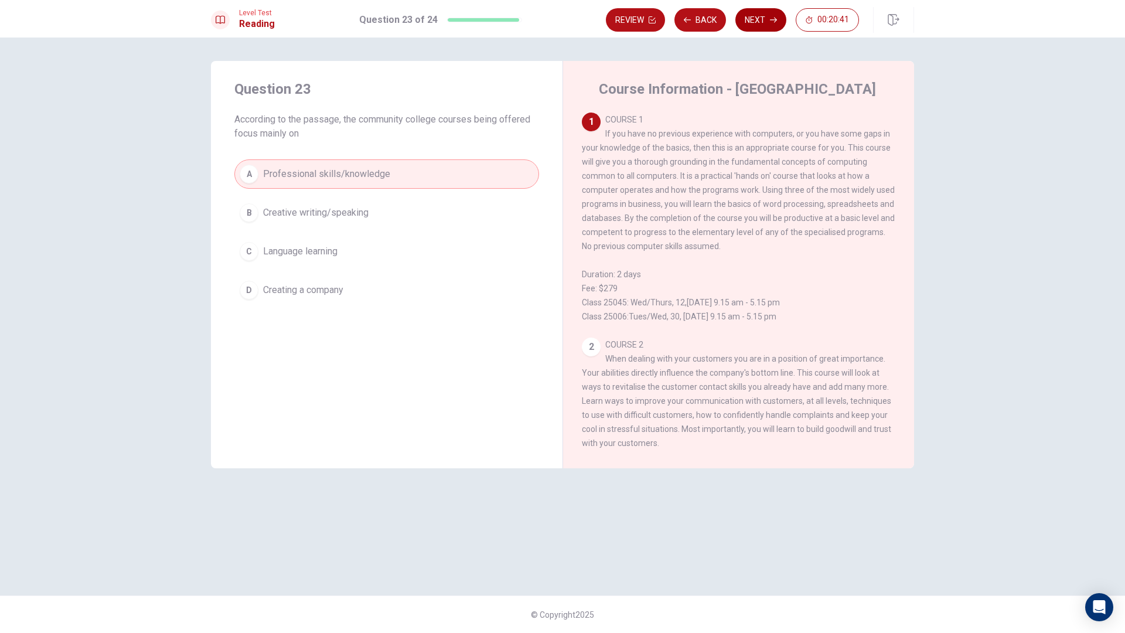
click at [757, 21] on button "Next" at bounding box center [761, 19] width 51 height 23
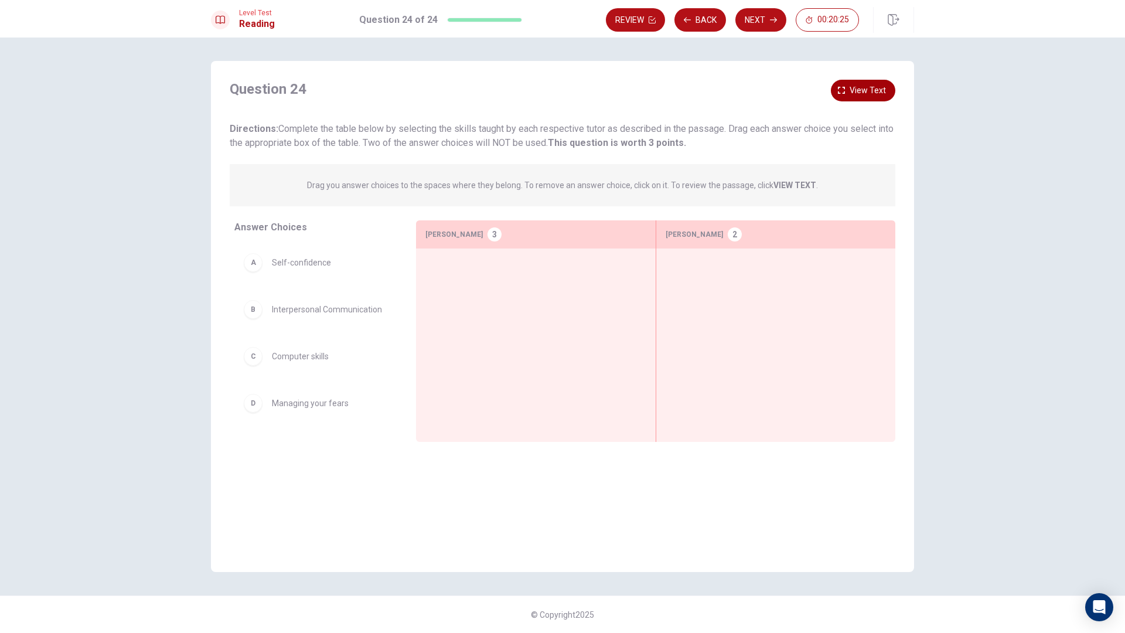
click at [855, 93] on span "View text" at bounding box center [868, 90] width 36 height 15
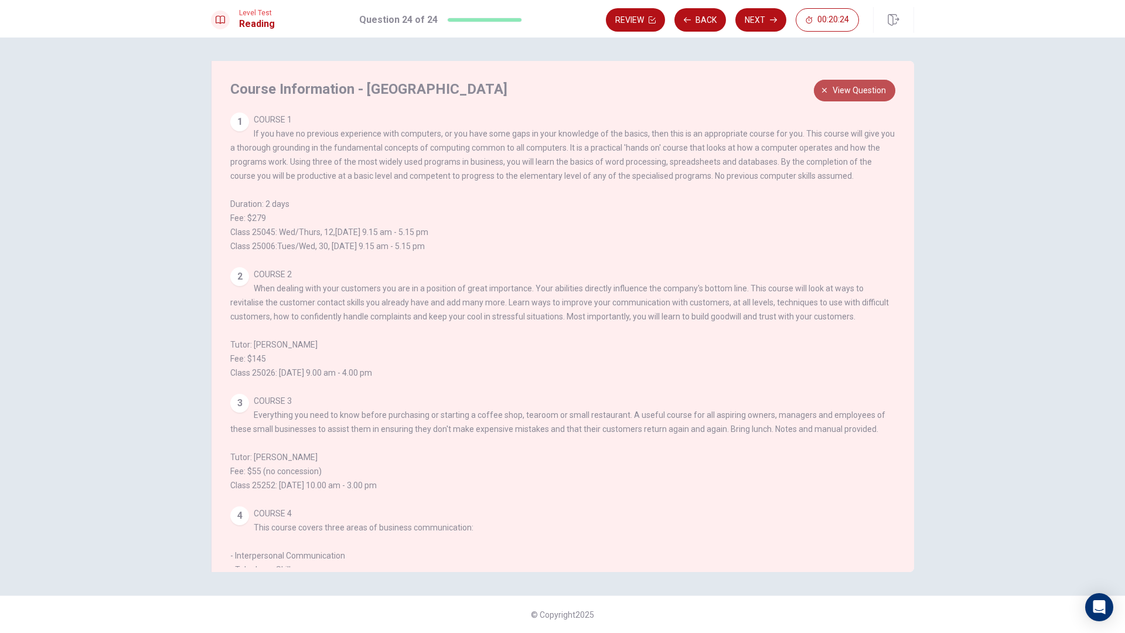
click at [855, 91] on span "View question" at bounding box center [859, 90] width 53 height 15
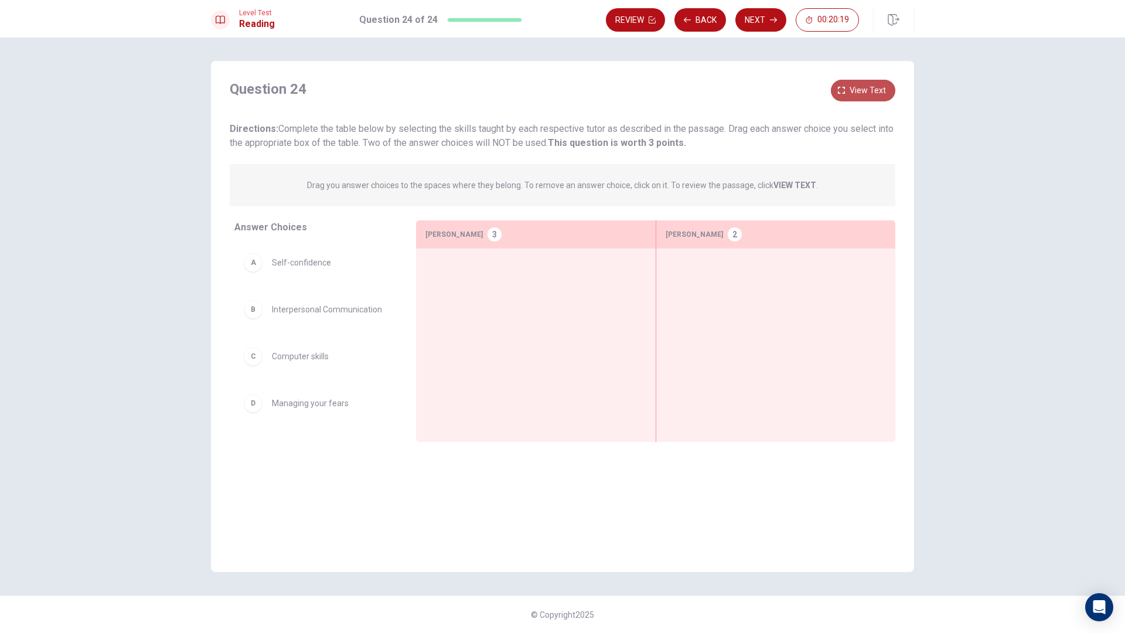
click at [849, 83] on button "View text" at bounding box center [863, 91] width 64 height 22
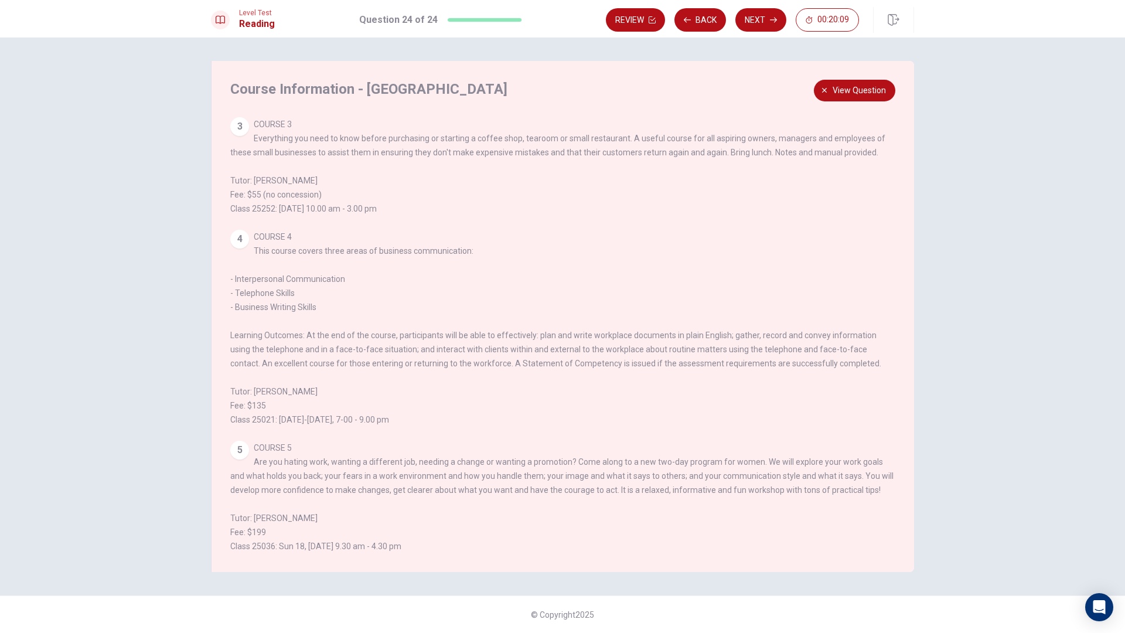
scroll to position [304, 0]
click at [836, 90] on span "View question" at bounding box center [859, 90] width 53 height 15
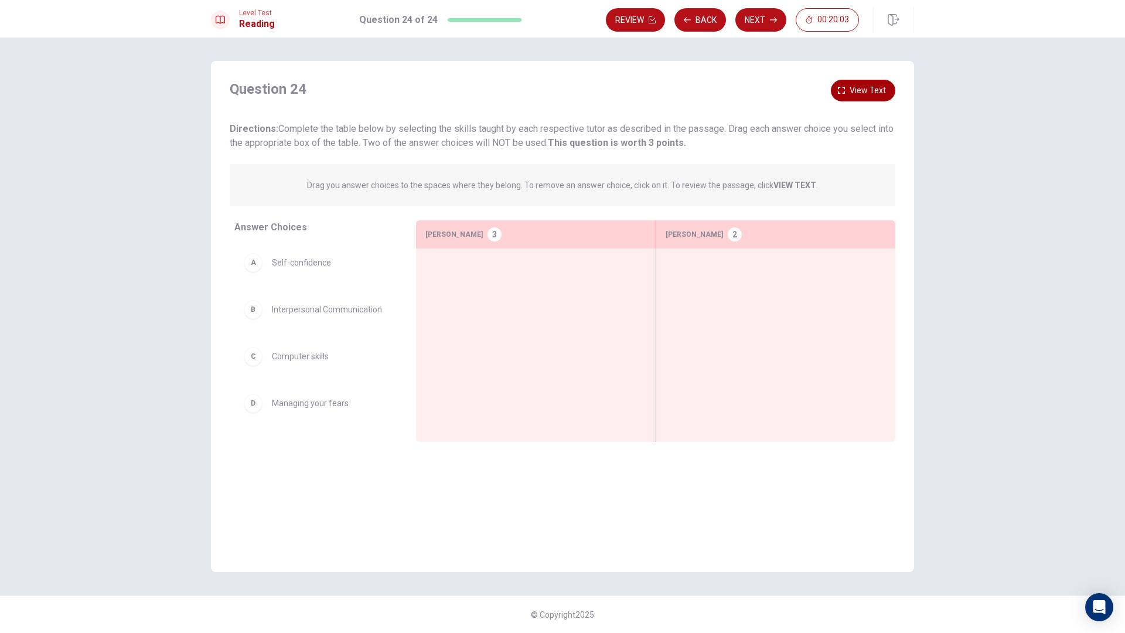
click at [836, 89] on button "View text" at bounding box center [863, 91] width 64 height 22
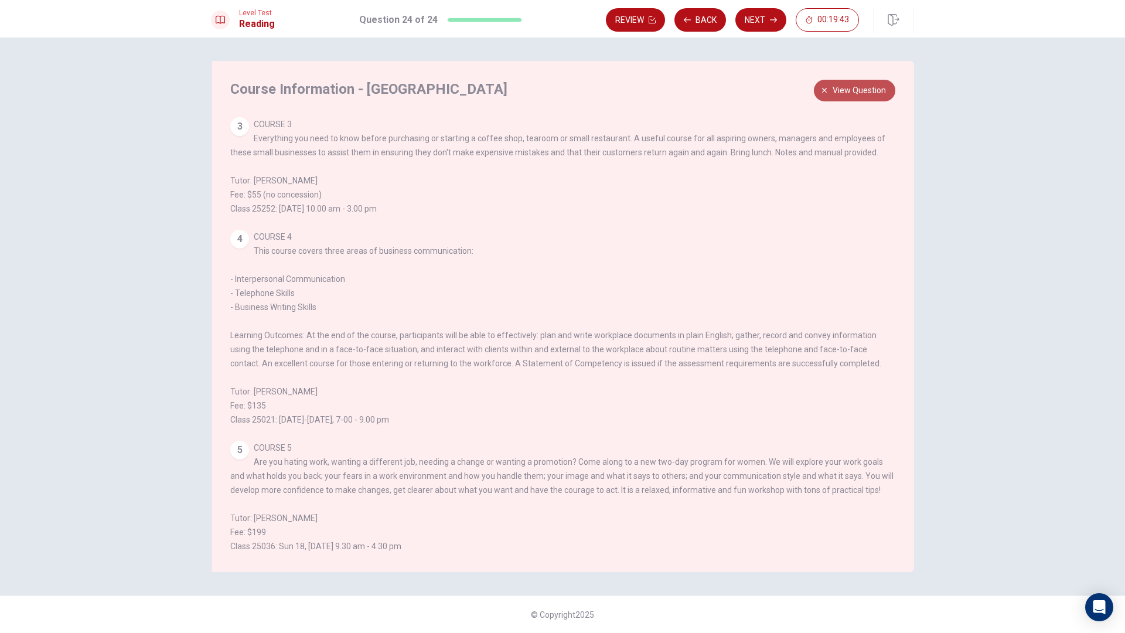
click at [829, 95] on button "View question" at bounding box center [854, 91] width 81 height 22
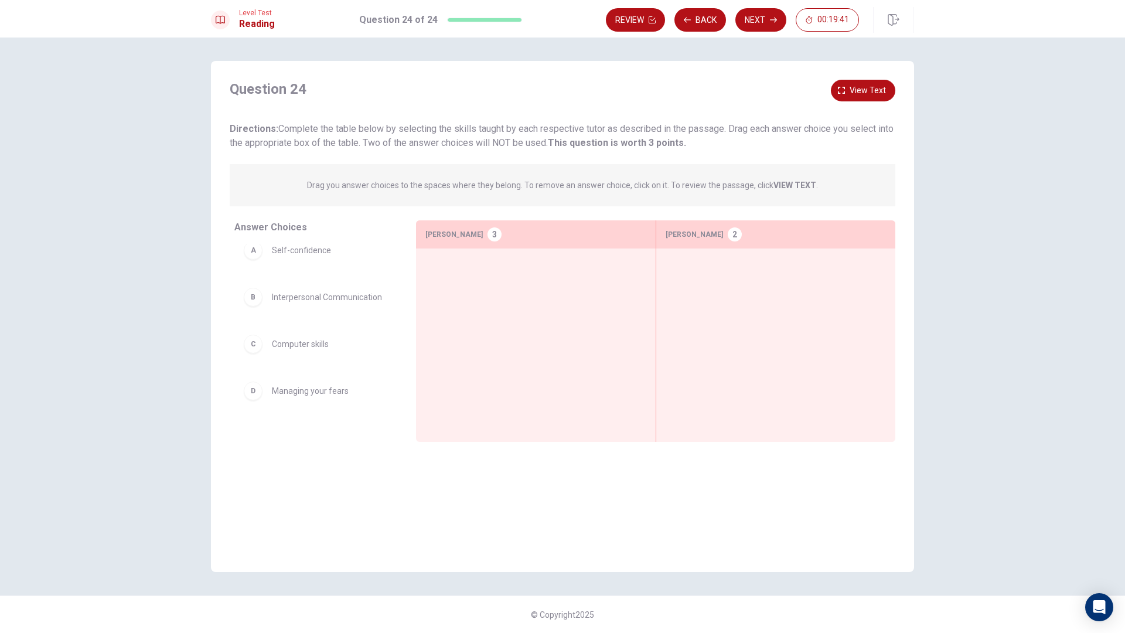
scroll to position [0, 0]
drag, startPoint x: 316, startPoint y: 263, endPoint x: 797, endPoint y: 302, distance: 482.3
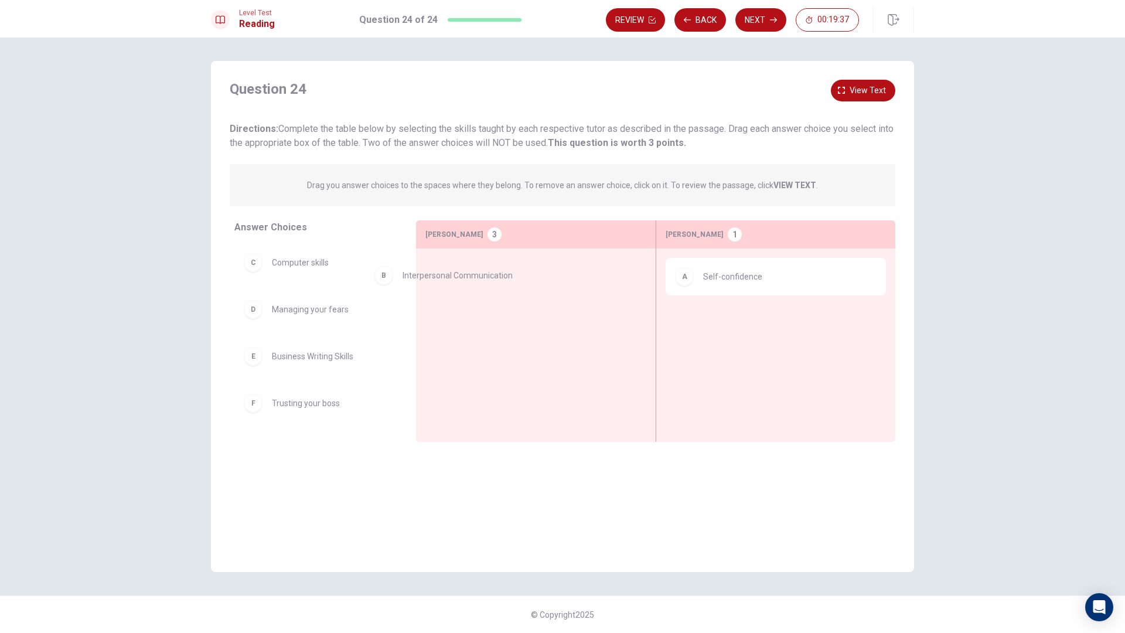
drag, startPoint x: 343, startPoint y: 273, endPoint x: 484, endPoint y: 284, distance: 141.2
drag, startPoint x: 346, startPoint y: 314, endPoint x: 700, endPoint y: 344, distance: 354.8
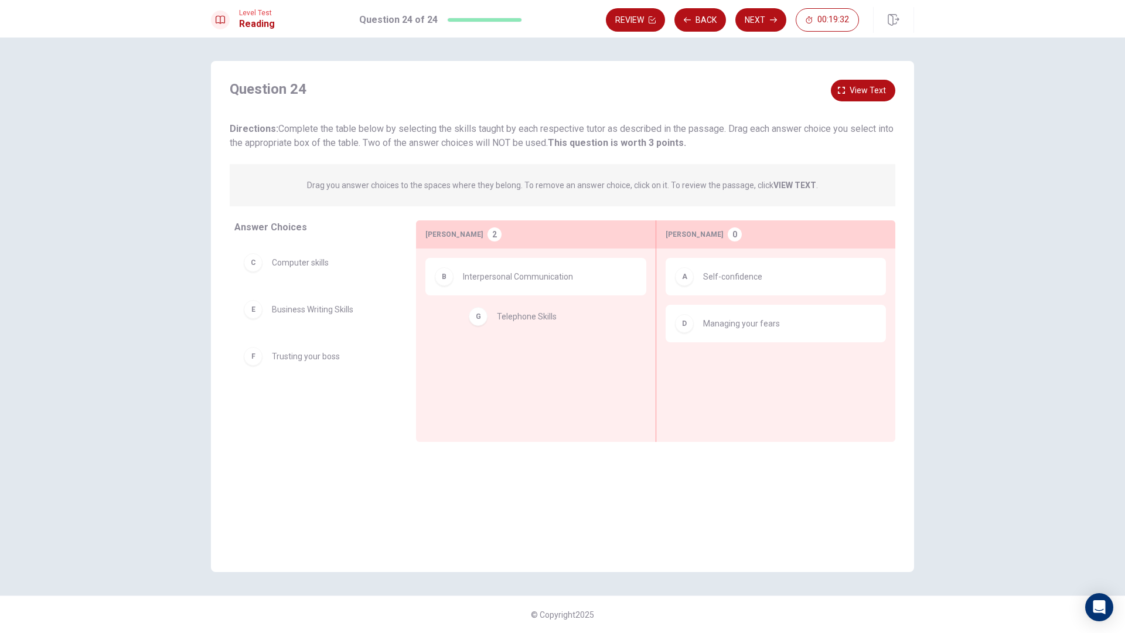
drag, startPoint x: 324, startPoint y: 409, endPoint x: 571, endPoint y: 301, distance: 269.3
click at [895, 90] on button "View text" at bounding box center [863, 91] width 64 height 22
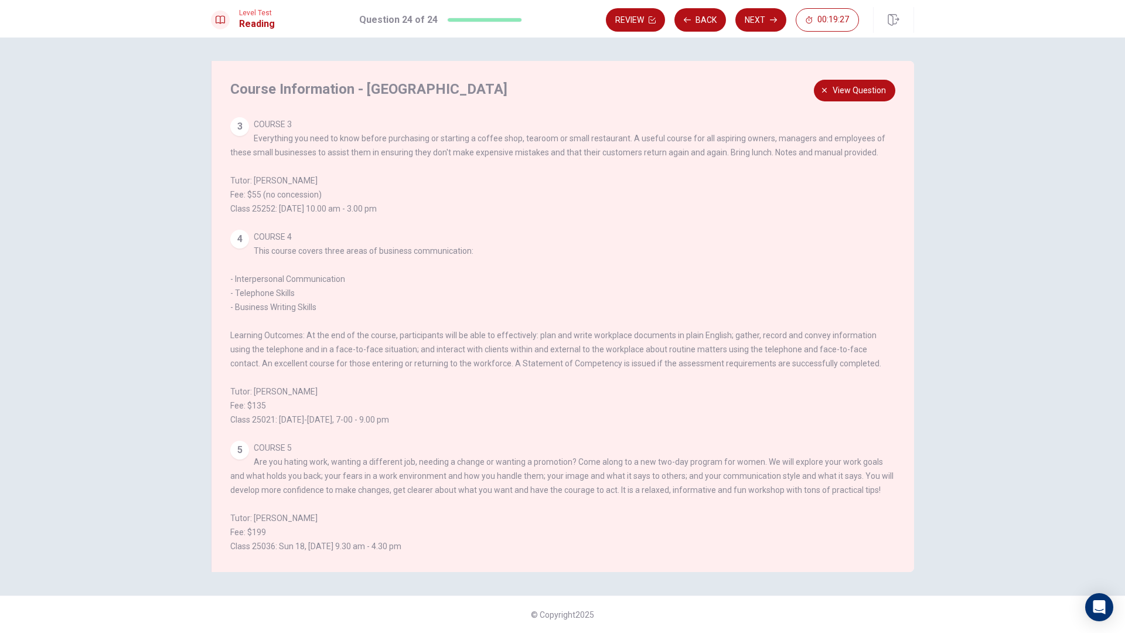
scroll to position [304, 0]
click at [883, 94] on span "View question" at bounding box center [859, 90] width 53 height 15
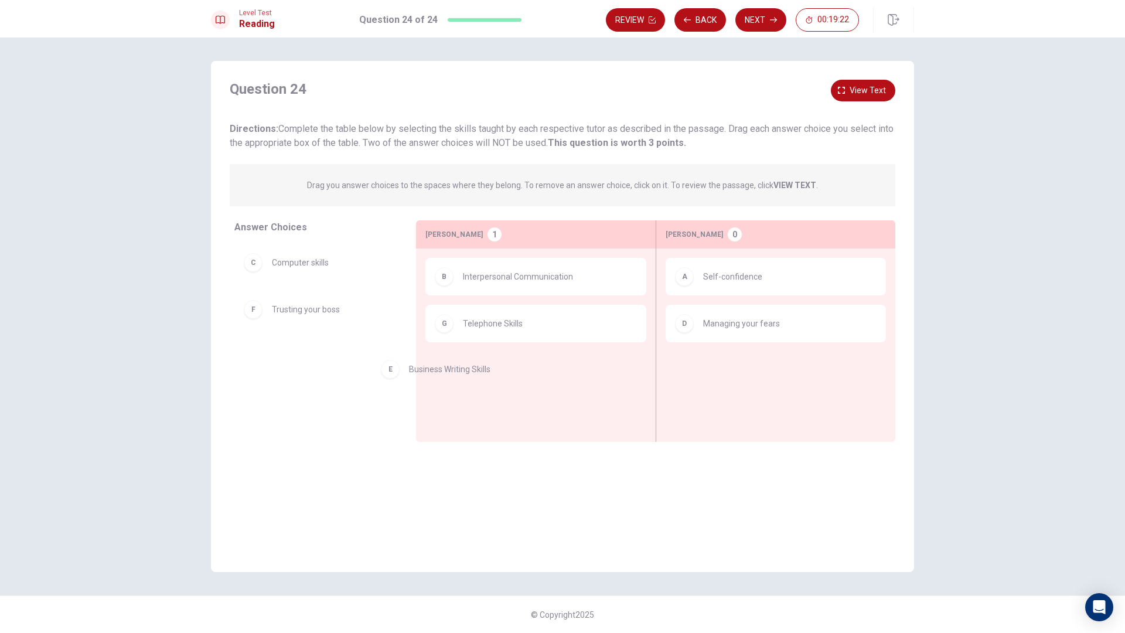
drag, startPoint x: 302, startPoint y: 321, endPoint x: 488, endPoint y: 385, distance: 196.7
drag, startPoint x: 407, startPoint y: 322, endPoint x: 751, endPoint y: 378, distance: 348.7
click at [766, 22] on button "Next" at bounding box center [761, 19] width 51 height 23
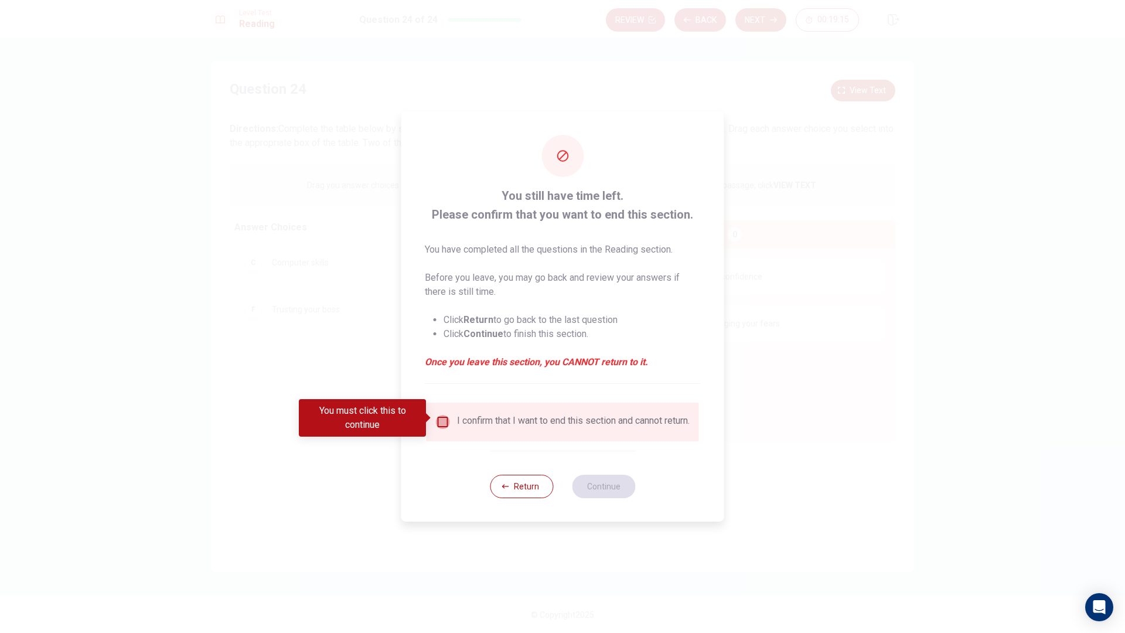
click at [436, 419] on input "You must click this to continue" at bounding box center [443, 422] width 14 height 14
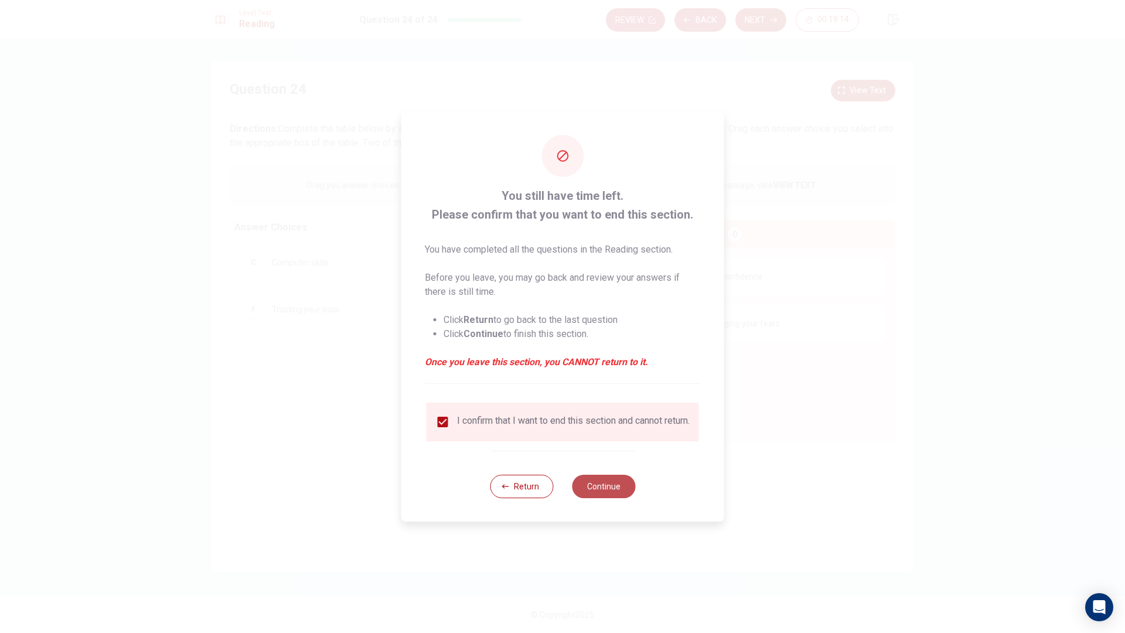
click at [596, 482] on button "Continue" at bounding box center [603, 486] width 63 height 23
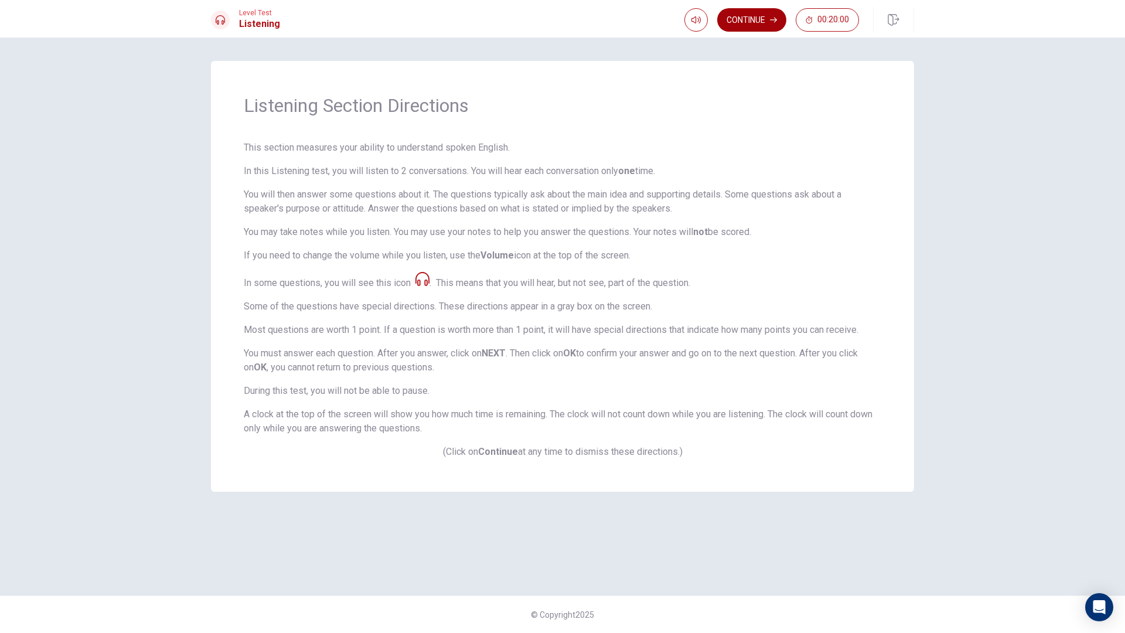
click at [763, 23] on button "Continue" at bounding box center [751, 19] width 69 height 23
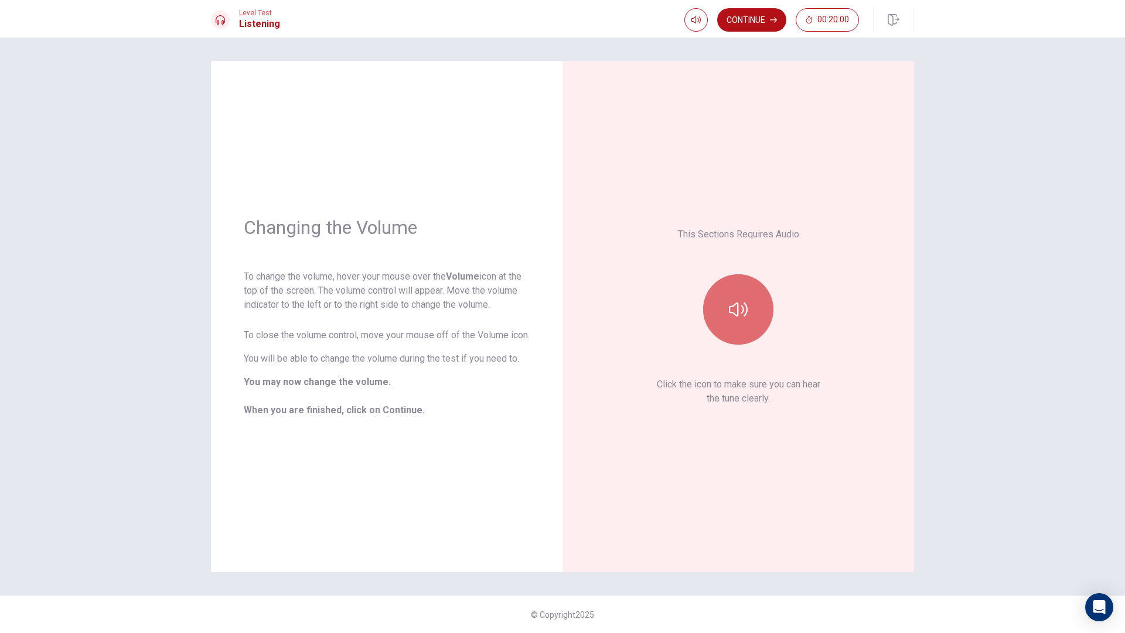
click at [725, 297] on button "button" at bounding box center [738, 309] width 70 height 70
click at [762, 19] on button "Continue" at bounding box center [751, 19] width 69 height 23
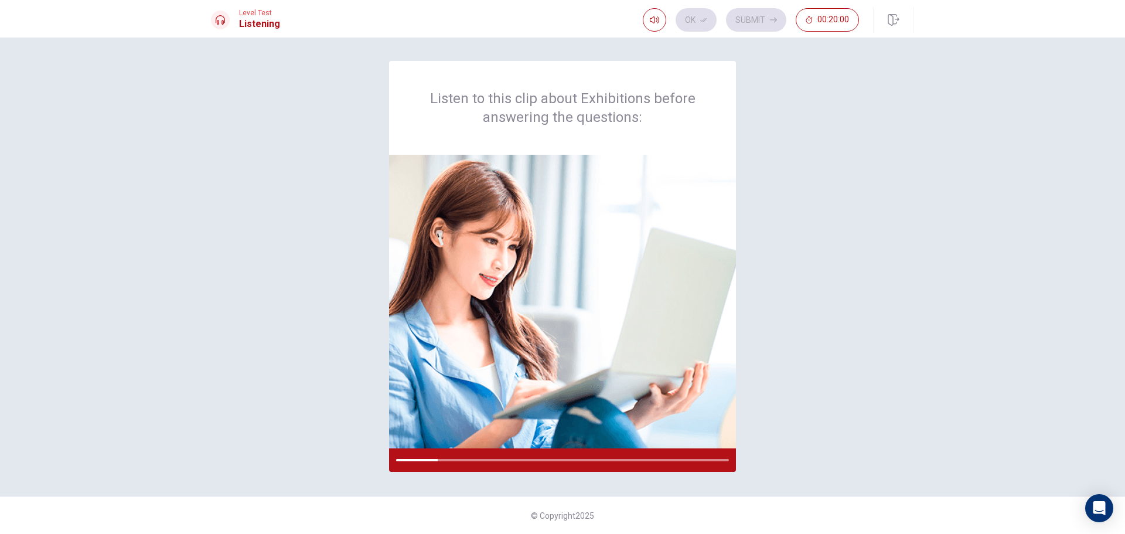
click at [782, 342] on div "Listen to this clip about Exhibitions before answering the questions:" at bounding box center [562, 267] width 703 height 412
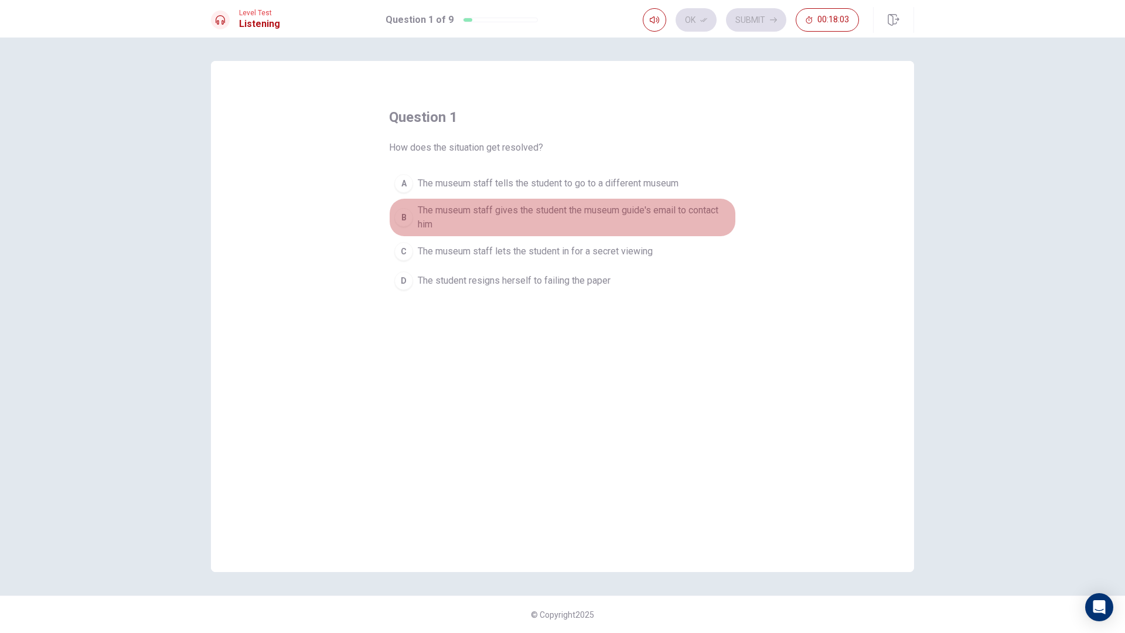
click at [402, 216] on div "B" at bounding box center [403, 217] width 19 height 19
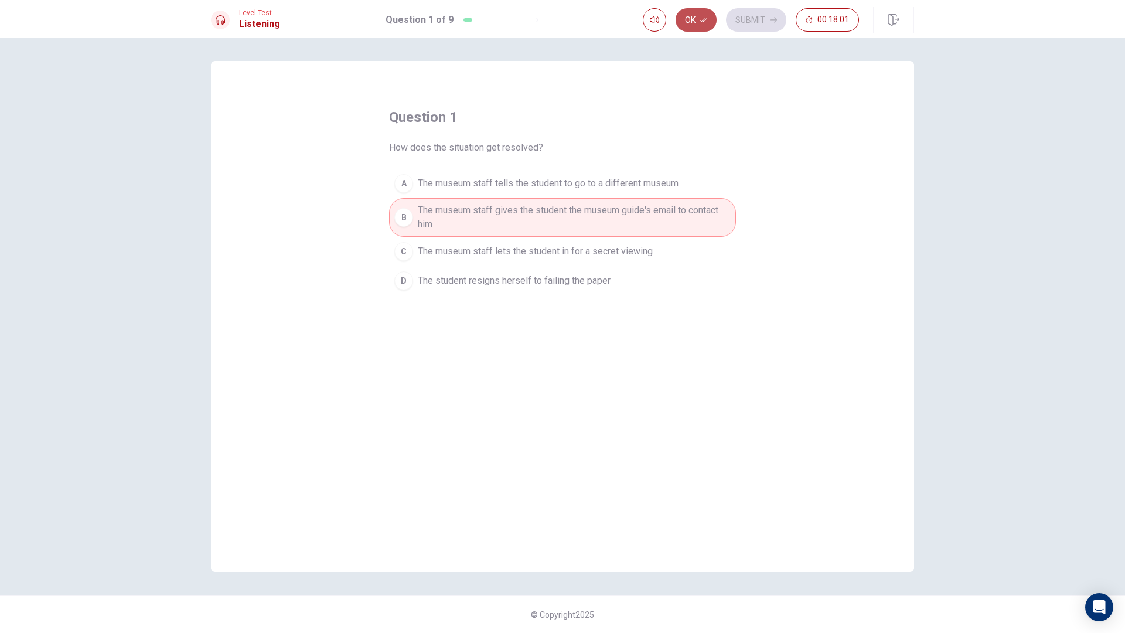
click at [709, 20] on button "Ok" at bounding box center [696, 19] width 41 height 23
click at [752, 18] on button "Submit" at bounding box center [756, 19] width 60 height 23
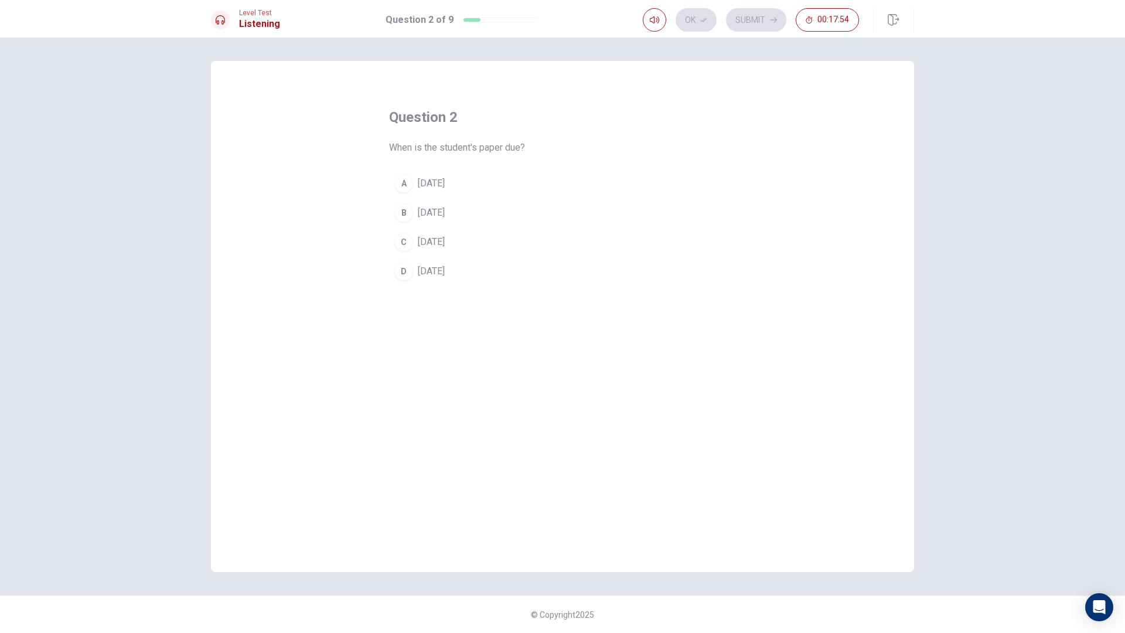
click at [407, 189] on div "A" at bounding box center [403, 183] width 19 height 19
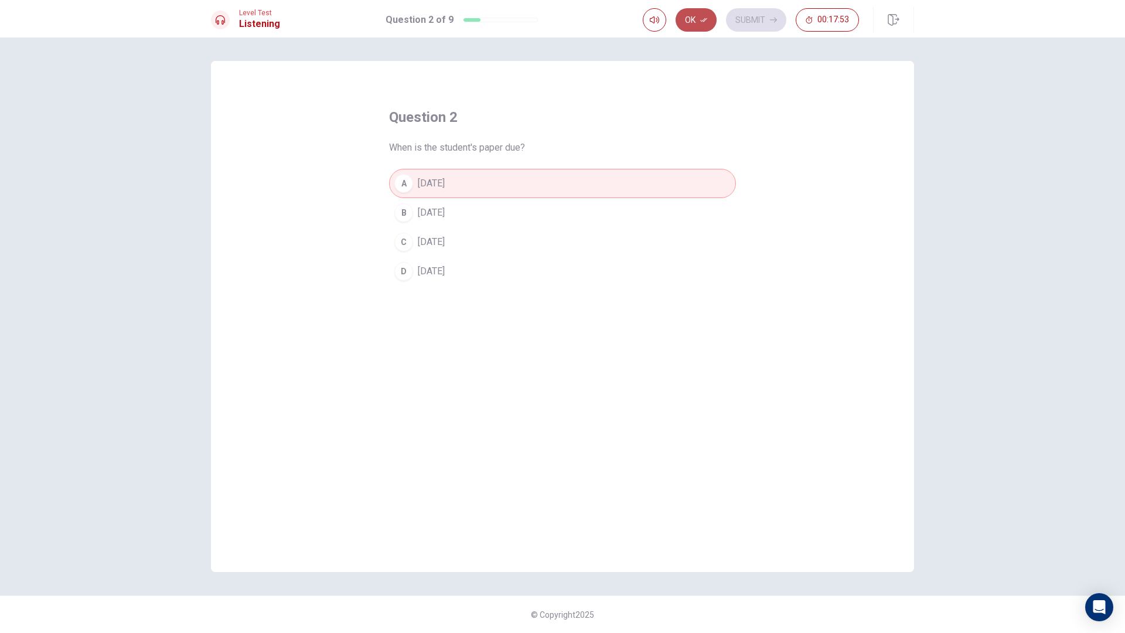
click at [699, 18] on button "Ok" at bounding box center [696, 19] width 41 height 23
click at [763, 13] on button "Submit" at bounding box center [756, 19] width 60 height 23
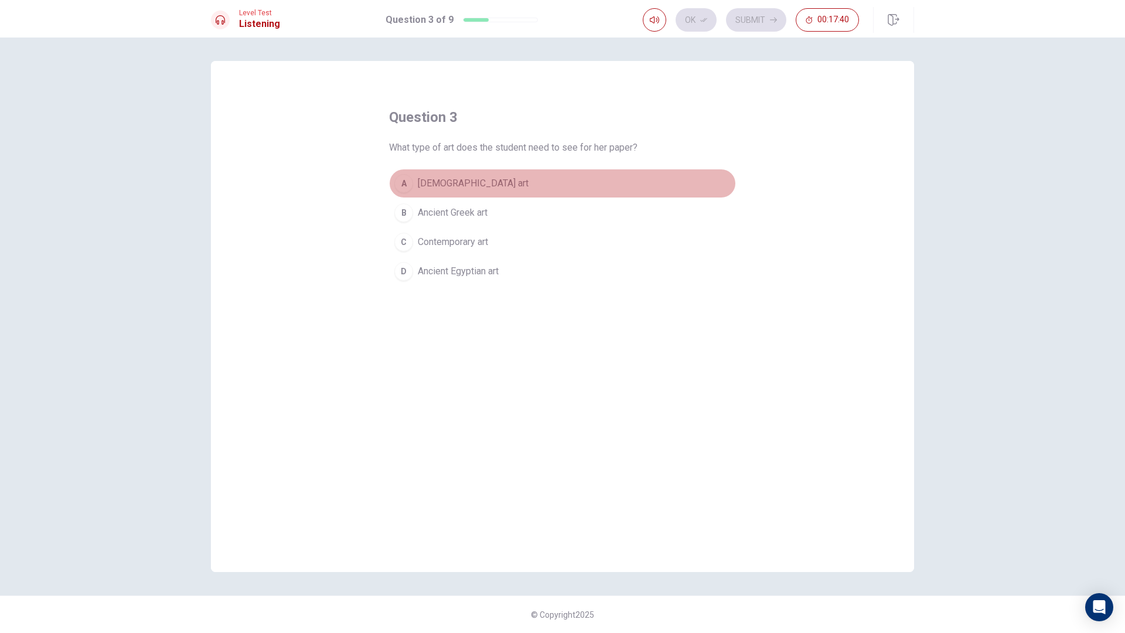
click at [409, 180] on div "A" at bounding box center [403, 183] width 19 height 19
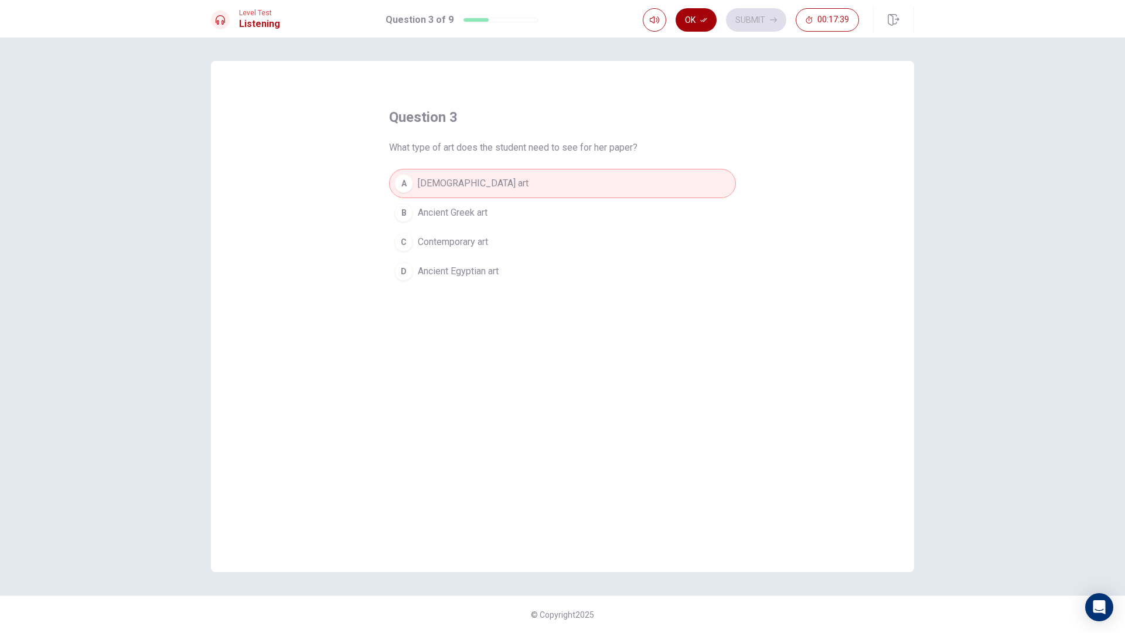
click at [704, 29] on button "Ok" at bounding box center [696, 19] width 41 height 23
click at [759, 9] on button "Submit" at bounding box center [756, 19] width 60 height 23
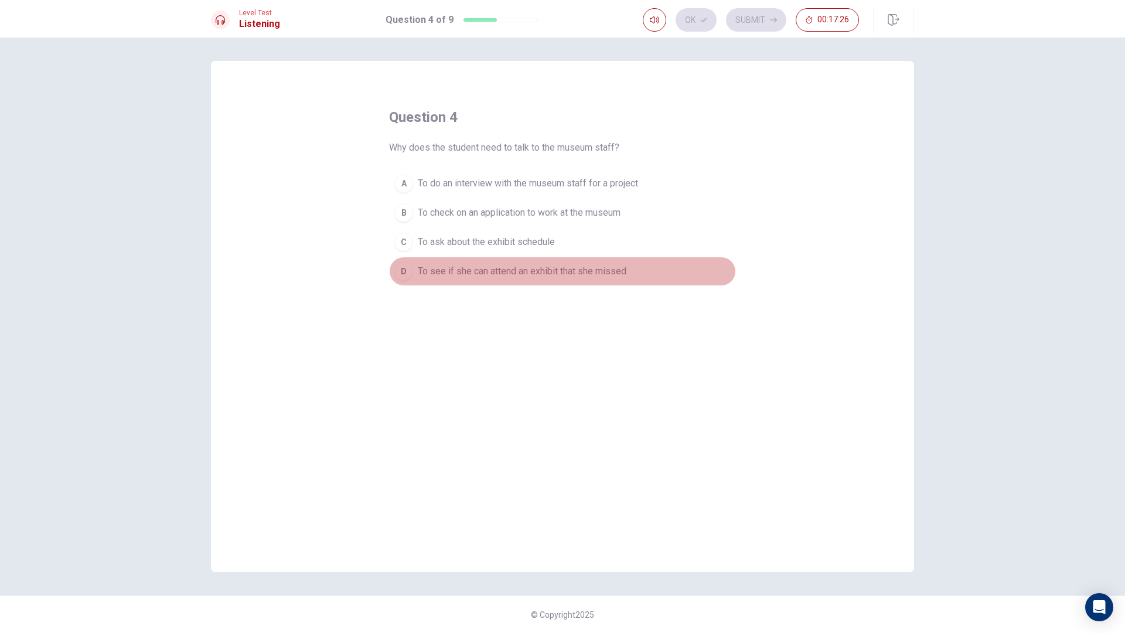
click at [401, 269] on div "D" at bounding box center [403, 271] width 19 height 19
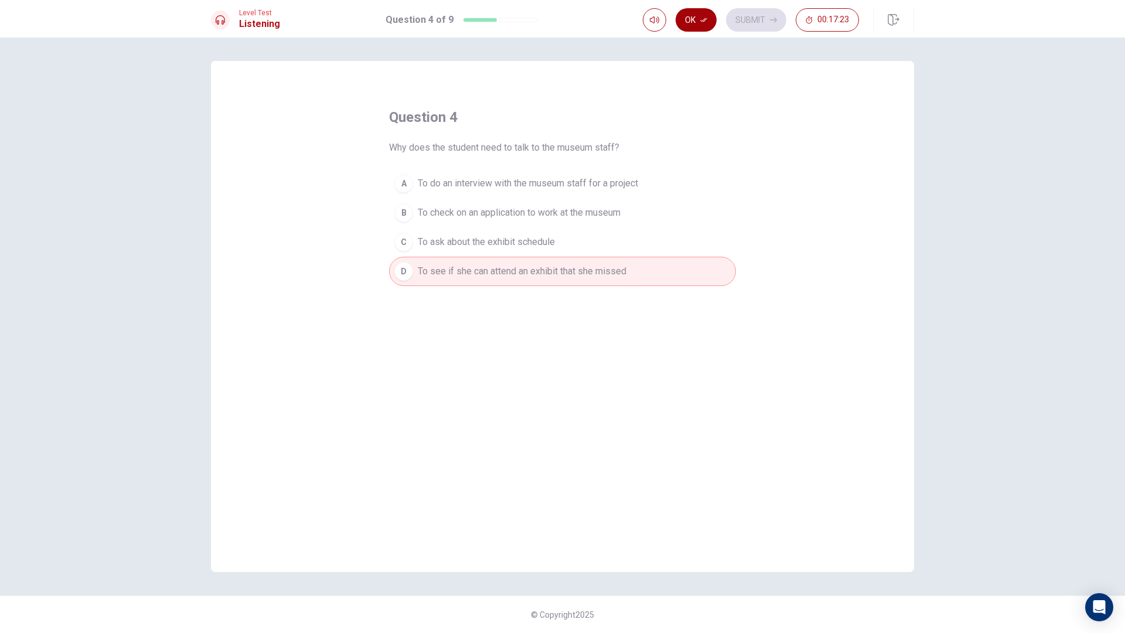
click at [704, 23] on icon "button" at bounding box center [703, 19] width 7 height 7
click at [759, 19] on button "Submit" at bounding box center [756, 19] width 60 height 23
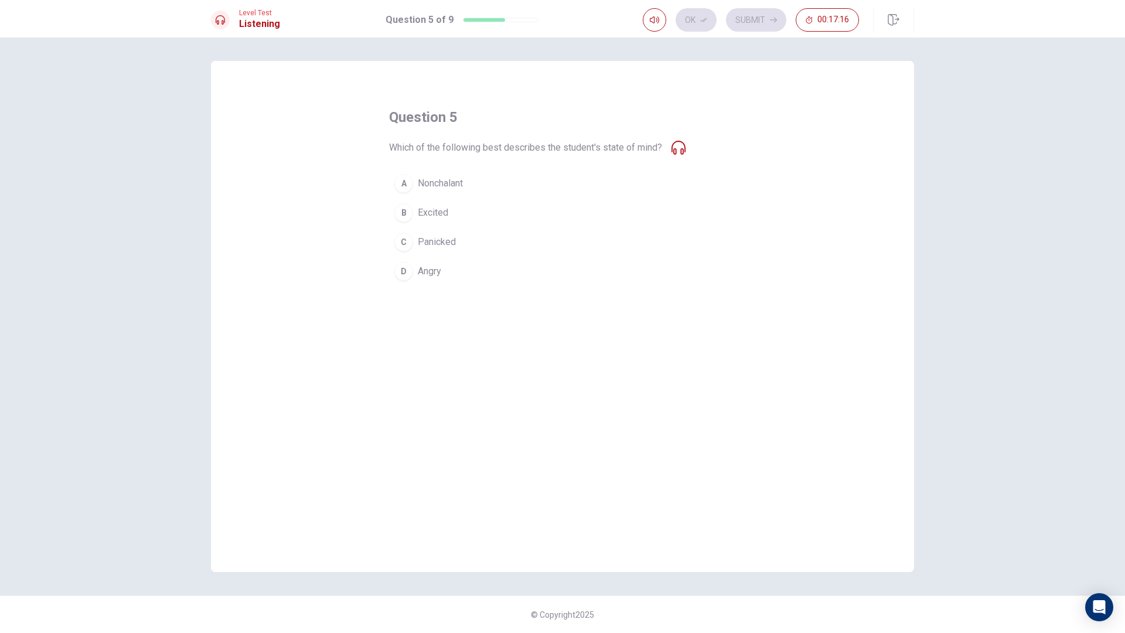
click at [409, 244] on div "C" at bounding box center [403, 242] width 19 height 19
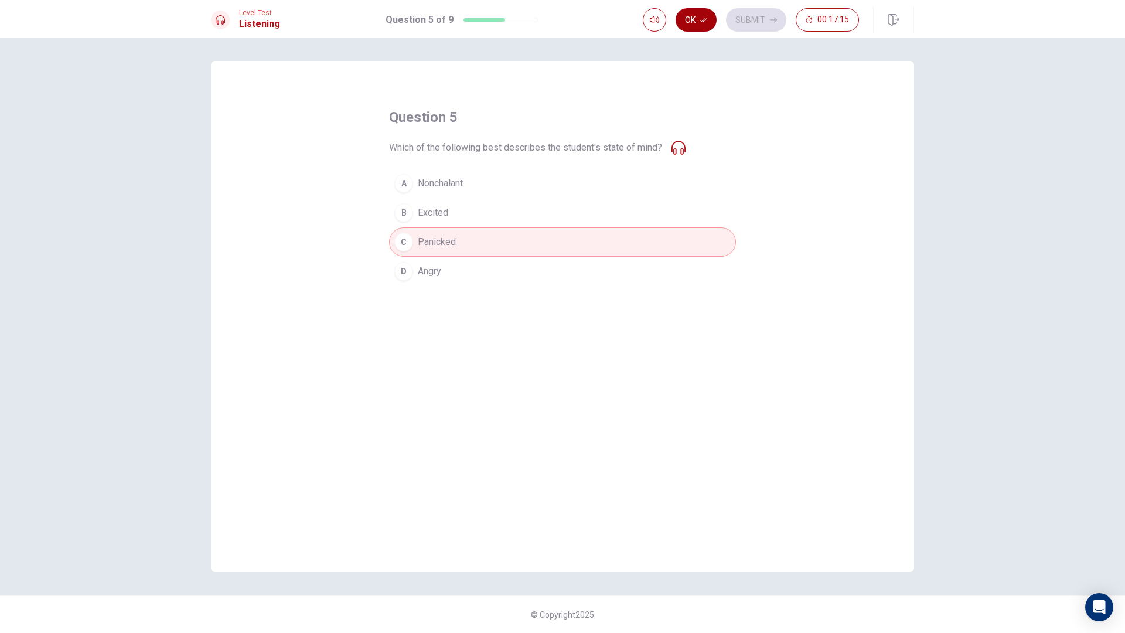
click at [698, 17] on button "Ok" at bounding box center [696, 19] width 41 height 23
click at [742, 15] on button "Submit" at bounding box center [756, 19] width 60 height 23
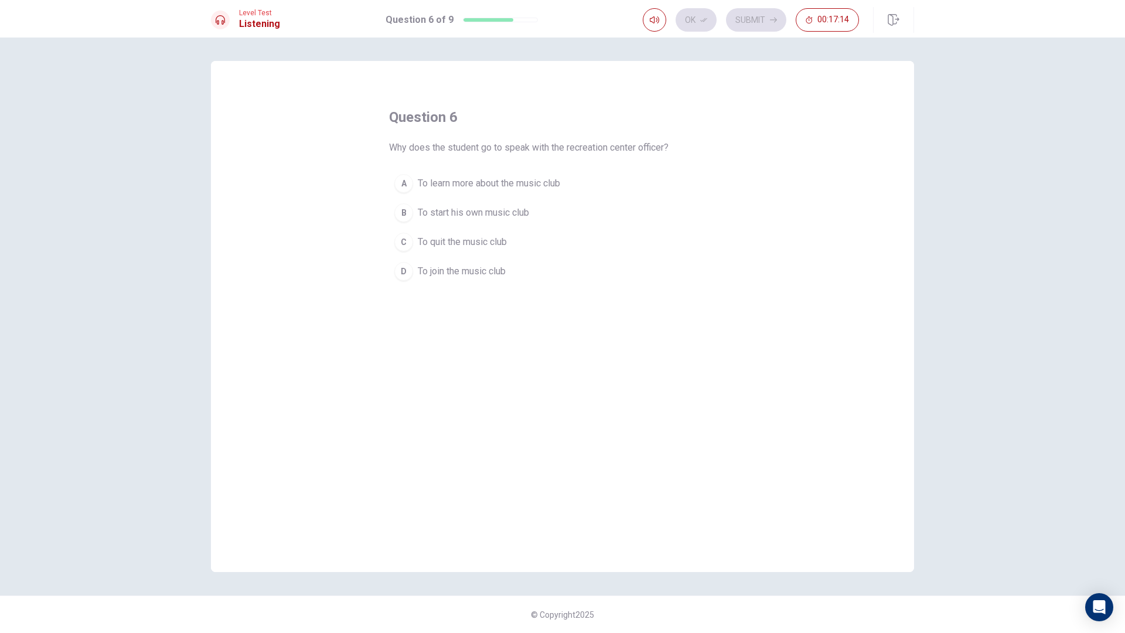
click at [970, 183] on div "question 6 Why does the student go to speak with the recreation center officer?…" at bounding box center [562, 336] width 1125 height 596
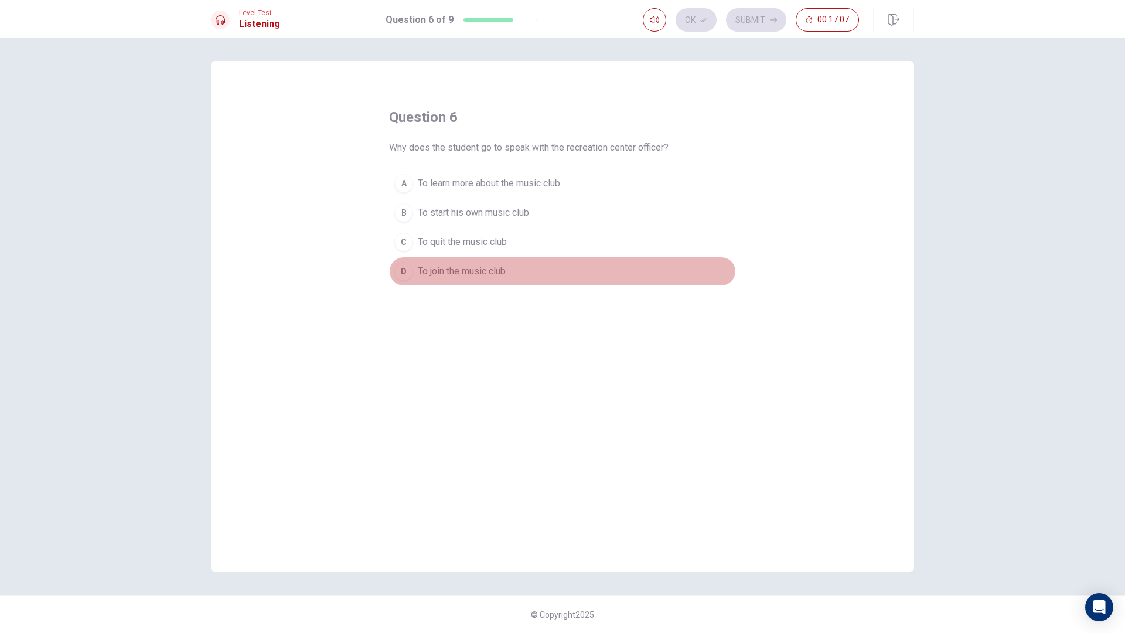
click at [401, 274] on div "D" at bounding box center [403, 271] width 19 height 19
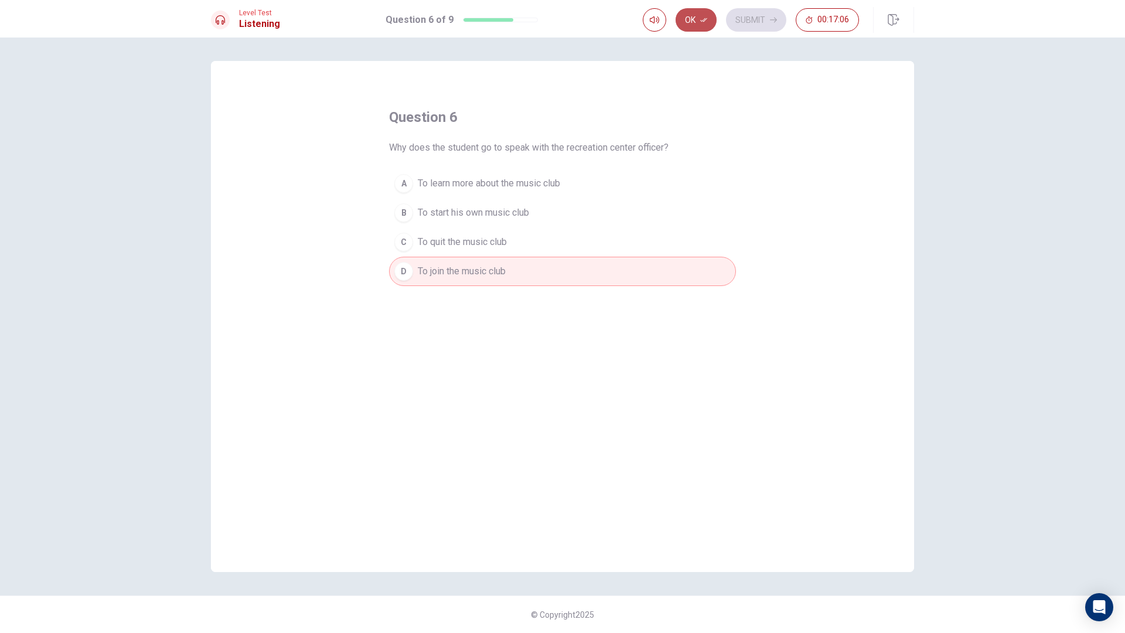
click at [700, 21] on icon "button" at bounding box center [703, 19] width 7 height 7
click at [745, 21] on button "Submit" at bounding box center [756, 19] width 60 height 23
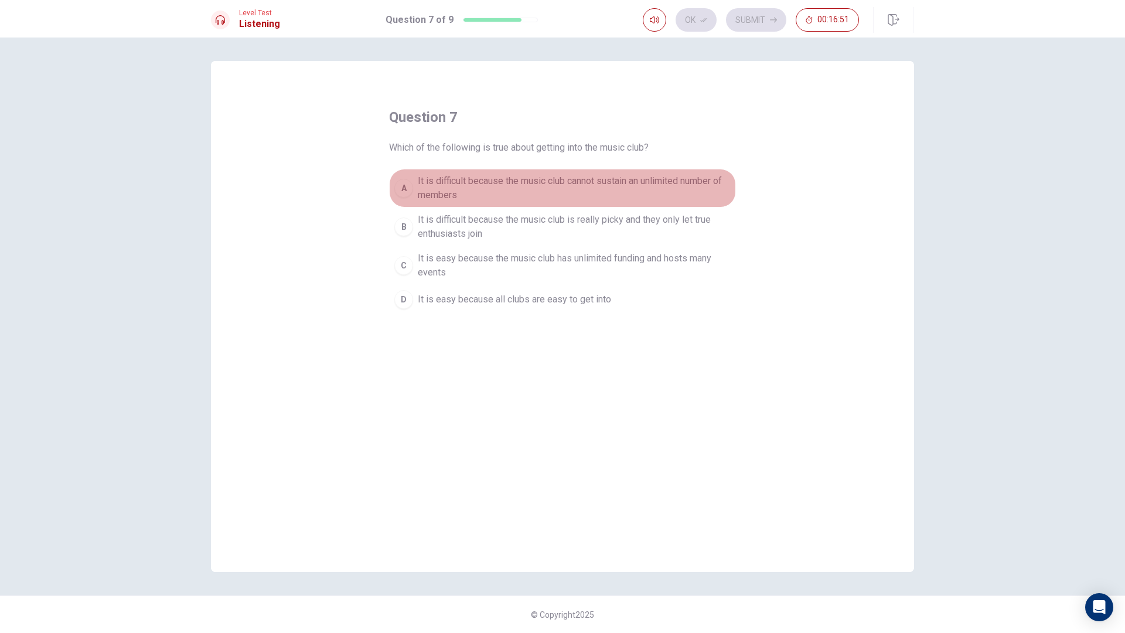
click at [406, 189] on div "A" at bounding box center [403, 188] width 19 height 19
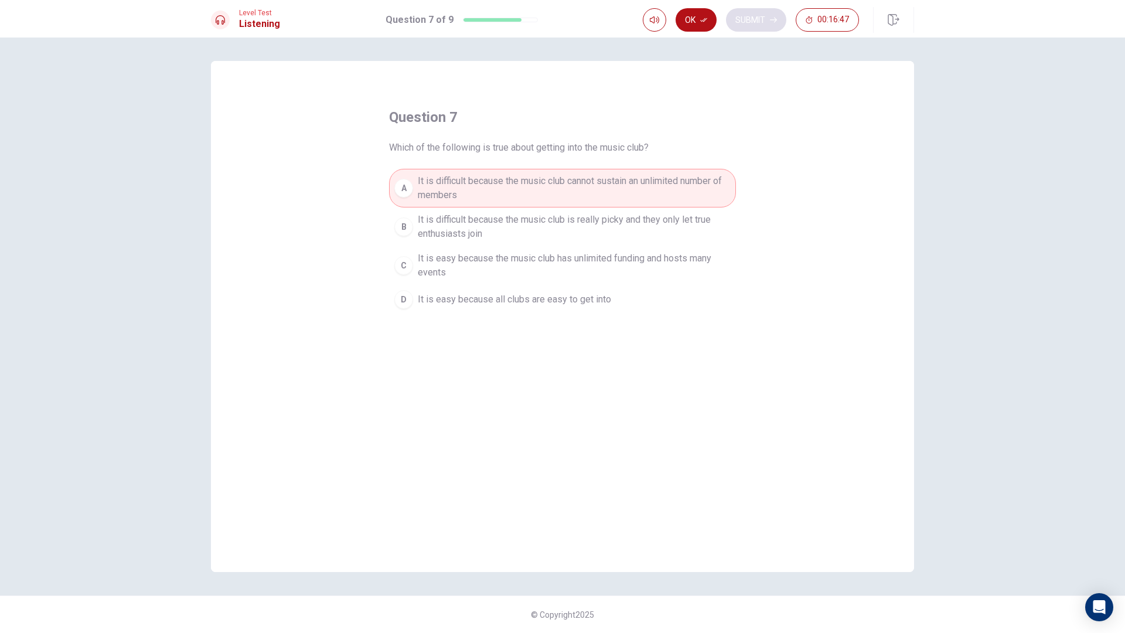
drag, startPoint x: 714, startPoint y: 19, endPoint x: 743, endPoint y: 17, distance: 29.4
click at [716, 19] on button "Ok" at bounding box center [696, 19] width 41 height 23
click at [775, 19] on icon "button" at bounding box center [773, 19] width 7 height 7
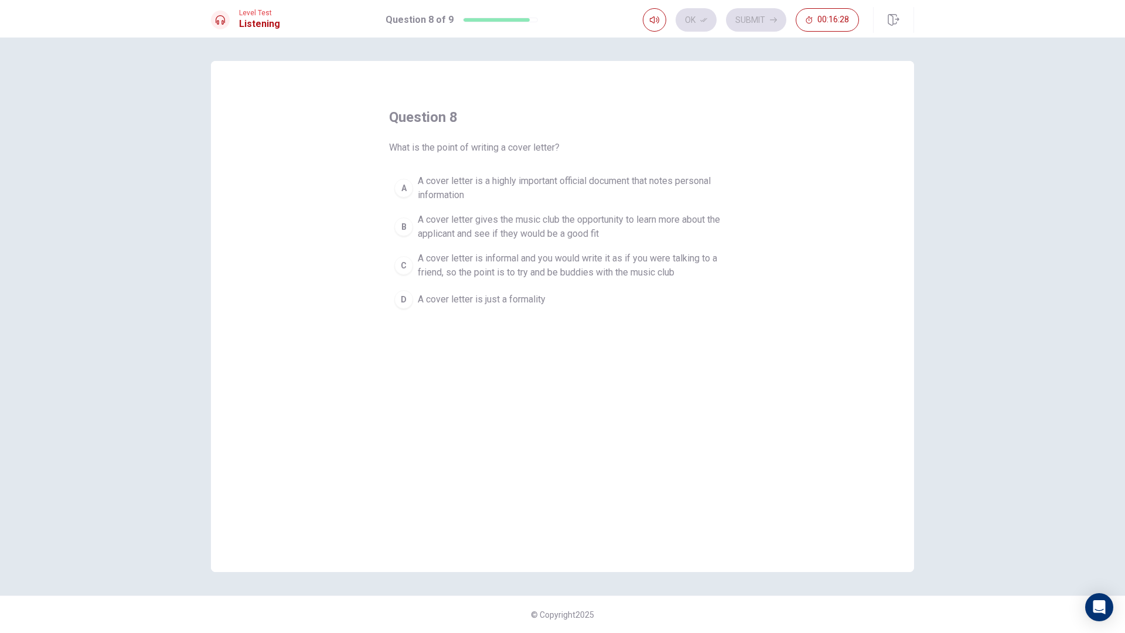
click at [406, 225] on div "B" at bounding box center [403, 226] width 19 height 19
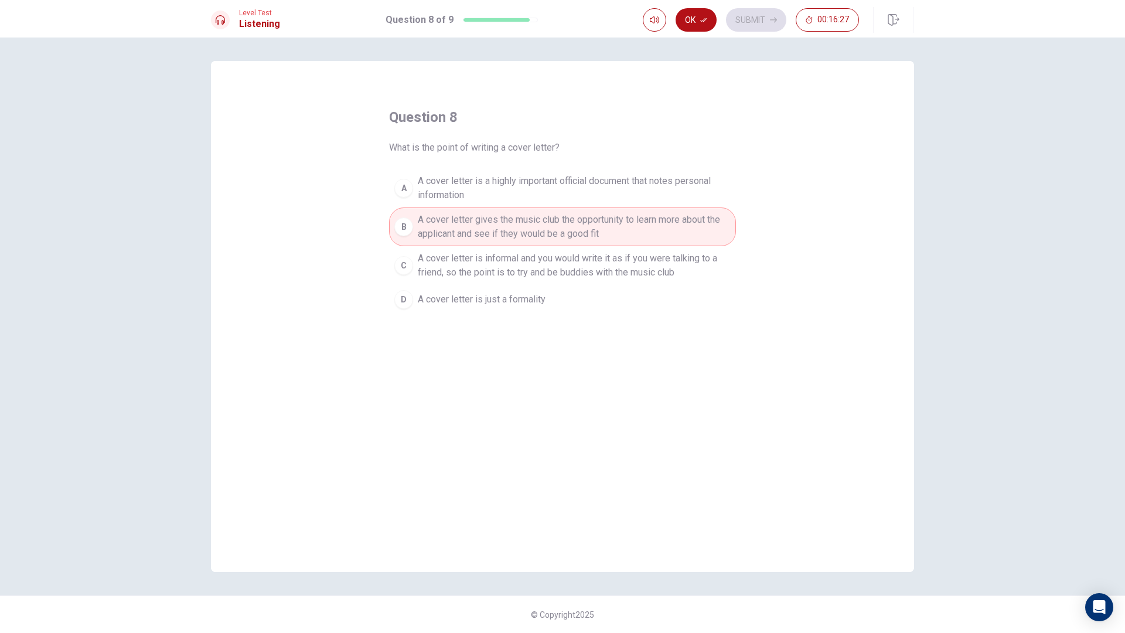
click at [712, 21] on button "Ok" at bounding box center [696, 19] width 41 height 23
click at [739, 16] on button "Submit" at bounding box center [756, 19] width 60 height 23
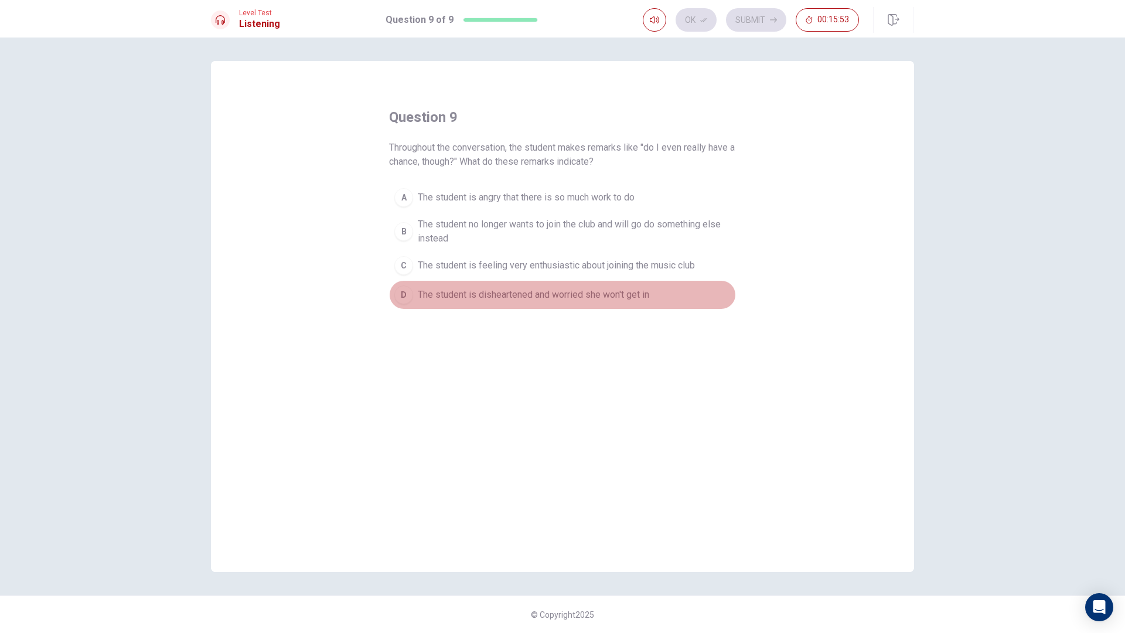
click at [399, 294] on div "D" at bounding box center [403, 294] width 19 height 19
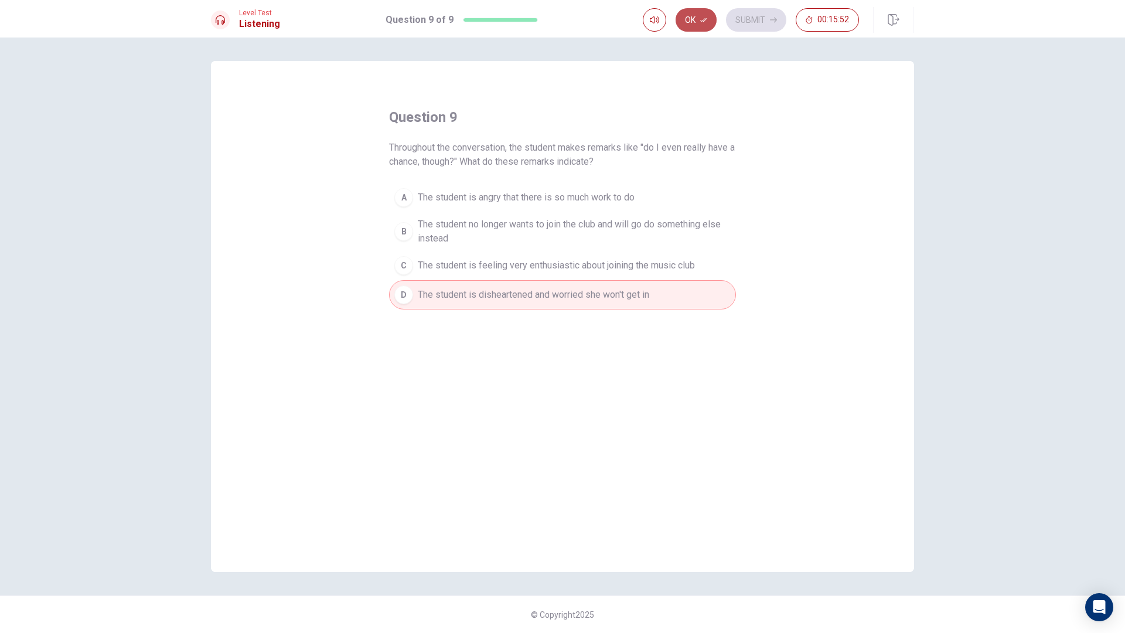
click at [702, 20] on icon "button" at bounding box center [703, 19] width 7 height 7
click at [746, 19] on button "Submit" at bounding box center [756, 19] width 60 height 23
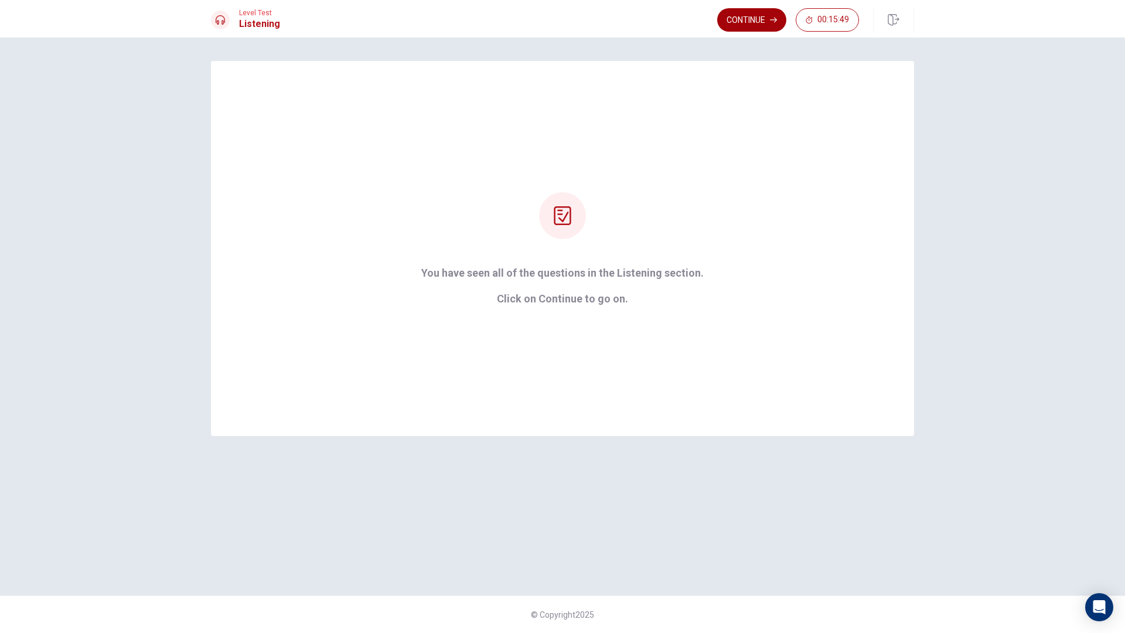
click at [754, 13] on button "Continue" at bounding box center [751, 19] width 69 height 23
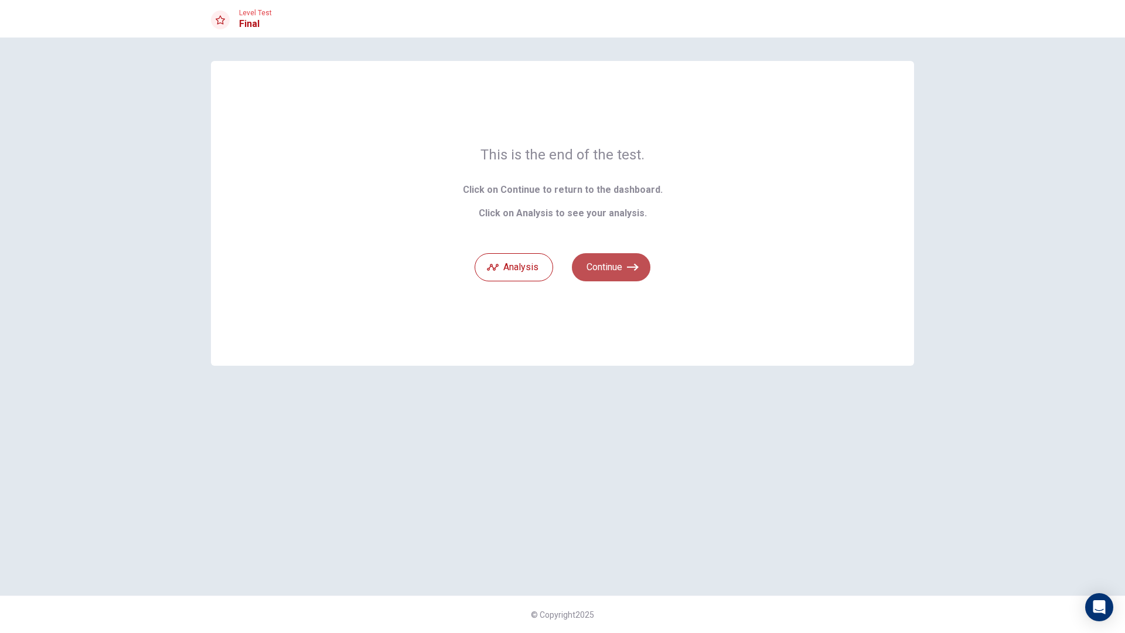
click at [635, 269] on icon "button" at bounding box center [633, 267] width 12 height 12
